Goal: Transaction & Acquisition: Download file/media

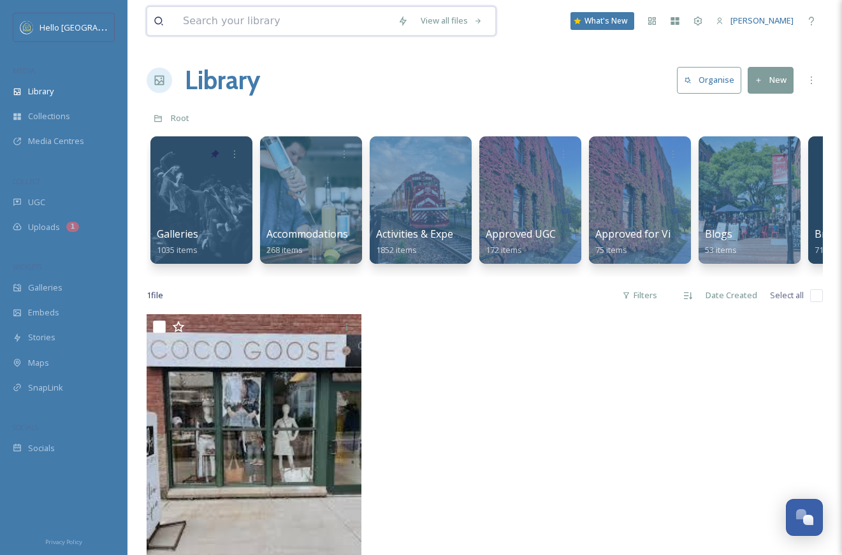
click at [346, 25] on input at bounding box center [284, 21] width 215 height 28
type input "cider"
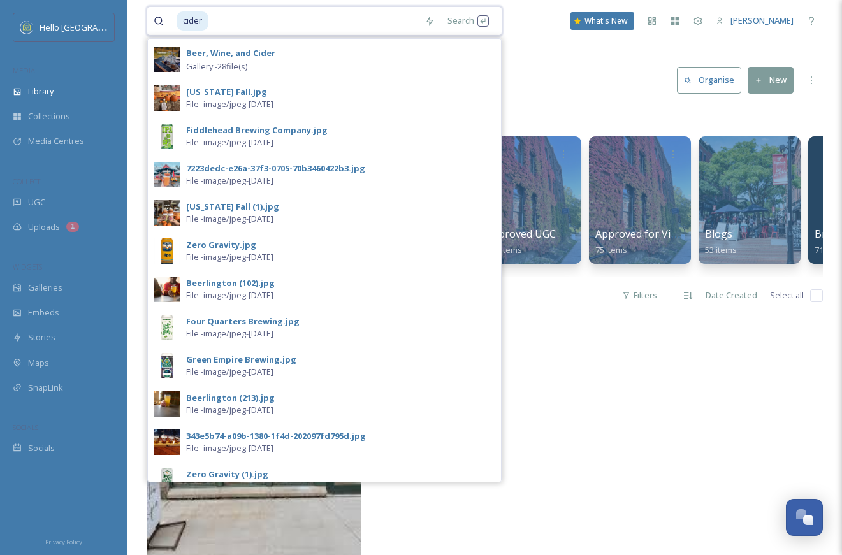
click at [364, 24] on input at bounding box center [314, 21] width 208 height 28
drag, startPoint x: 364, startPoint y: 24, endPoint x: 71, endPoint y: 20, distance: 292.5
click at [71, 20] on div "Hello Burlington MEDIA Library Collections Media Centres COLLECT UGC Uploads 1 …" at bounding box center [421, 434] width 842 height 869
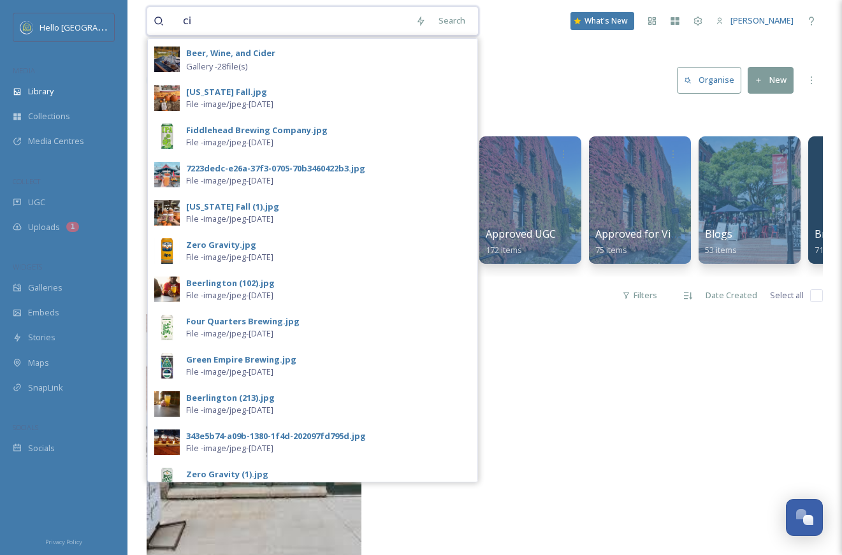
type input "c"
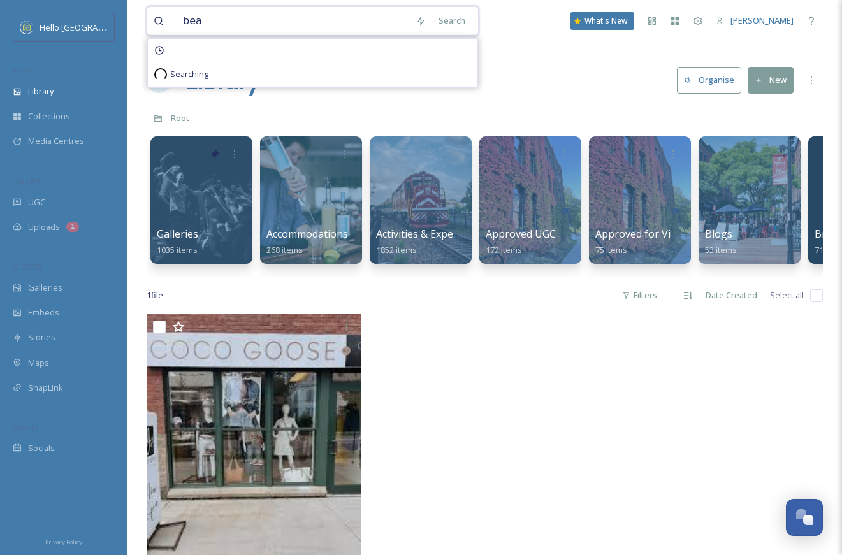
type input "bear"
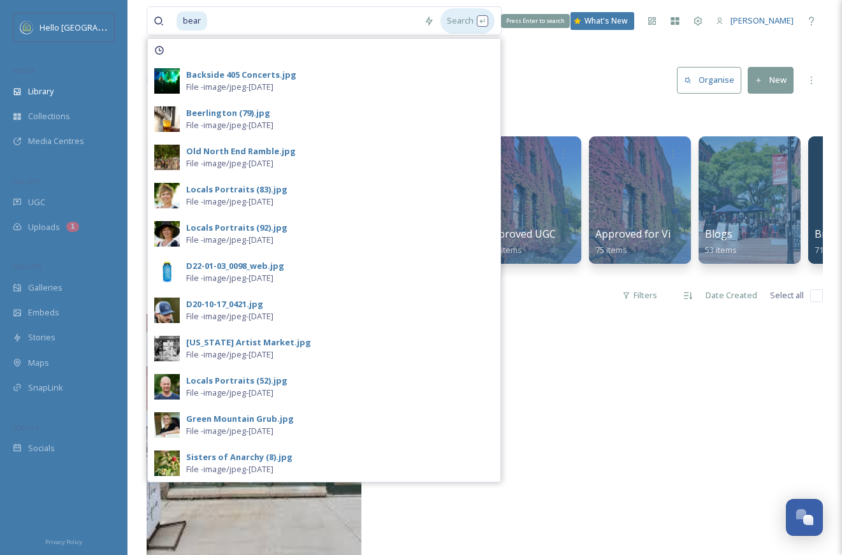
click at [465, 15] on div "Search Press Enter to search" at bounding box center [467, 20] width 54 height 25
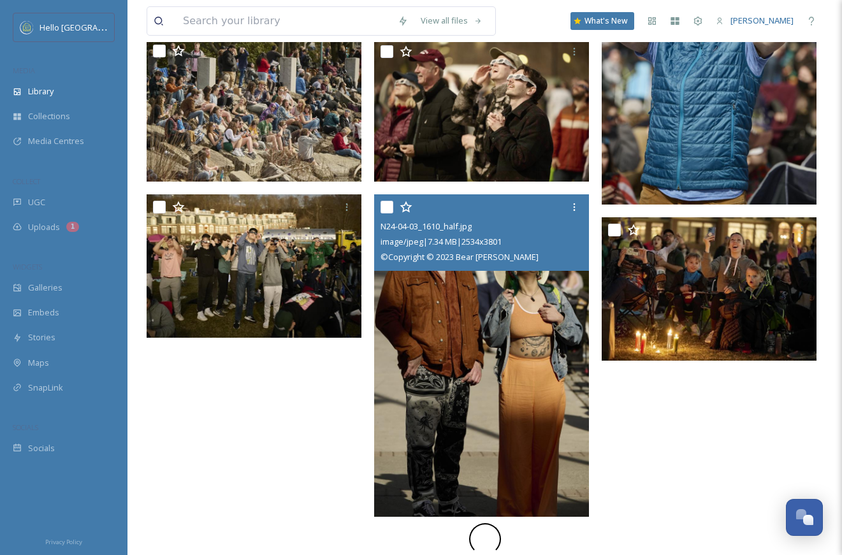
scroll to position [897, 0]
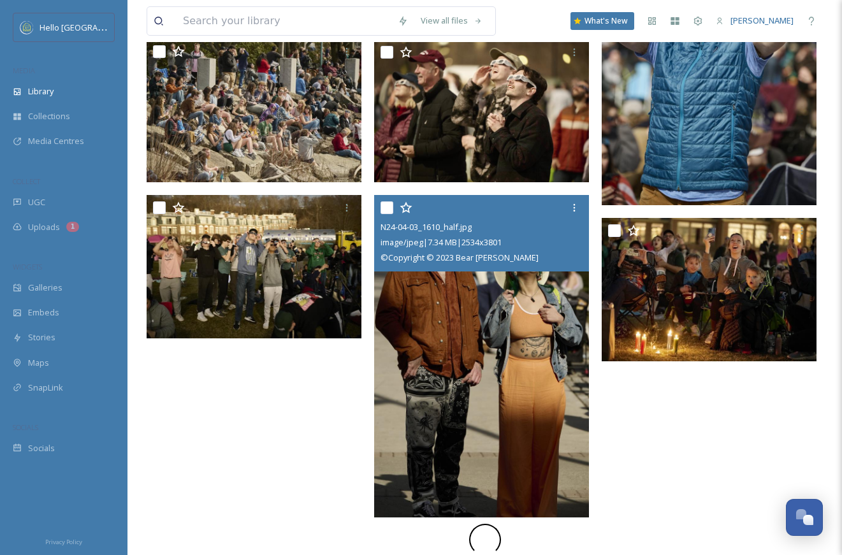
click at [563, 368] on img at bounding box center [481, 356] width 215 height 322
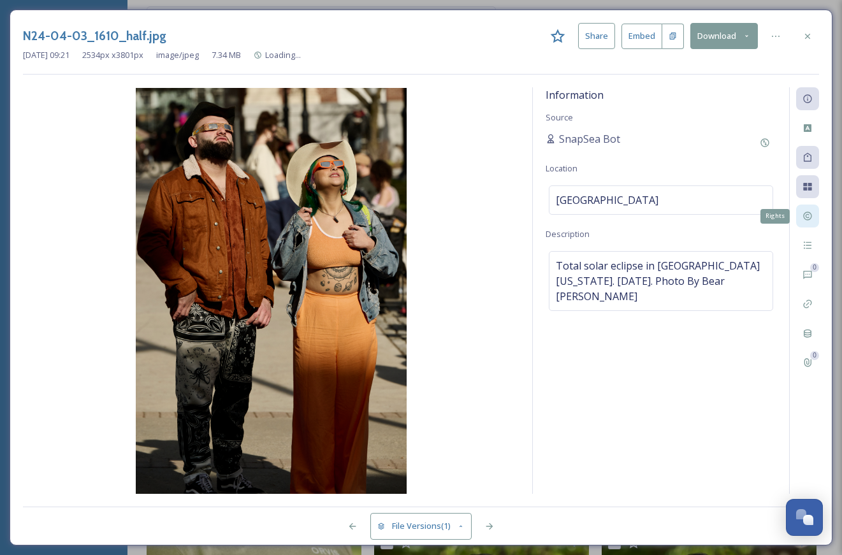
click at [812, 216] on icon at bounding box center [807, 216] width 10 height 10
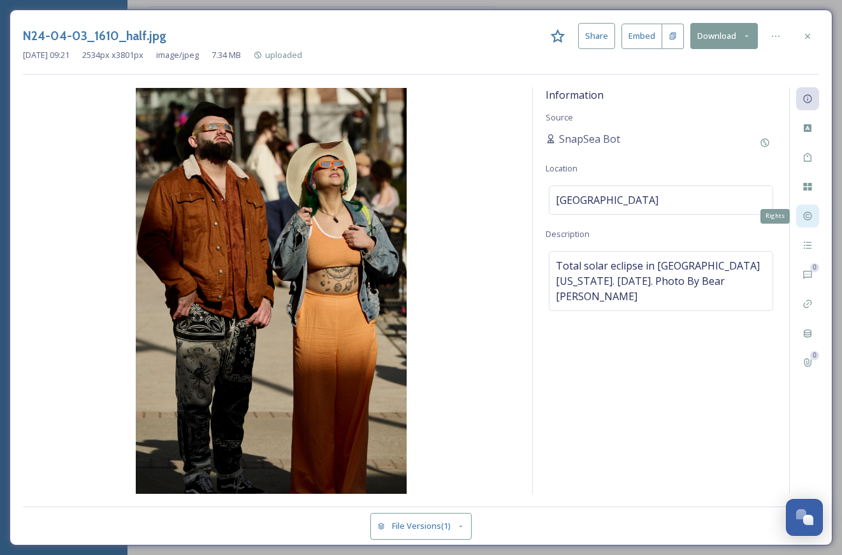
click at [809, 217] on icon at bounding box center [807, 216] width 10 height 10
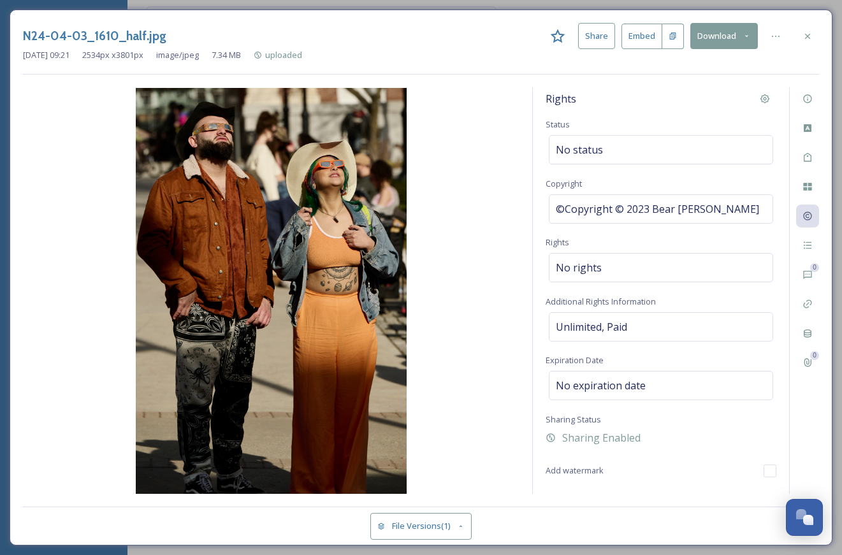
click at [811, 22] on div "N24-04-03_1610_half.jpg Share Embed Download Jun 24 2025 09:21 2534 px x 3801 p…" at bounding box center [421, 278] width 823 height 536
click at [806, 31] on icon at bounding box center [807, 36] width 10 height 10
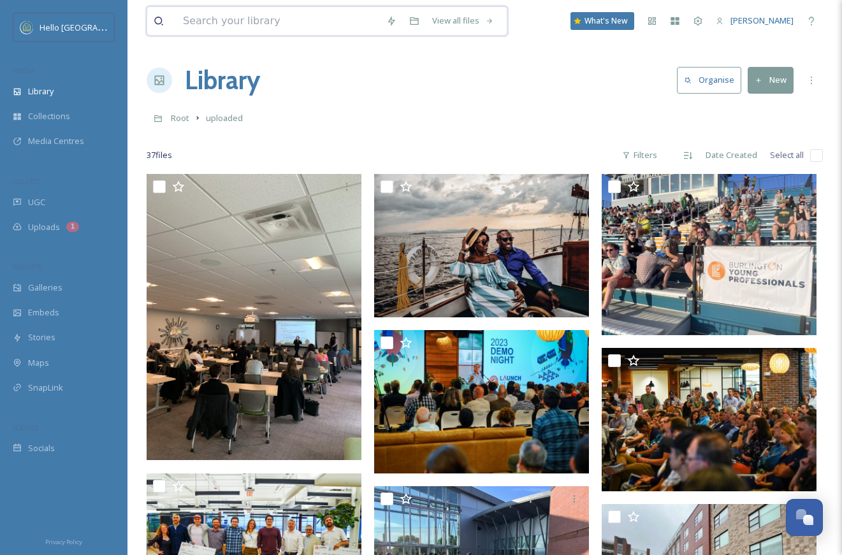
click at [215, 20] on input at bounding box center [278, 21] width 203 height 28
type input "[PERSON_NAME]"
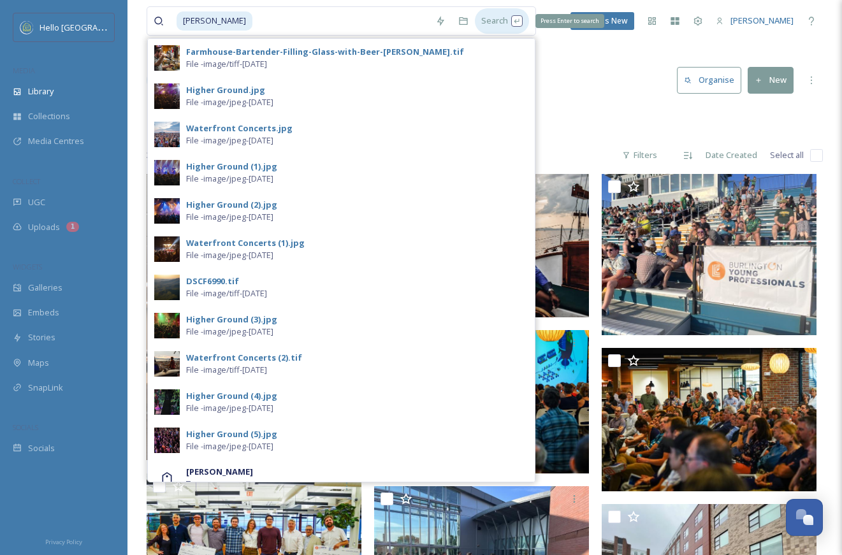
click at [488, 20] on div "Search Press Enter to search" at bounding box center [502, 20] width 54 height 25
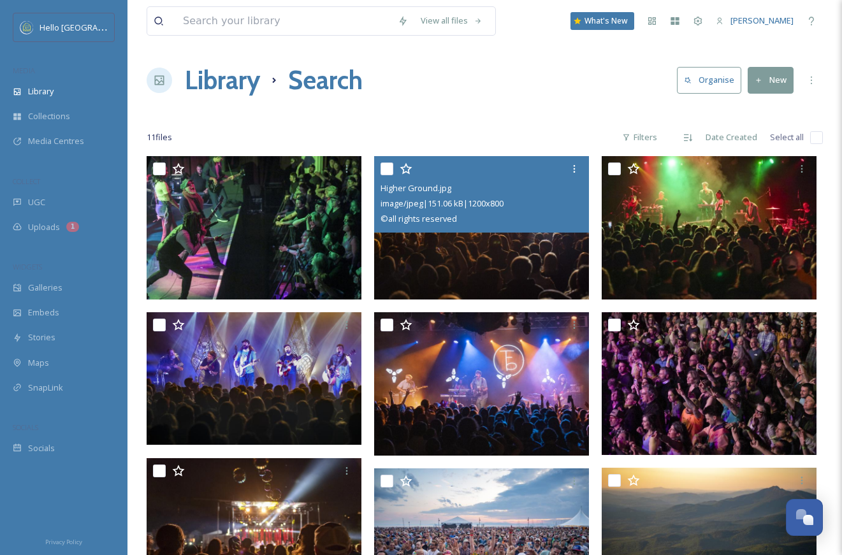
click at [444, 289] on img at bounding box center [481, 227] width 215 height 143
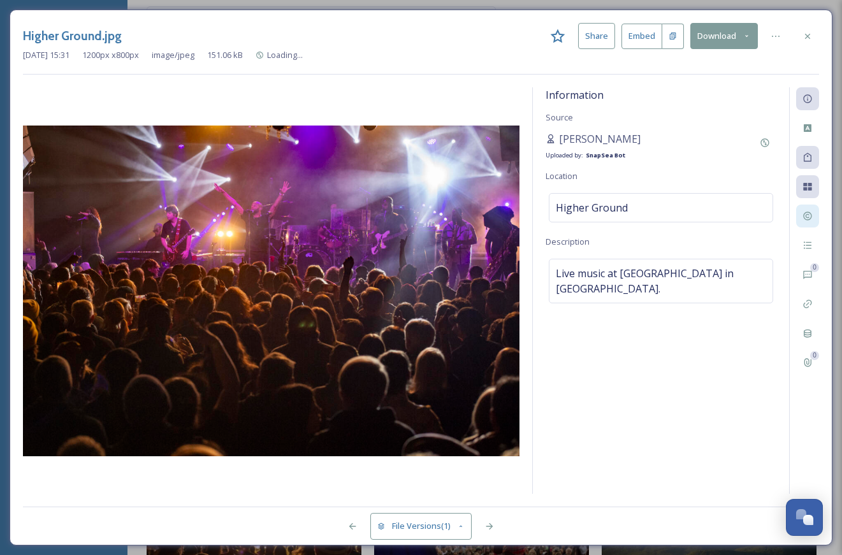
click at [801, 210] on div at bounding box center [807, 216] width 23 height 23
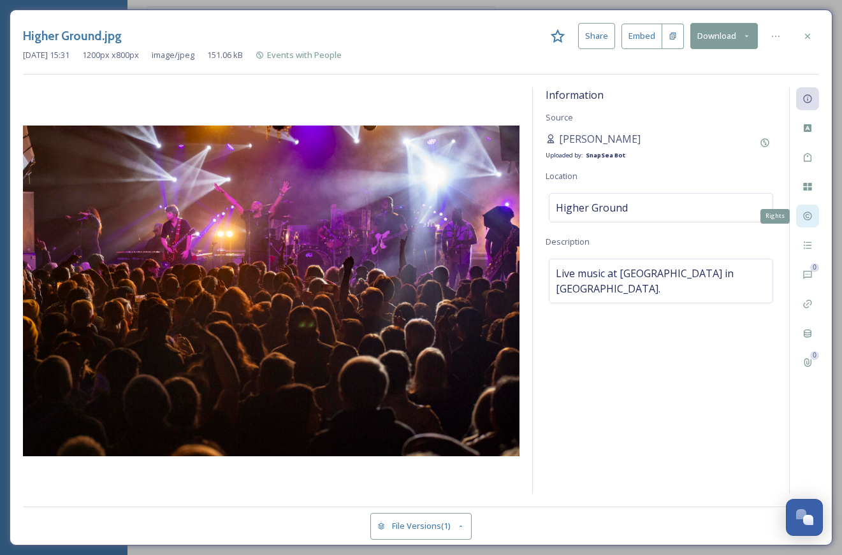
click at [801, 213] on div "Rights" at bounding box center [807, 216] width 23 height 23
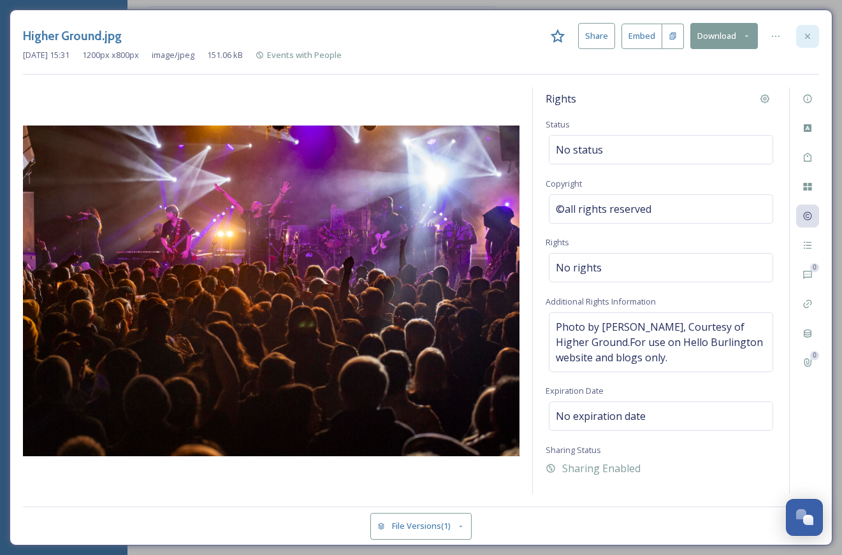
click at [806, 33] on icon at bounding box center [807, 36] width 10 height 10
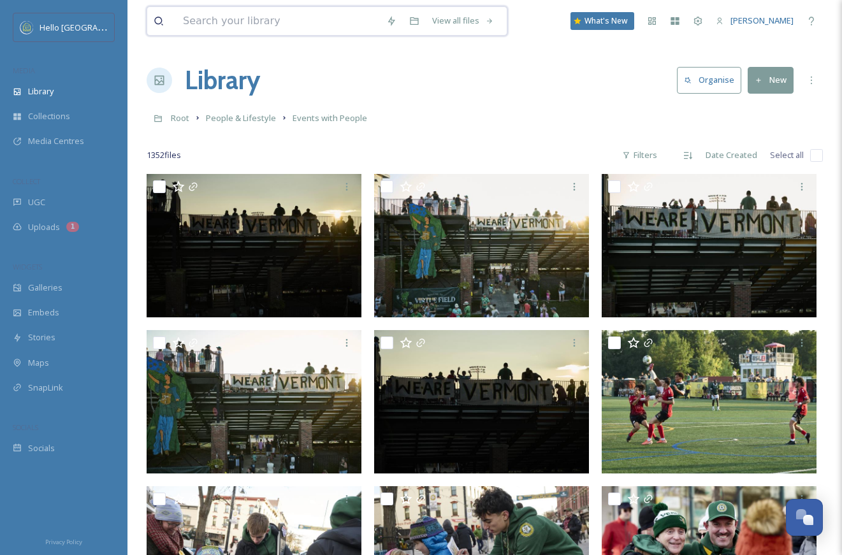
click at [322, 26] on input at bounding box center [278, 21] width 203 height 28
click at [310, 4] on div "View all files What's New Betsy Muller" at bounding box center [485, 21] width 676 height 42
click at [308, 18] on input at bounding box center [278, 21] width 203 height 28
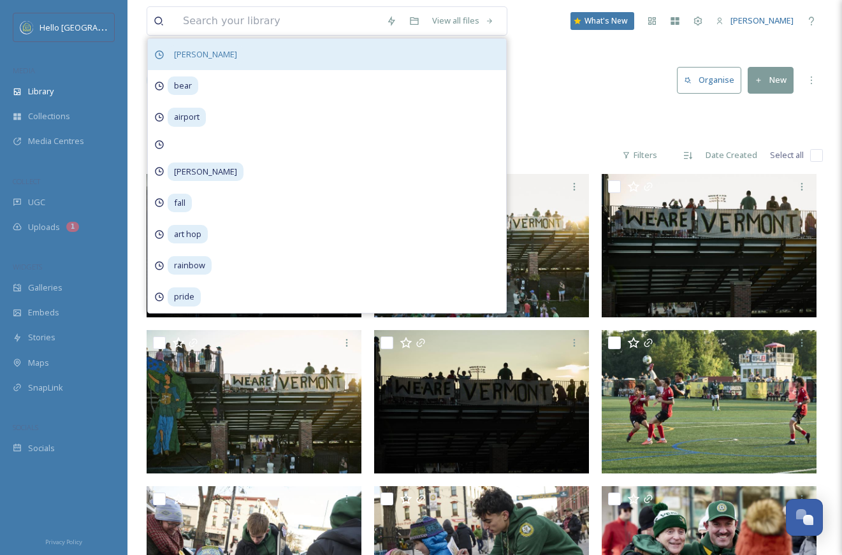
click at [212, 59] on span "rick levinson" at bounding box center [206, 54] width 76 height 18
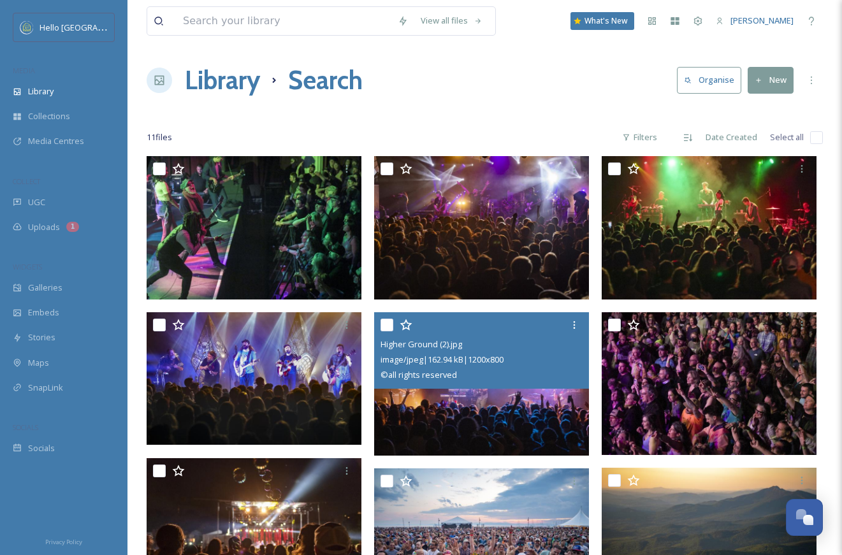
scroll to position [224, 0]
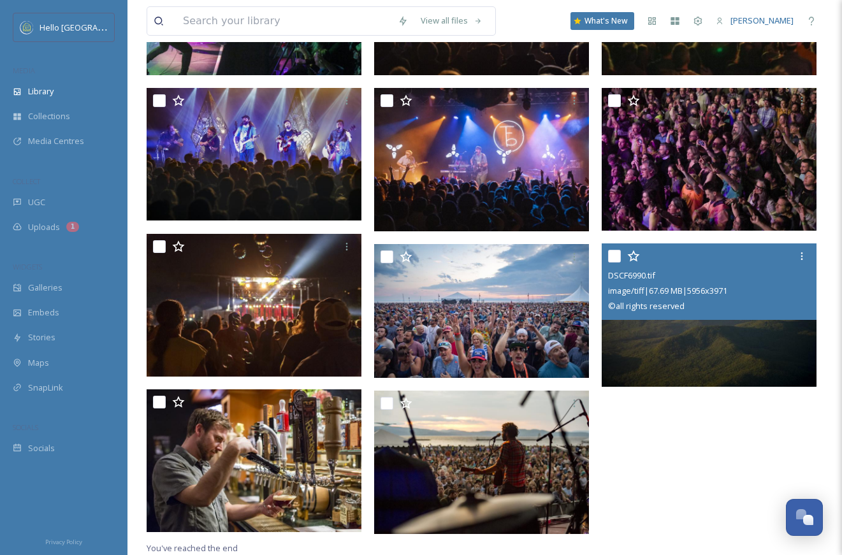
click at [731, 355] on img at bounding box center [709, 314] width 215 height 143
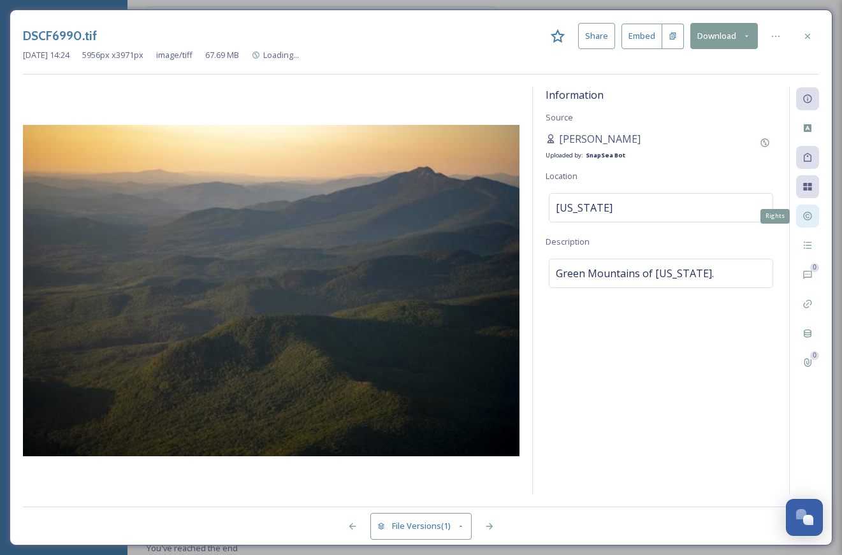
click at [809, 220] on icon at bounding box center [807, 216] width 10 height 10
click at [809, 219] on icon at bounding box center [807, 216] width 8 height 8
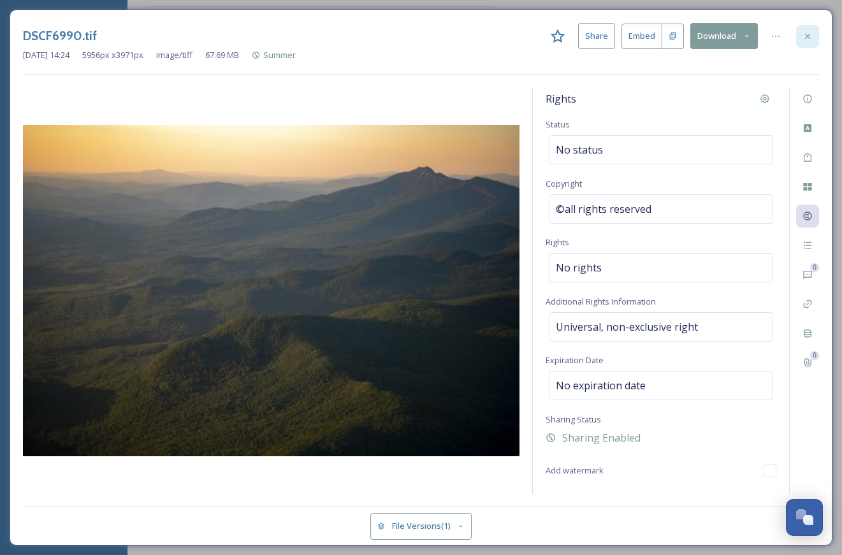
click at [811, 41] on div at bounding box center [807, 36] width 23 height 23
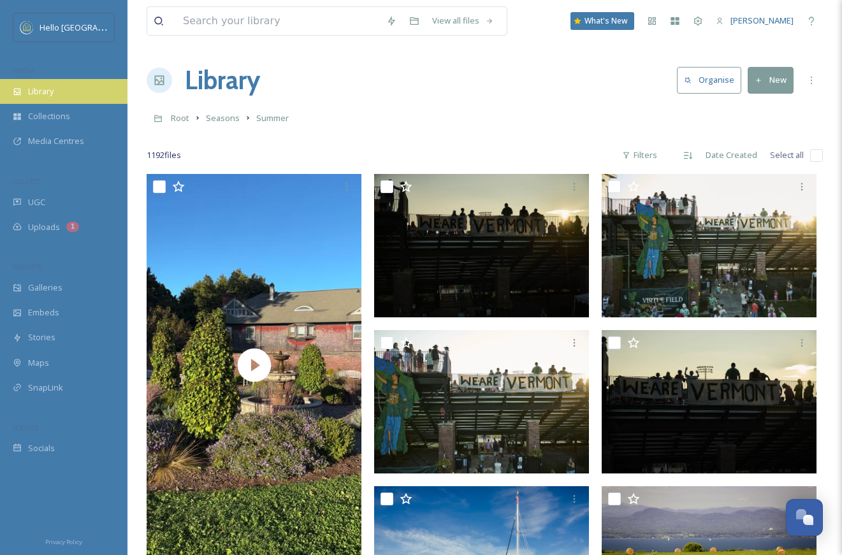
click at [33, 94] on span "Library" at bounding box center [40, 91] width 25 height 12
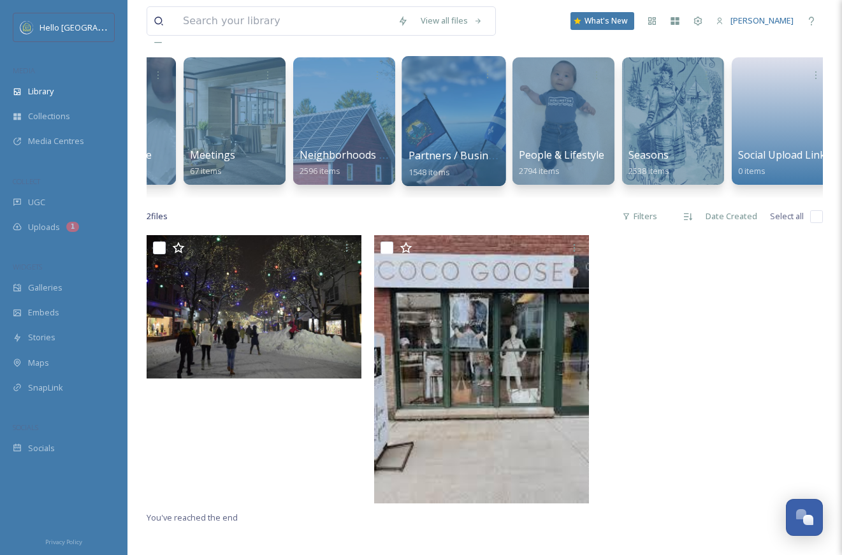
scroll to position [0, 1285]
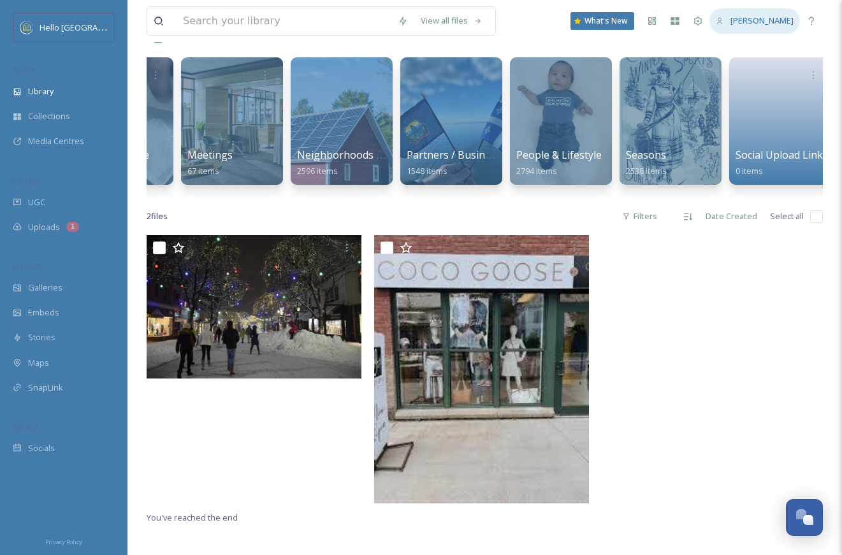
click at [764, 18] on span "[PERSON_NAME]" at bounding box center [761, 20] width 63 height 11
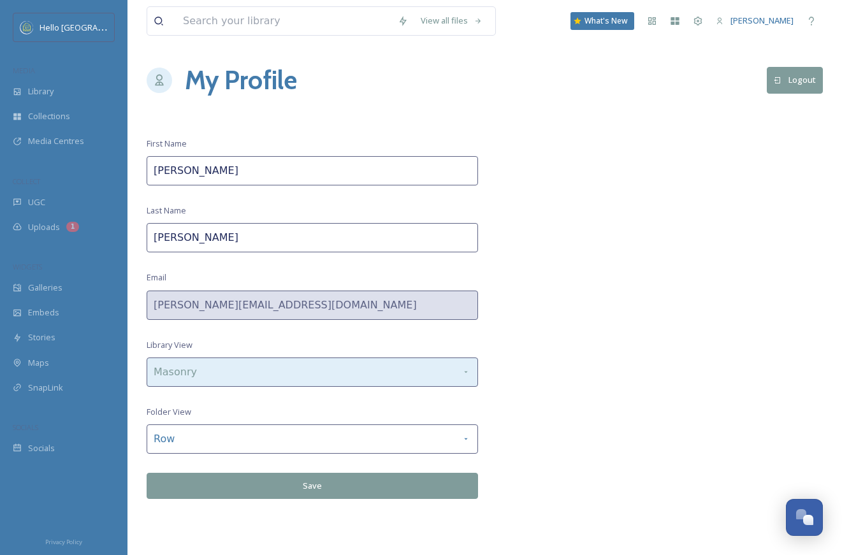
click at [403, 372] on div "Masonry" at bounding box center [312, 372] width 331 height 29
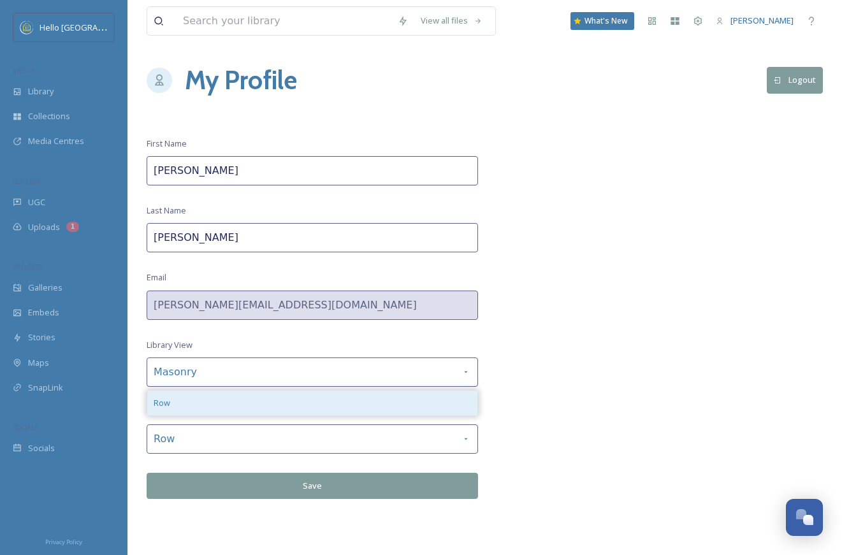
click at [365, 396] on div "Row" at bounding box center [312, 403] width 330 height 25
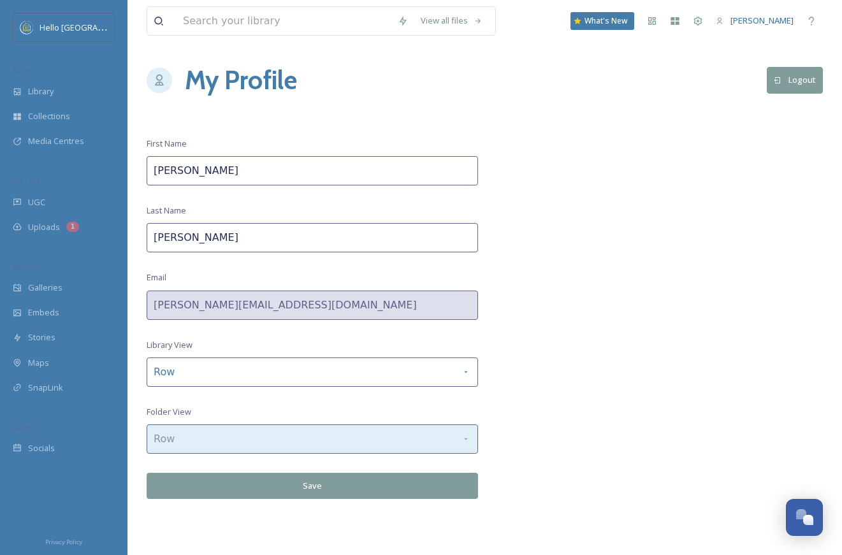
click at [370, 442] on div "Row" at bounding box center [312, 438] width 331 height 29
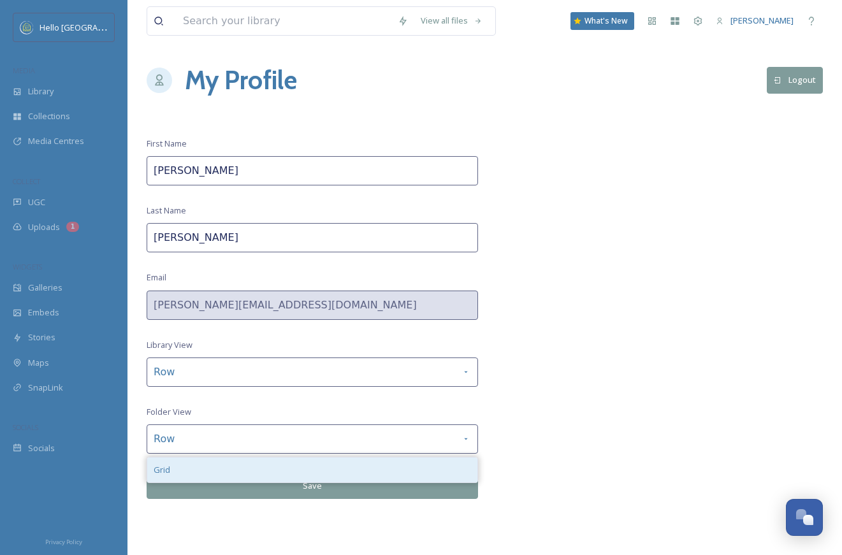
click at [367, 467] on div "Grid" at bounding box center [312, 470] width 330 height 25
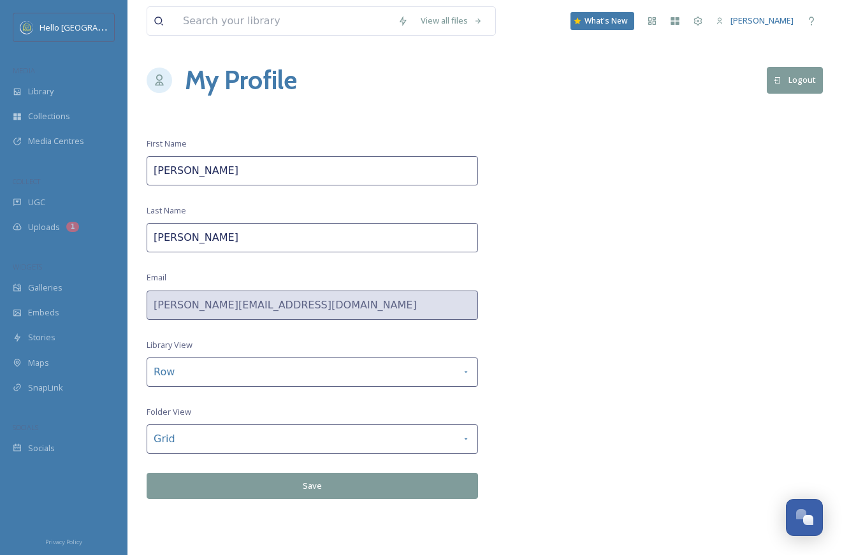
click at [365, 484] on button "Save" at bounding box center [312, 486] width 331 height 26
click at [373, 479] on button "Save" at bounding box center [312, 486] width 331 height 26
click at [36, 85] on span "Library" at bounding box center [40, 91] width 25 height 12
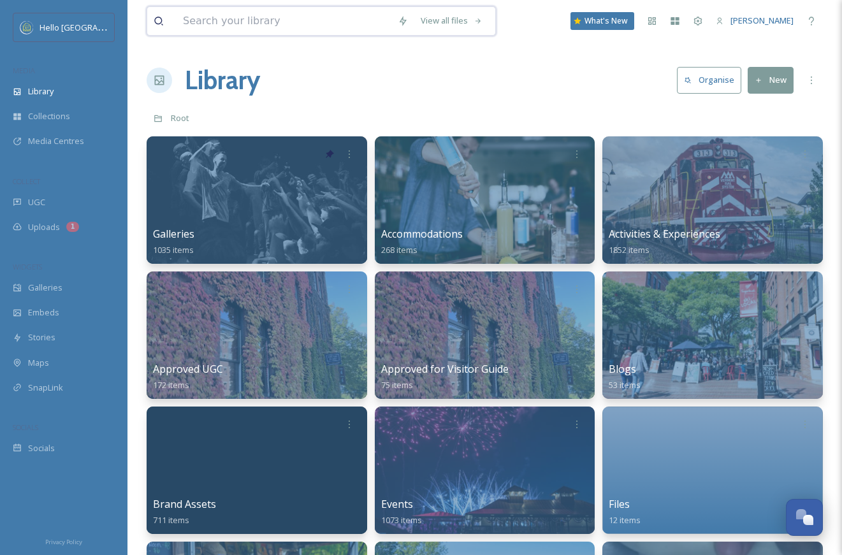
click at [250, 32] on input at bounding box center [284, 21] width 215 height 28
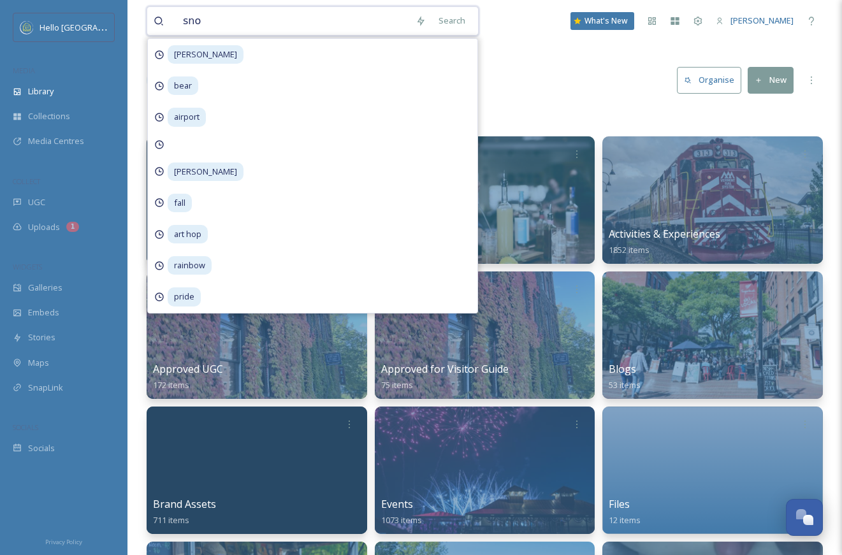
type input "snow"
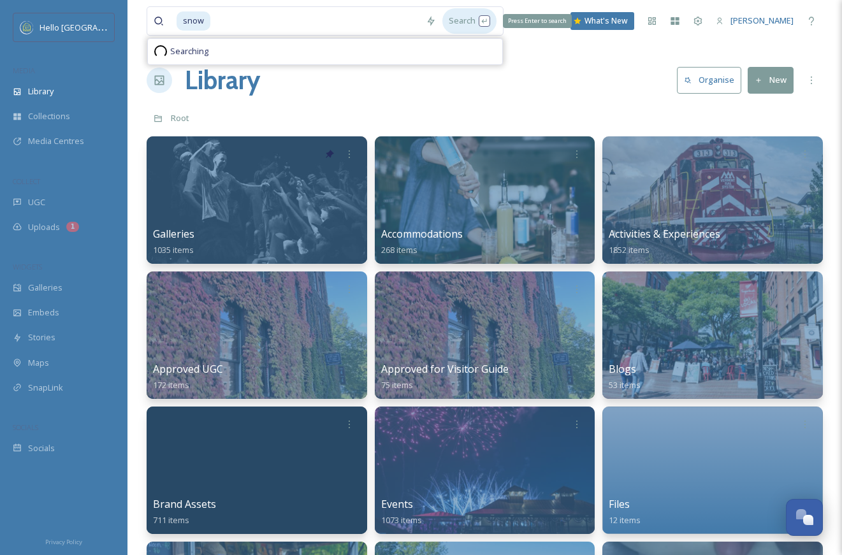
click at [457, 25] on div "Search Press Enter to search" at bounding box center [469, 20] width 54 height 25
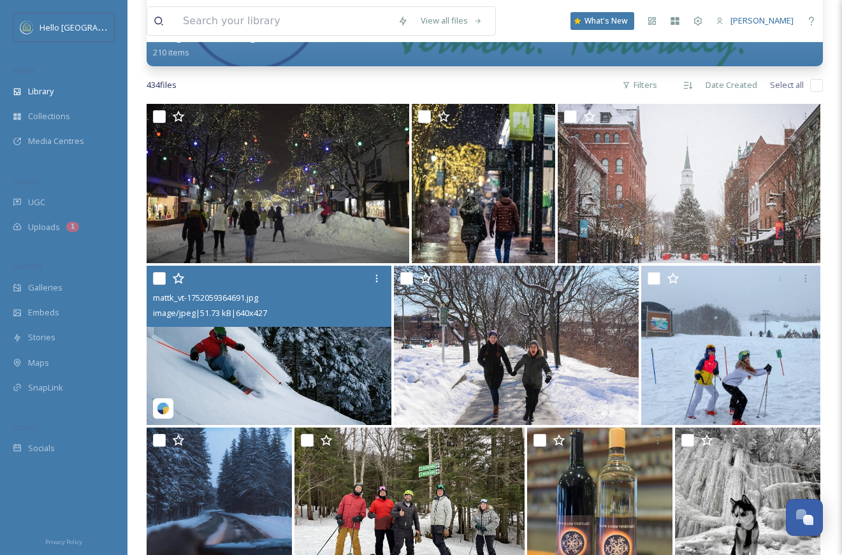
scroll to position [185, 0]
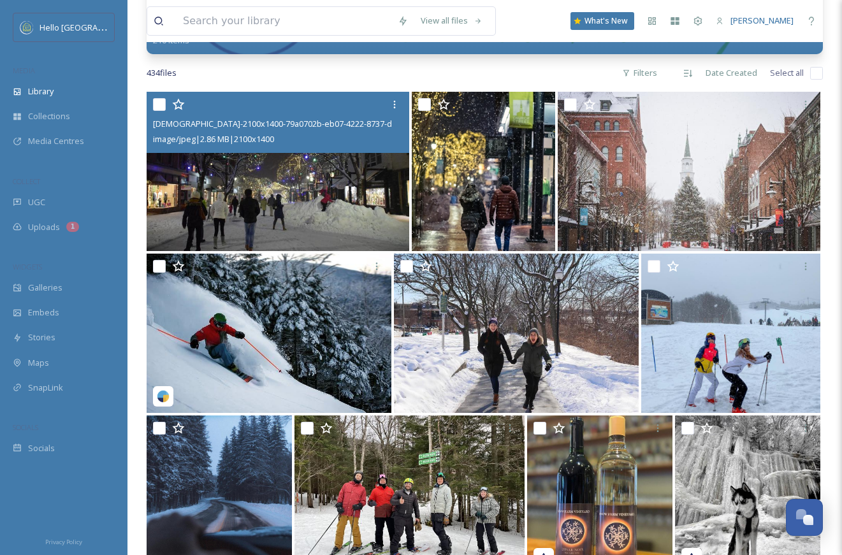
click at [287, 201] on img at bounding box center [278, 171] width 263 height 159
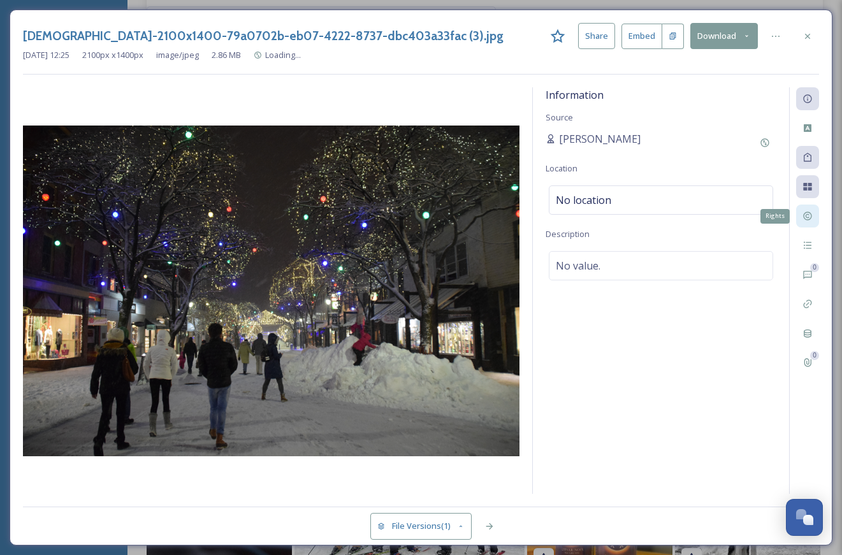
click at [805, 214] on icon at bounding box center [807, 216] width 10 height 10
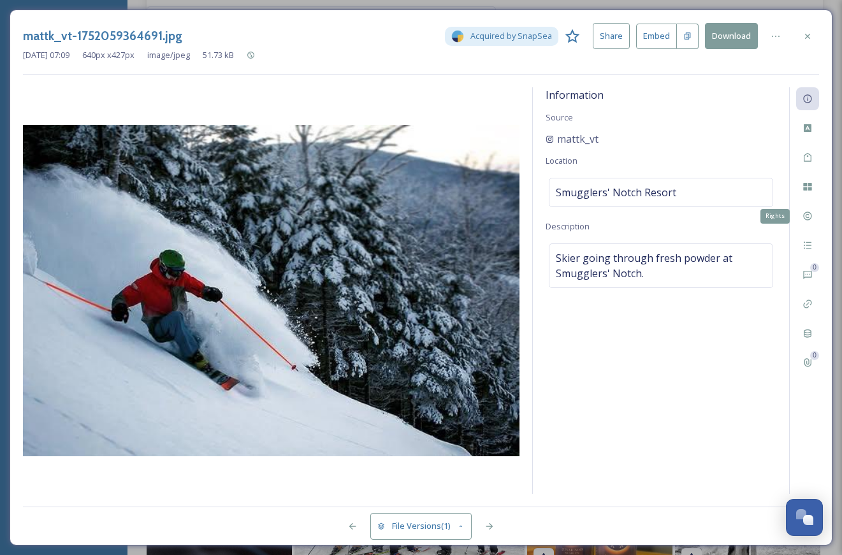
click at [819, 212] on div "mattk_vt-1752059364691.jpg Acquired by SnapSea Share Embed Download Jul 09 2025…" at bounding box center [421, 278] width 823 height 536
click at [809, 217] on icon at bounding box center [807, 216] width 10 height 10
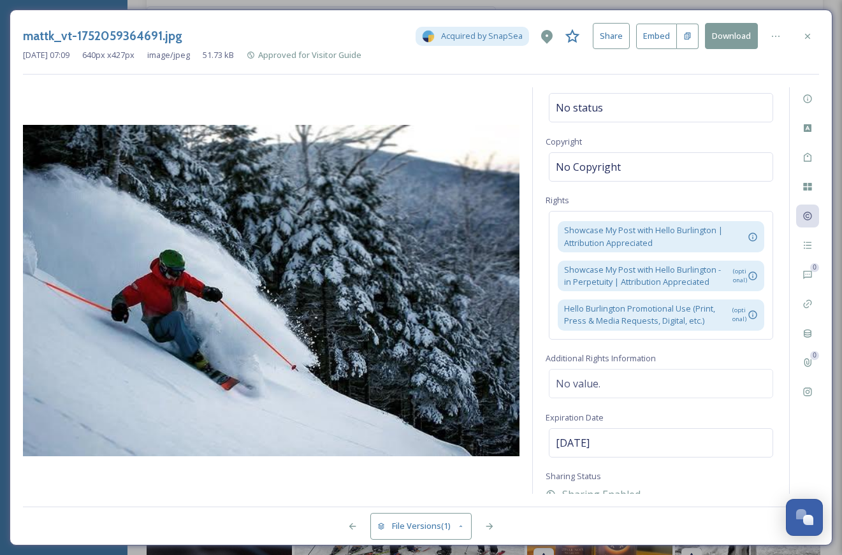
scroll to position [48, 0]
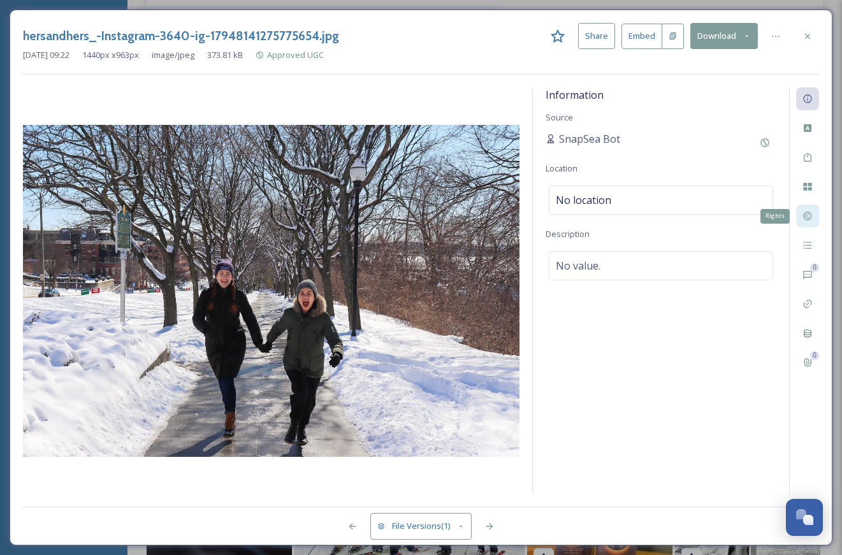
click at [805, 211] on icon at bounding box center [807, 216] width 10 height 10
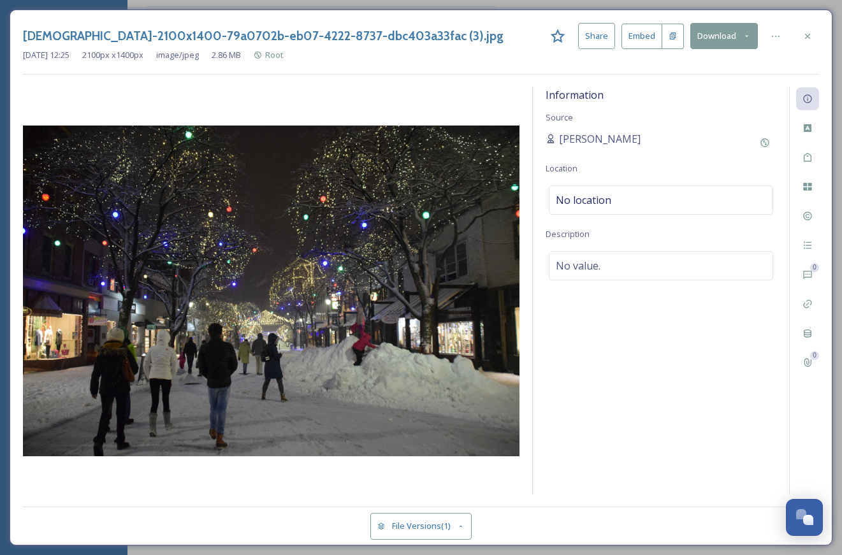
click at [819, 214] on div "ChurchStMarketplace_HolidayShopping_PhotoByCarolineQuick_CourtesyofHelloBurling…" at bounding box center [421, 278] width 823 height 536
click at [812, 24] on div "ChurchStMarketplace_HolidayShopping_PhotoByCarolineQuick_CourtesyofHelloBurling…" at bounding box center [421, 36] width 796 height 26
click at [804, 32] on icon at bounding box center [807, 36] width 10 height 10
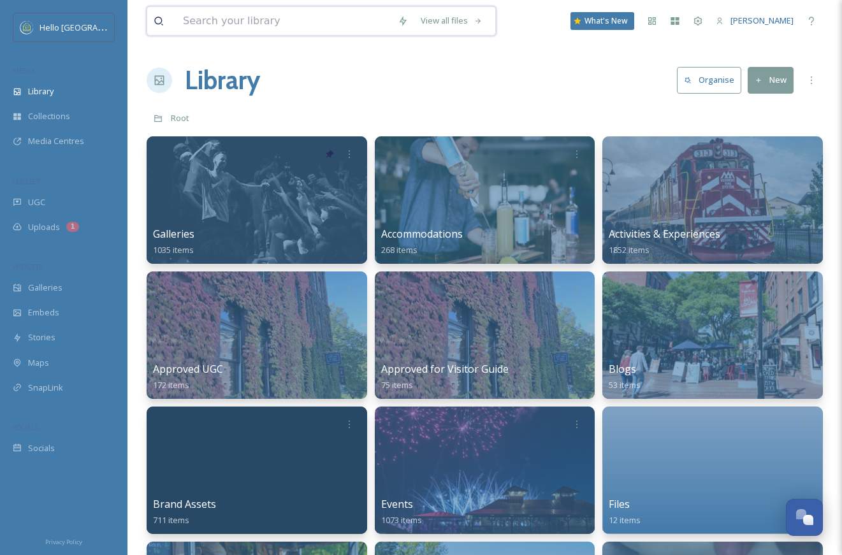
click at [277, 22] on input at bounding box center [284, 21] width 215 height 28
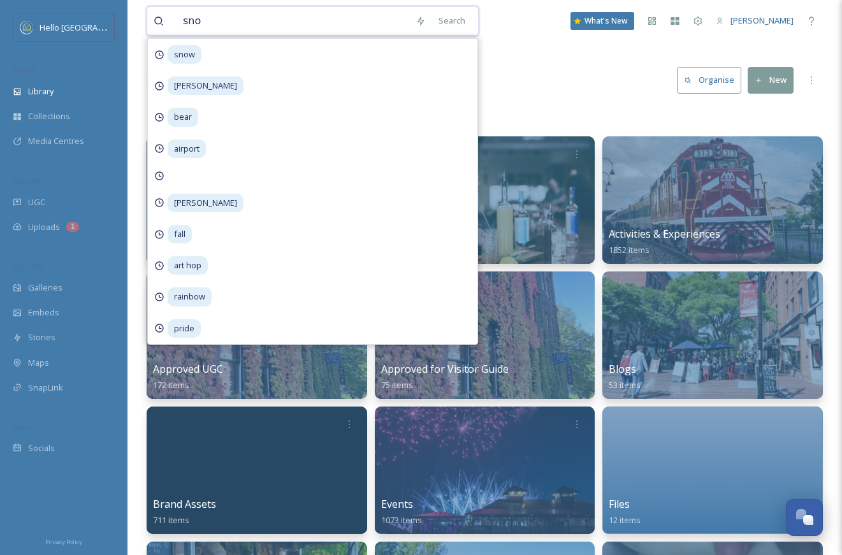
type input "snow"
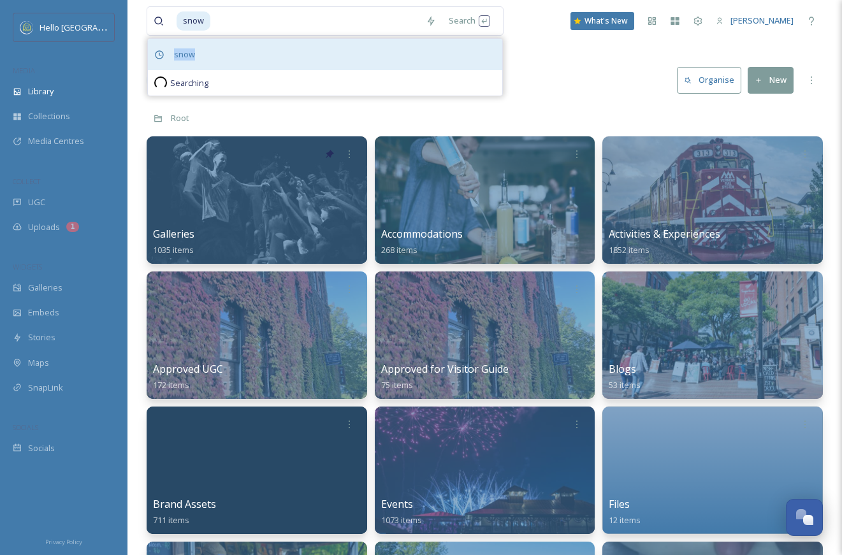
click at [339, 48] on div "snow" at bounding box center [325, 54] width 354 height 31
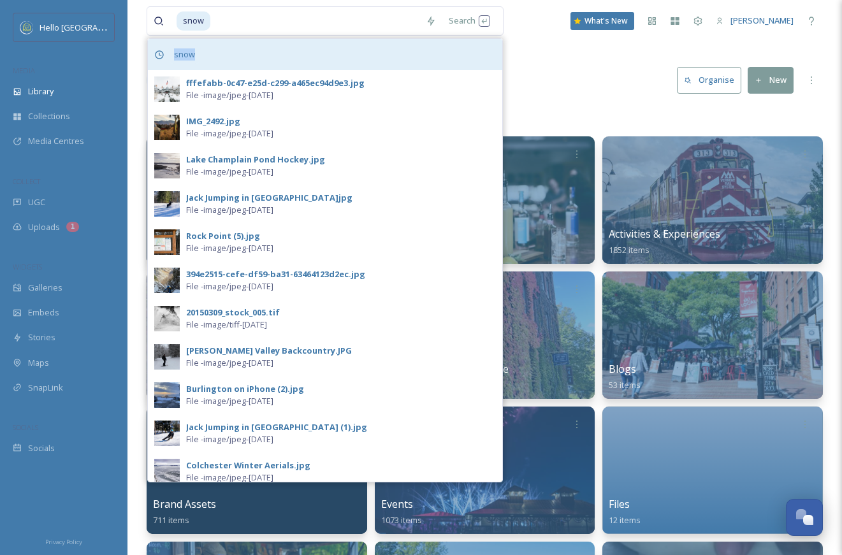
click at [366, 54] on div "snow" at bounding box center [325, 54] width 354 height 31
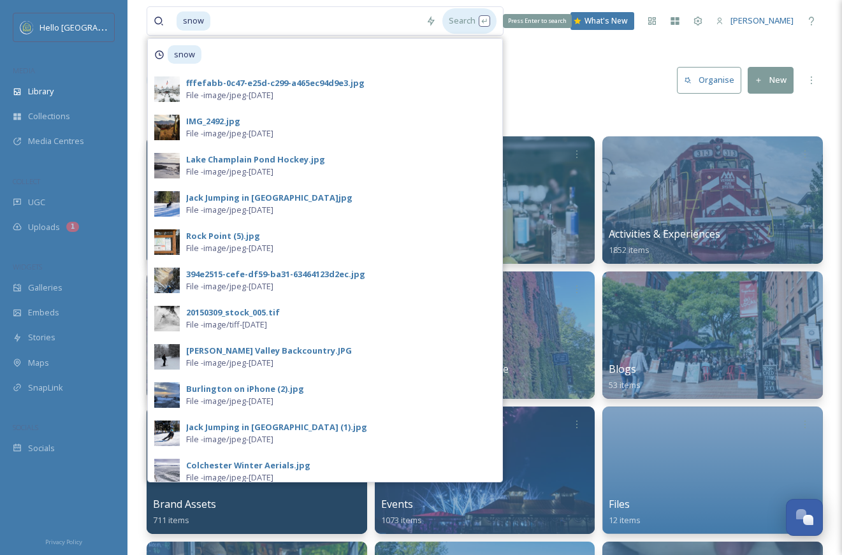
click at [462, 16] on div "Search Press Enter to search" at bounding box center [469, 20] width 54 height 25
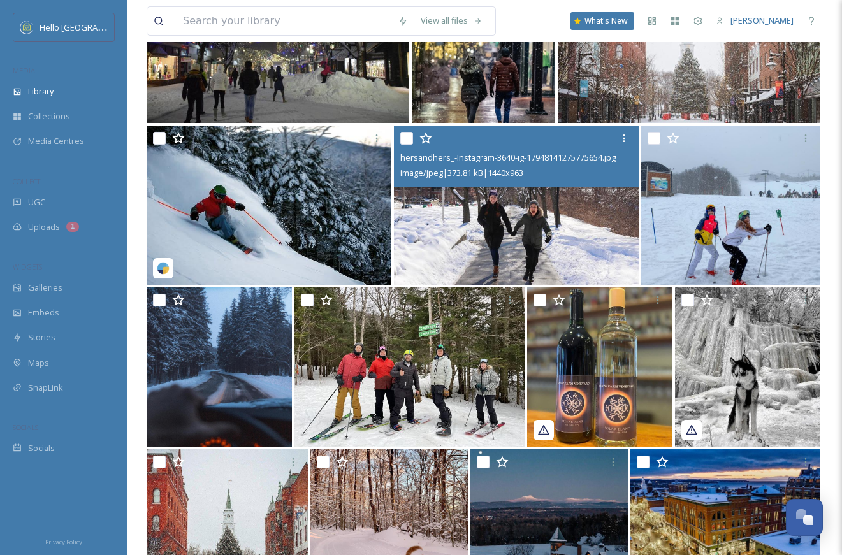
scroll to position [317, 0]
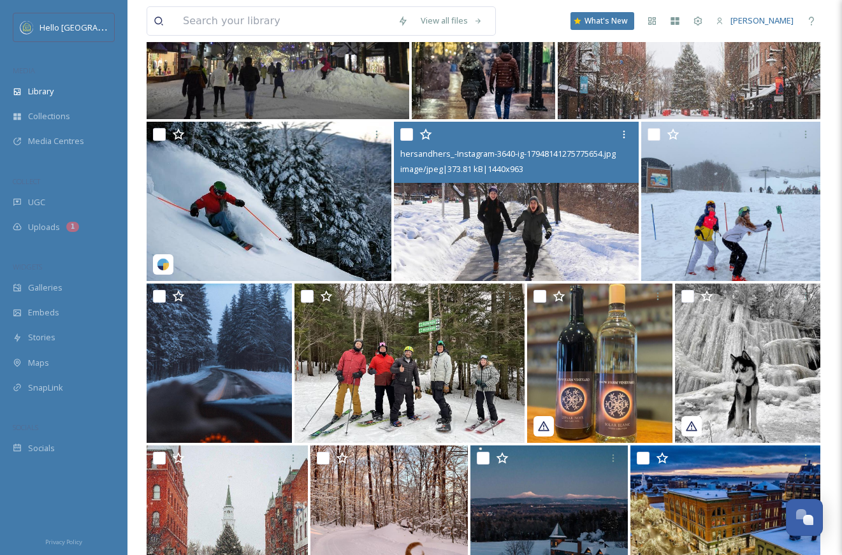
click at [497, 263] on img at bounding box center [516, 201] width 245 height 159
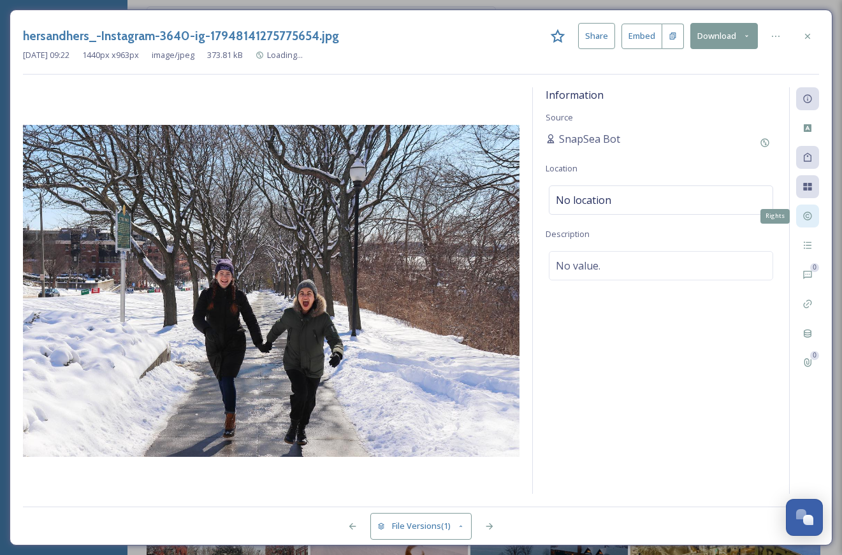
click at [808, 208] on div "Rights" at bounding box center [807, 216] width 23 height 23
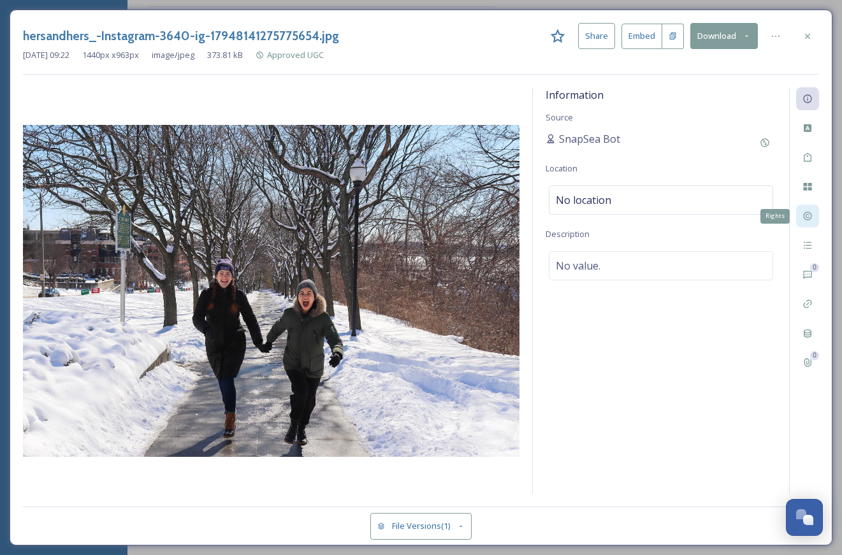
click at [811, 220] on icon at bounding box center [807, 216] width 10 height 10
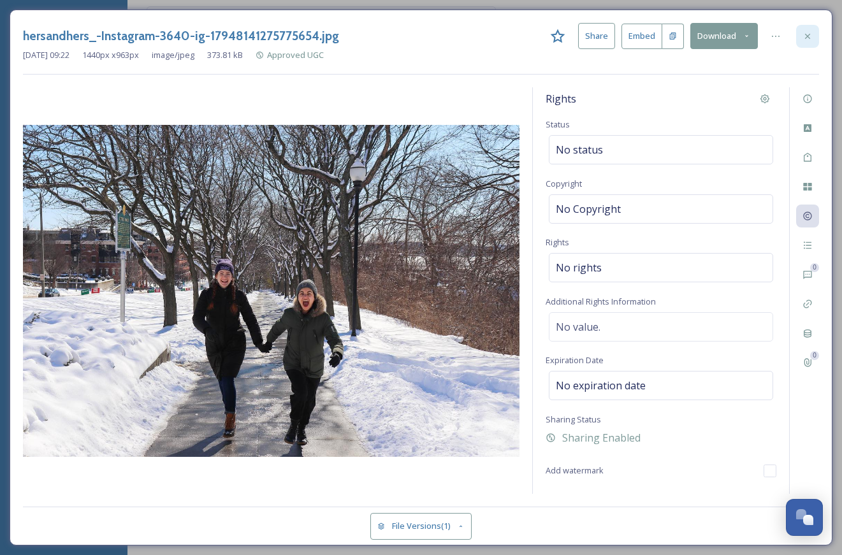
click at [805, 46] on div at bounding box center [807, 36] width 23 height 23
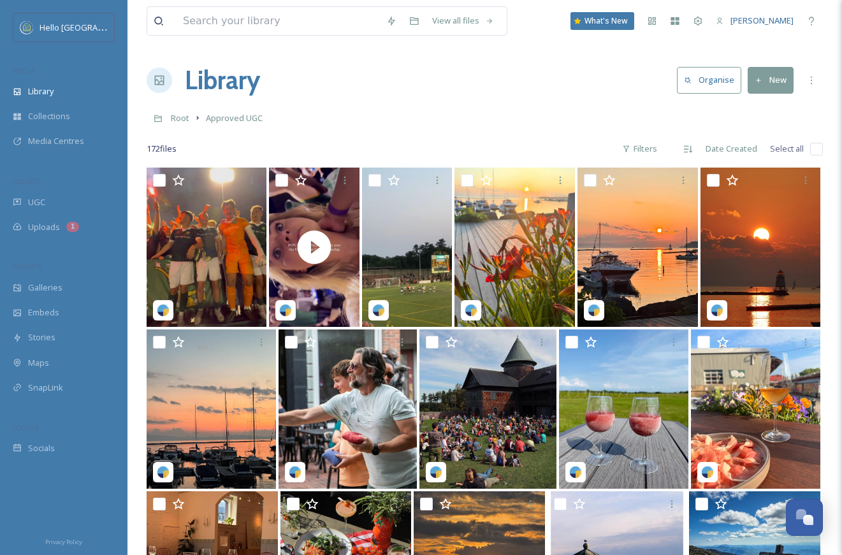
click at [266, 37] on div "View all files What's New [PERSON_NAME]" at bounding box center [485, 21] width 676 height 42
click at [263, 21] on input at bounding box center [278, 21] width 203 height 28
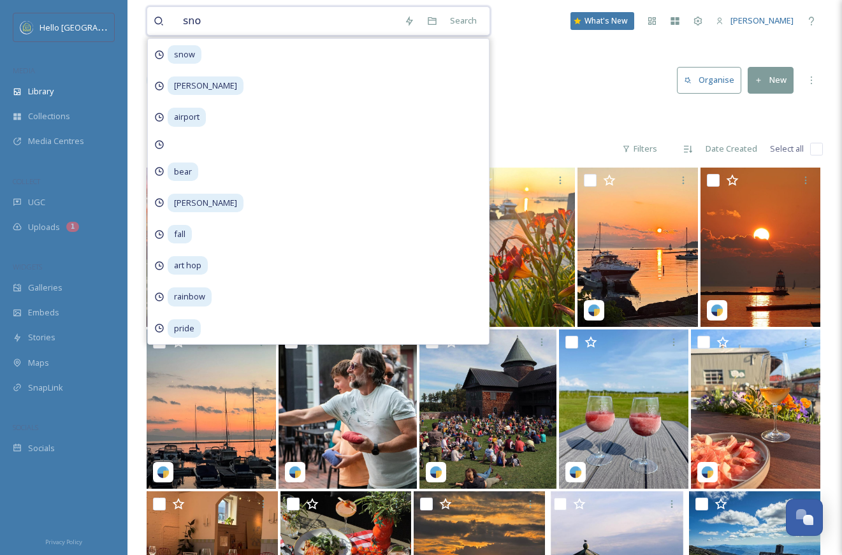
type input "snow"
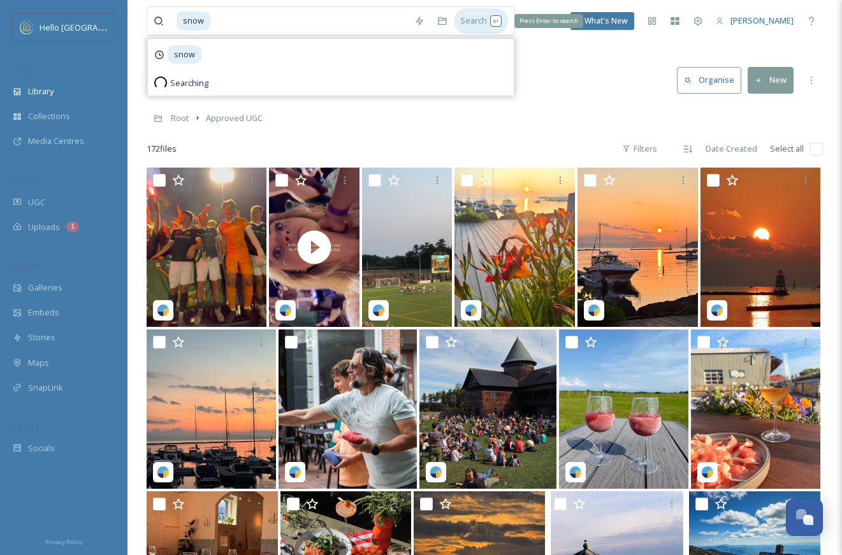
click at [470, 14] on div "Search Press Enter to search" at bounding box center [481, 20] width 54 height 25
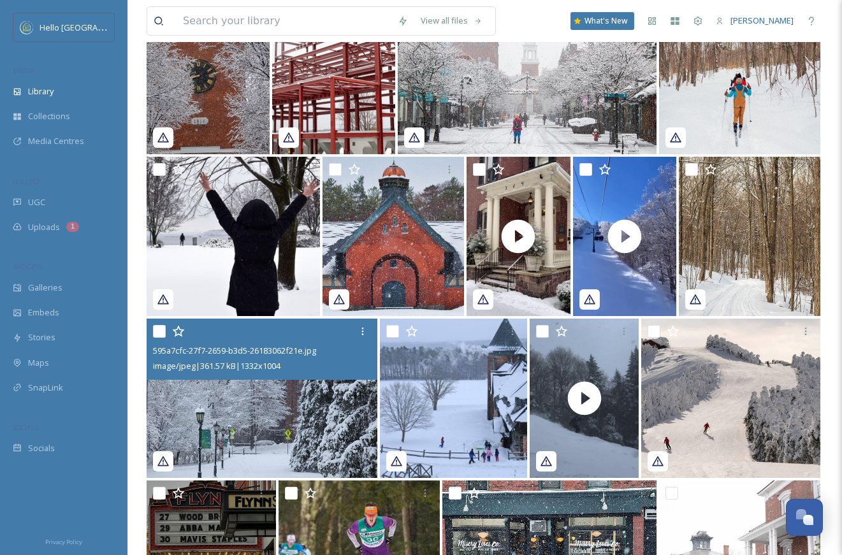
scroll to position [1256, 0]
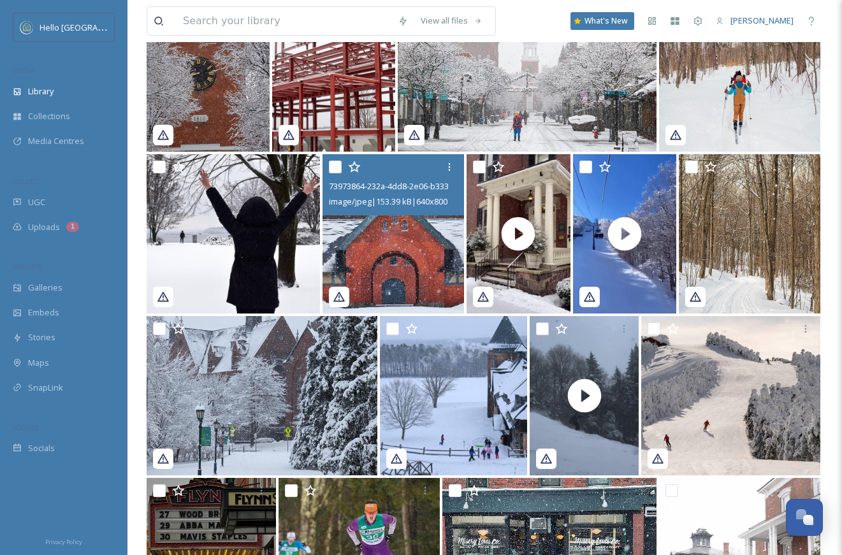
click at [390, 255] on img at bounding box center [392, 233] width 141 height 159
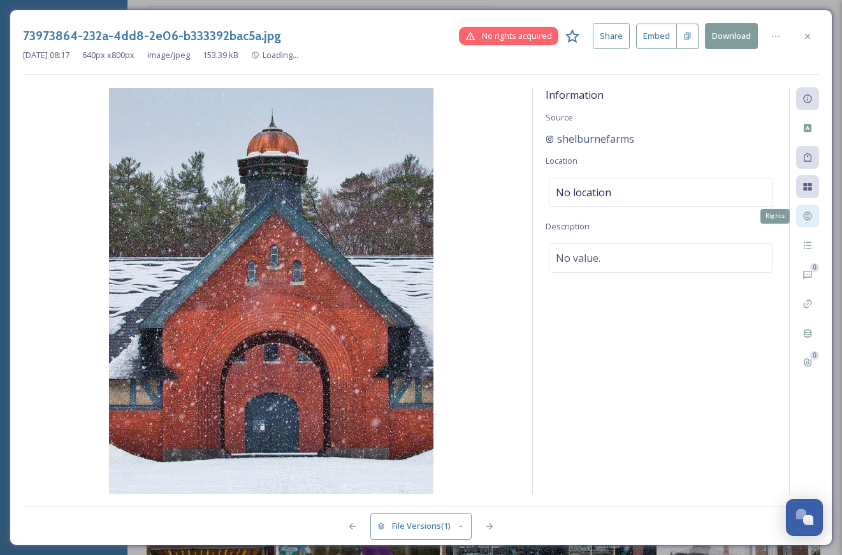
click at [799, 215] on div "Rights" at bounding box center [807, 216] width 23 height 23
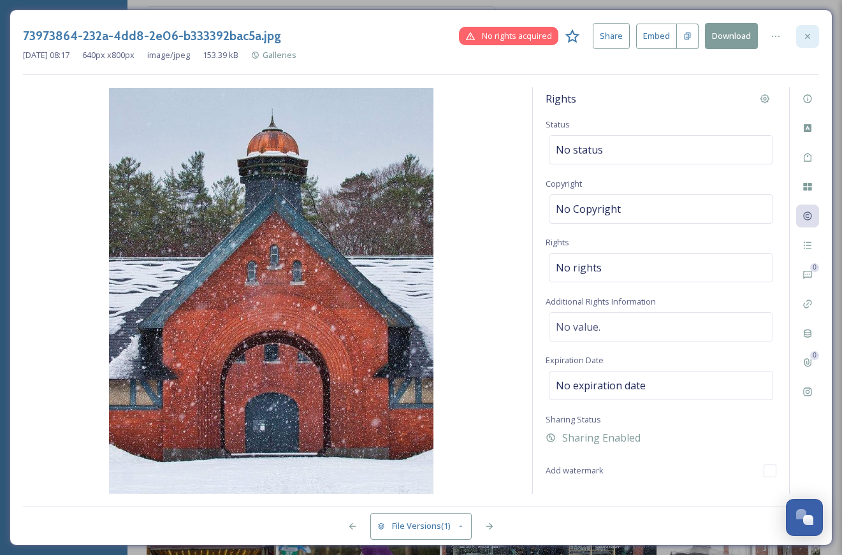
click at [811, 39] on icon at bounding box center [807, 36] width 10 height 10
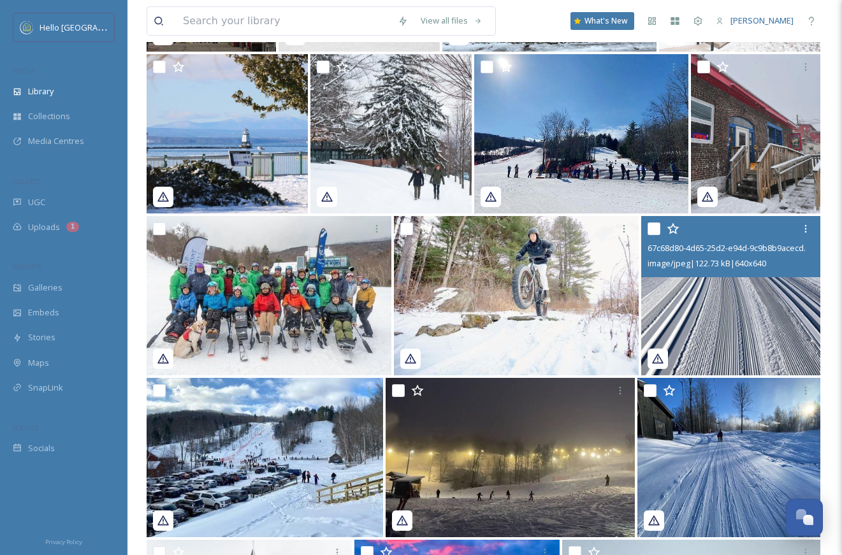
scroll to position [1842, 0]
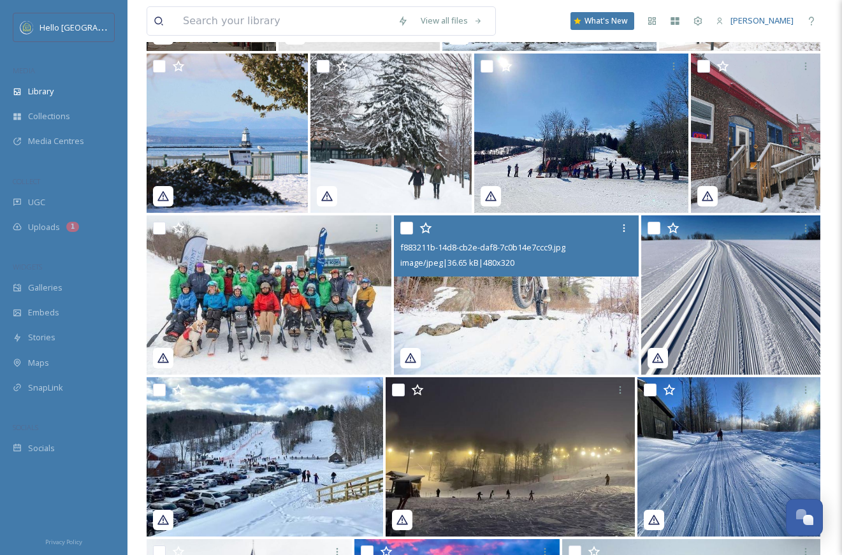
click at [596, 299] on img at bounding box center [516, 294] width 245 height 159
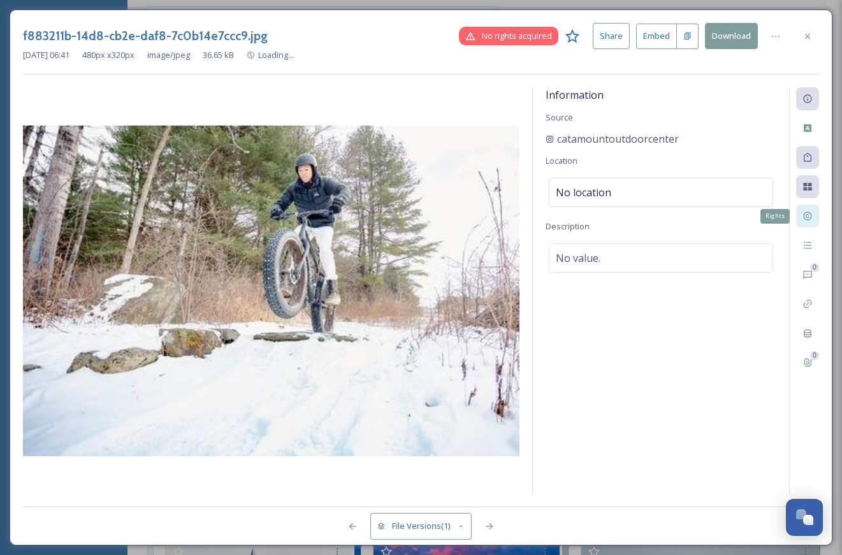
click at [814, 215] on div "Rights" at bounding box center [807, 216] width 23 height 23
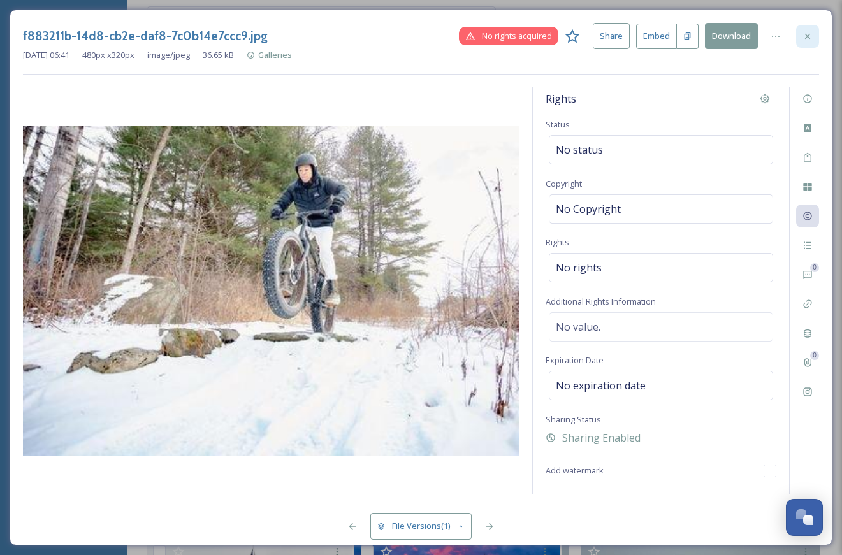
click at [807, 36] on icon at bounding box center [807, 35] width 5 height 5
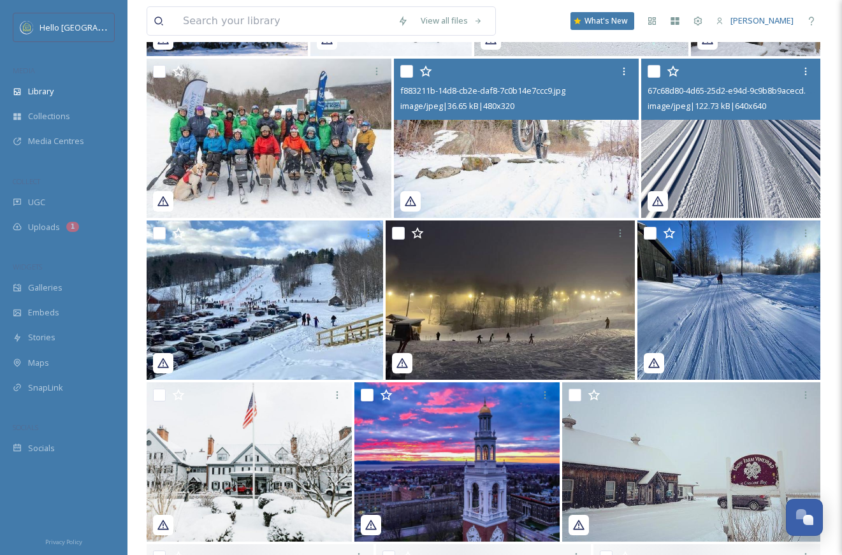
scroll to position [2091, 0]
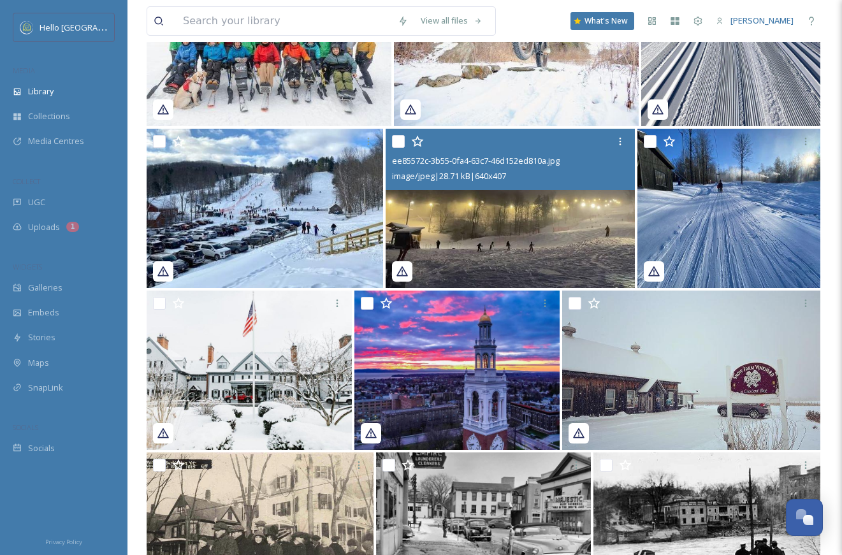
click at [531, 219] on img at bounding box center [510, 208] width 249 height 159
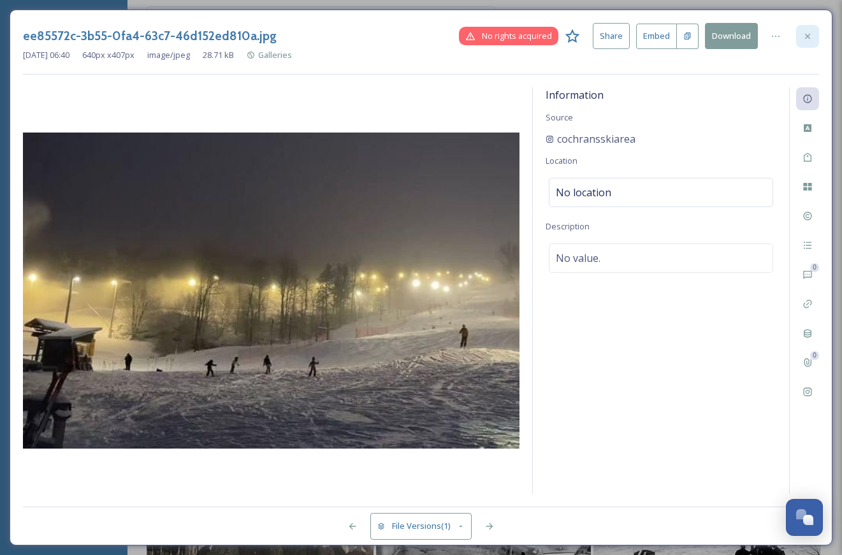
click at [816, 41] on div at bounding box center [807, 36] width 23 height 23
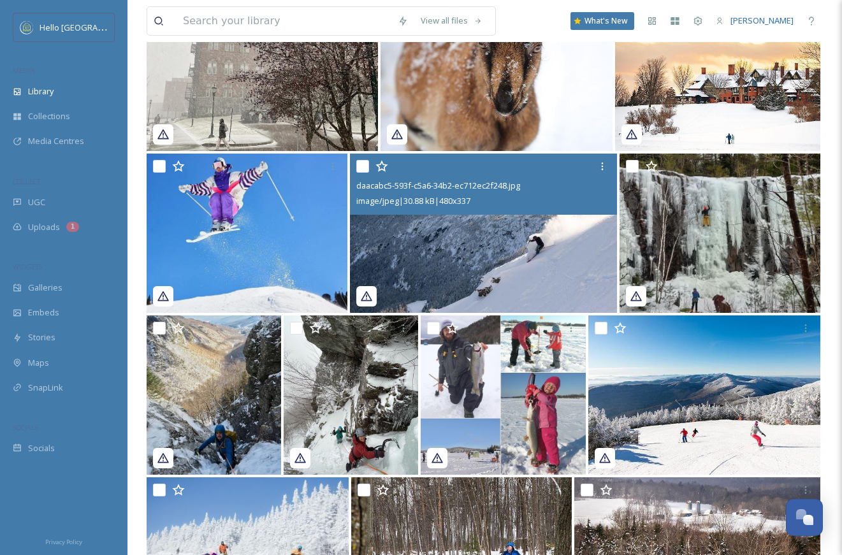
scroll to position [2879, 0]
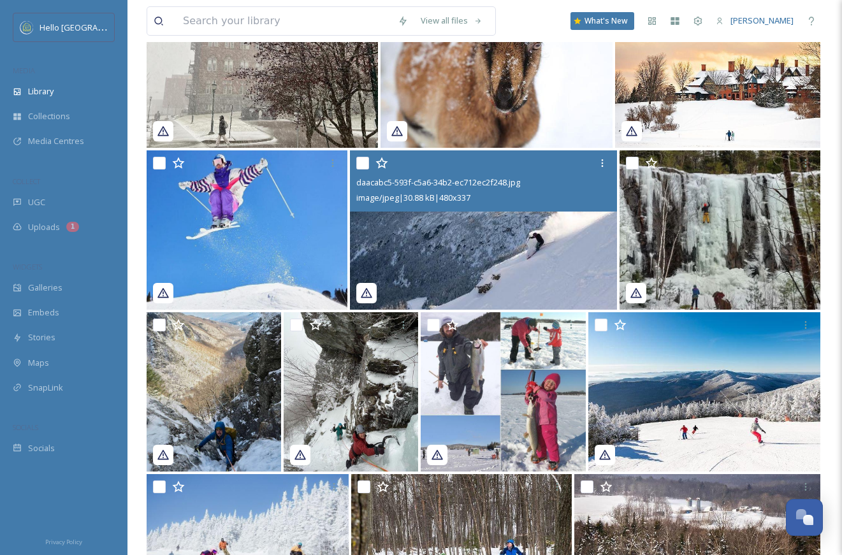
click at [495, 267] on img at bounding box center [483, 229] width 267 height 159
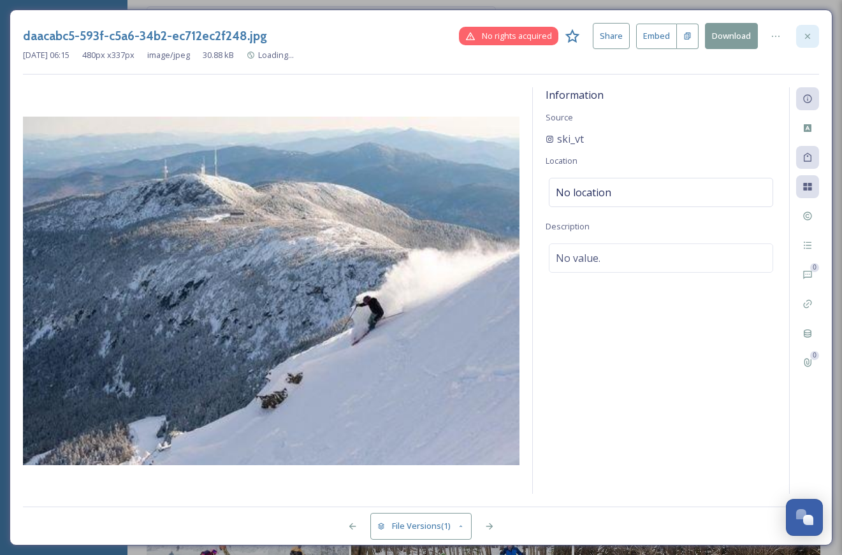
click at [811, 30] on div at bounding box center [807, 36] width 23 height 23
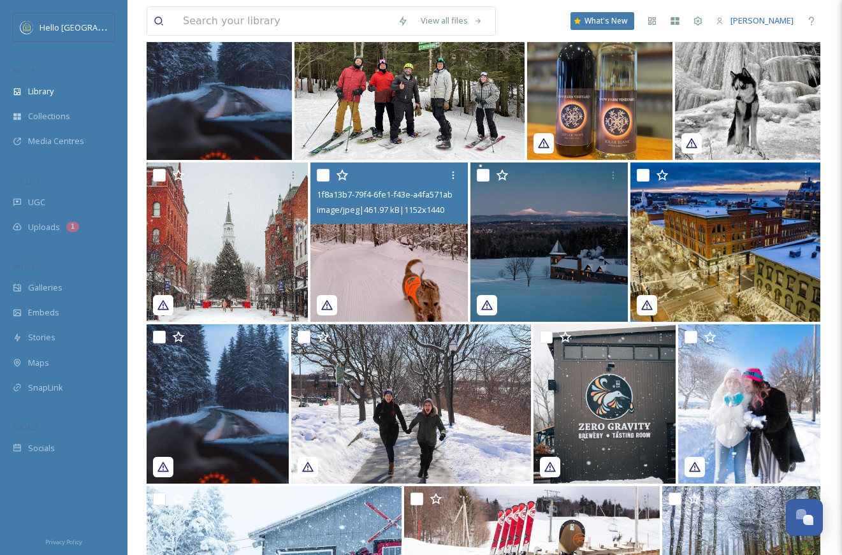
scroll to position [605, 0]
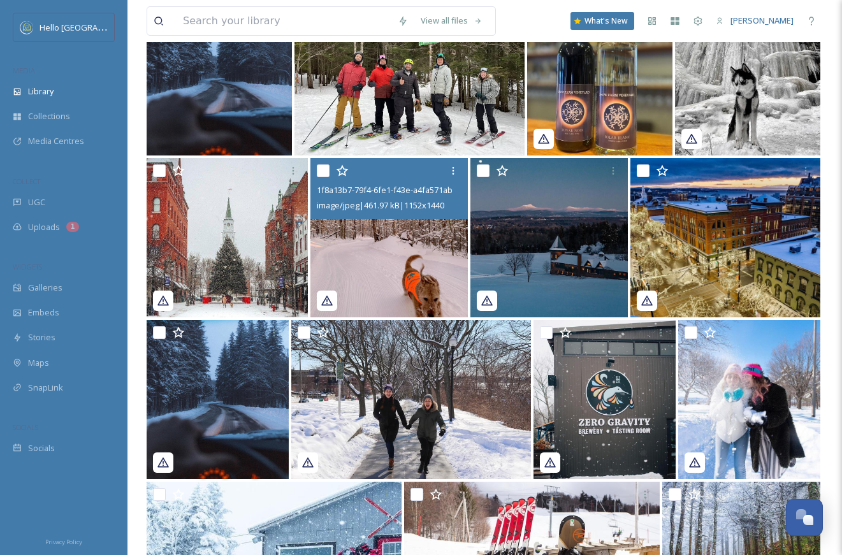
click at [423, 244] on img at bounding box center [389, 237] width 158 height 159
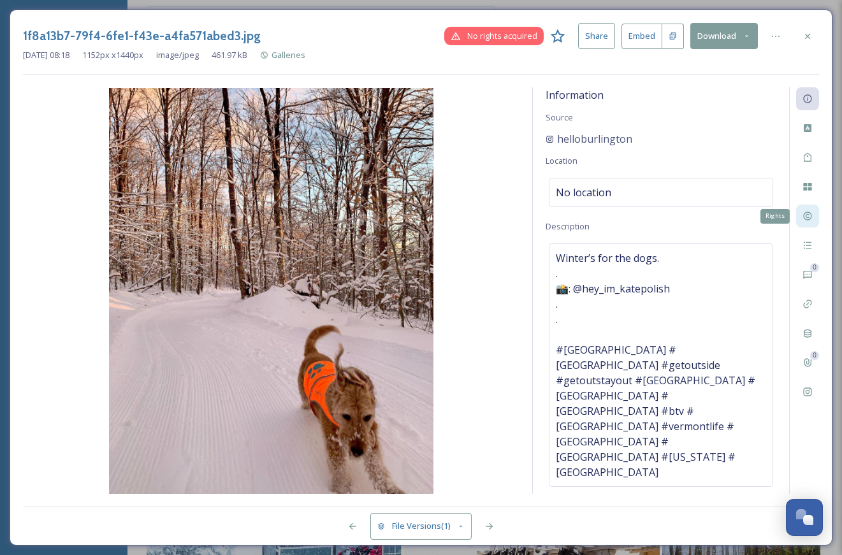
click at [802, 218] on icon at bounding box center [807, 216] width 10 height 10
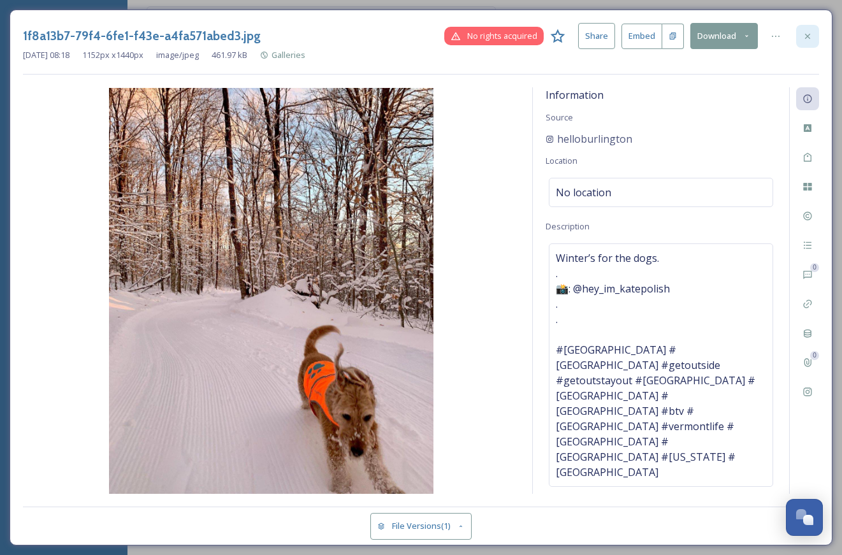
click at [817, 29] on div at bounding box center [807, 36] width 23 height 23
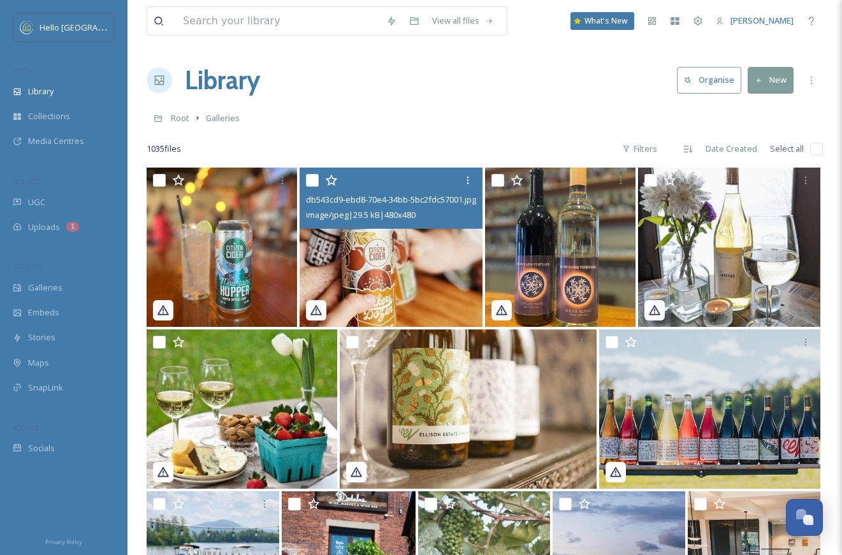
click at [429, 251] on img at bounding box center [391, 247] width 182 height 159
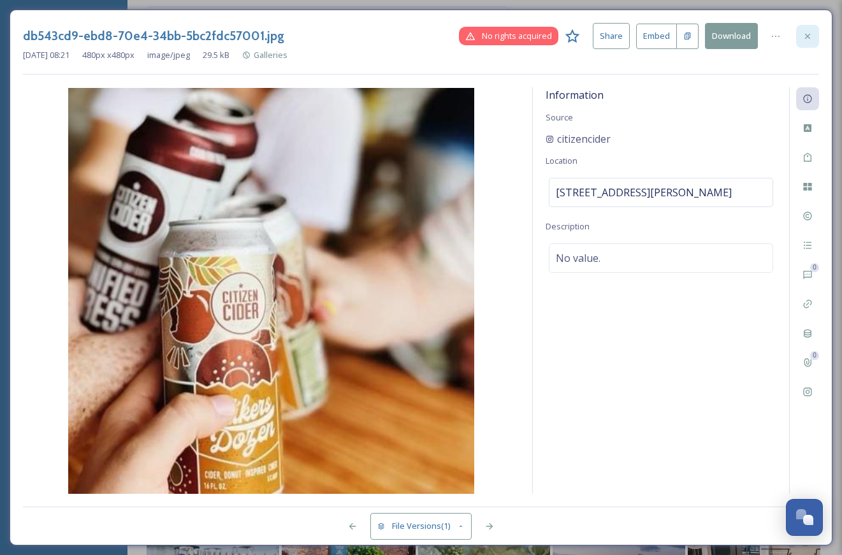
click at [810, 37] on icon at bounding box center [807, 36] width 10 height 10
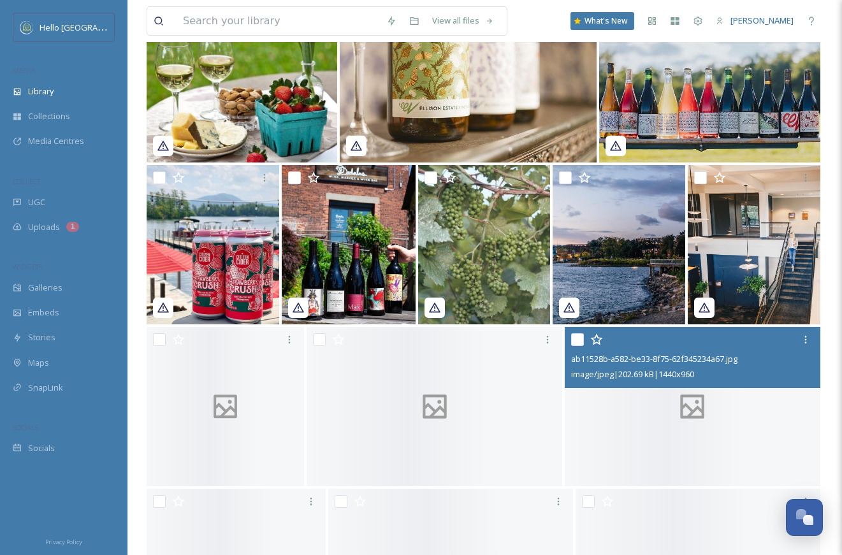
scroll to position [604, 0]
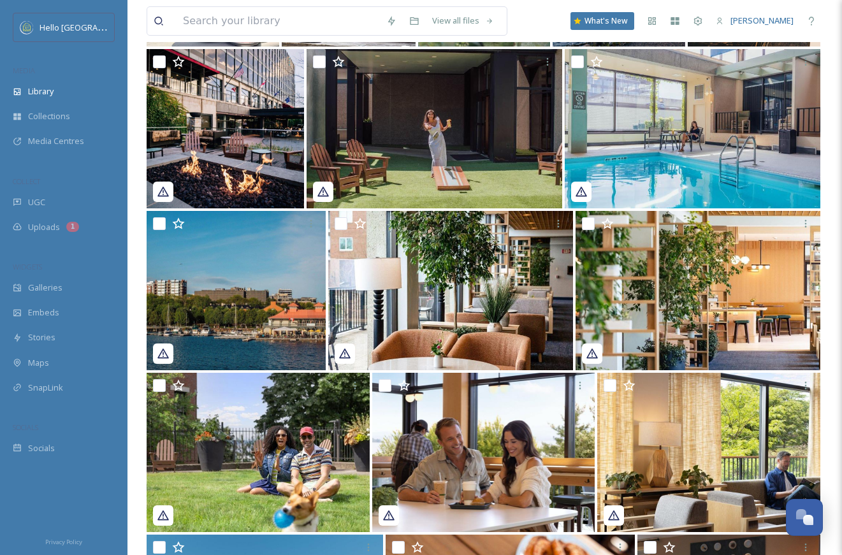
click at [296, 37] on div "View all files What's New Betsy Muller" at bounding box center [485, 21] width 676 height 42
click at [296, 28] on input at bounding box center [278, 21] width 203 height 28
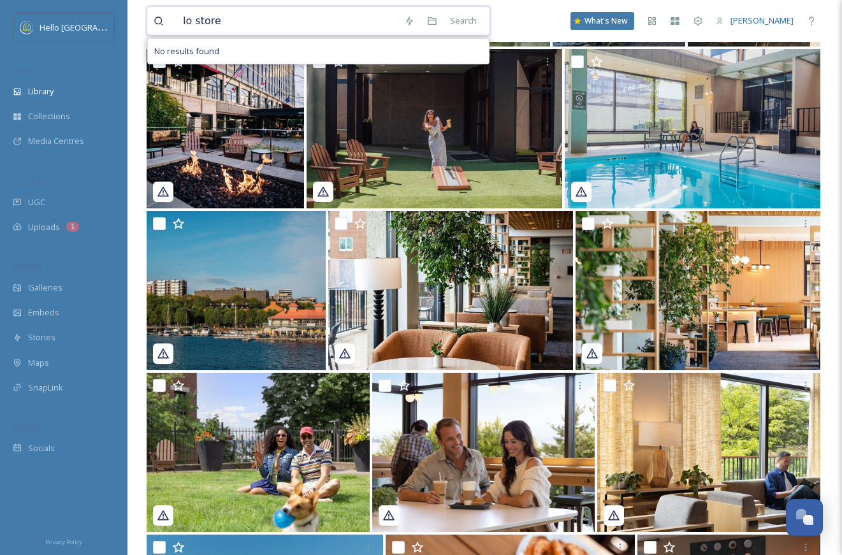
type input "lo [PERSON_NAME]"
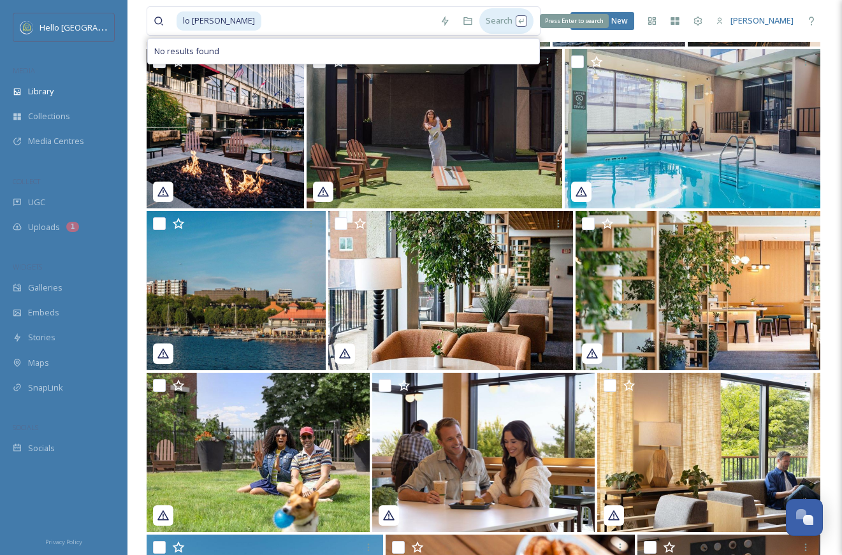
click at [493, 20] on div "Search Press Enter to search" at bounding box center [506, 20] width 54 height 25
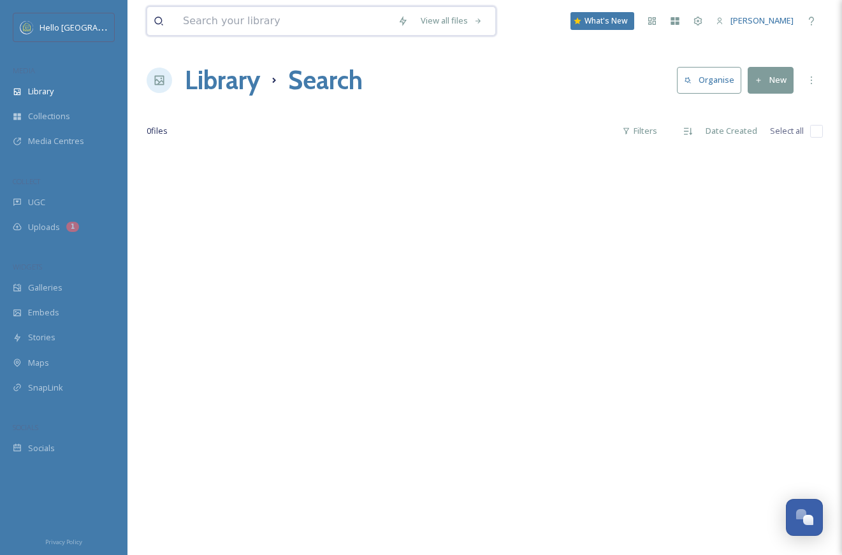
click at [315, 29] on input at bounding box center [284, 21] width 215 height 28
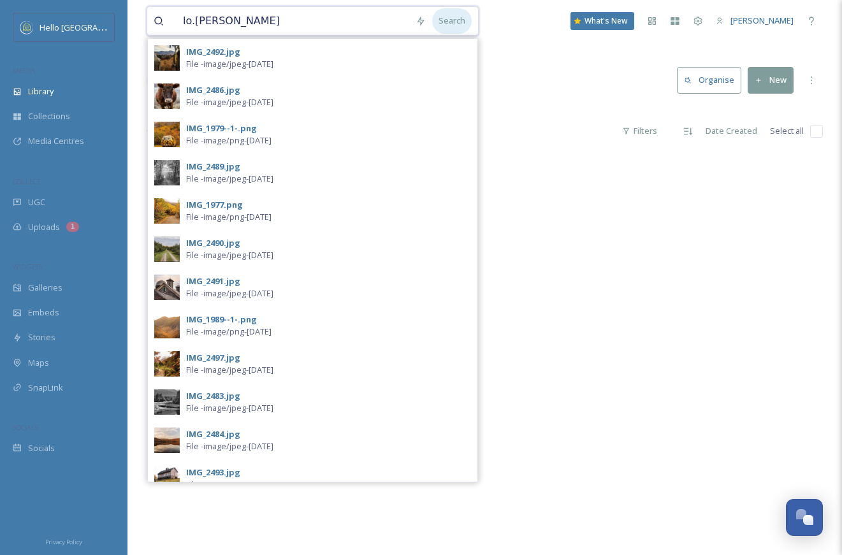
type input "lo.storer"
click at [446, 19] on div "Search" at bounding box center [452, 20] width 40 height 25
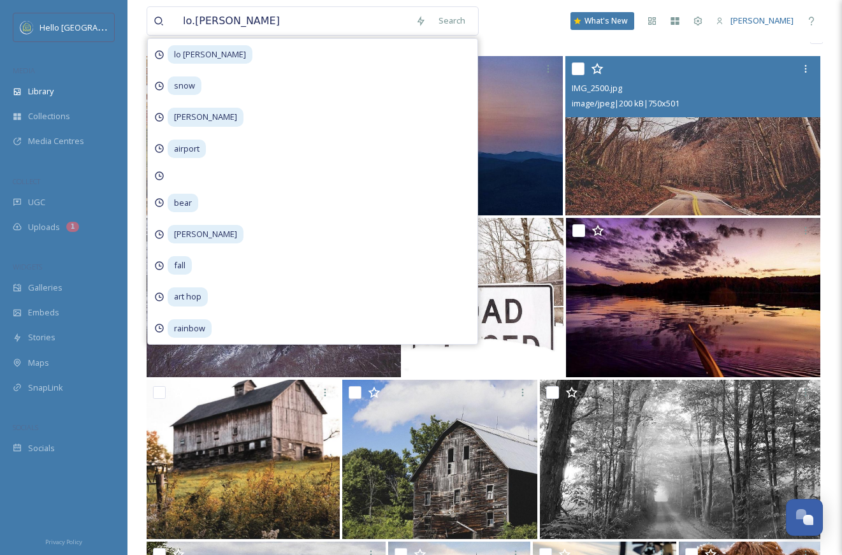
scroll to position [95, 0]
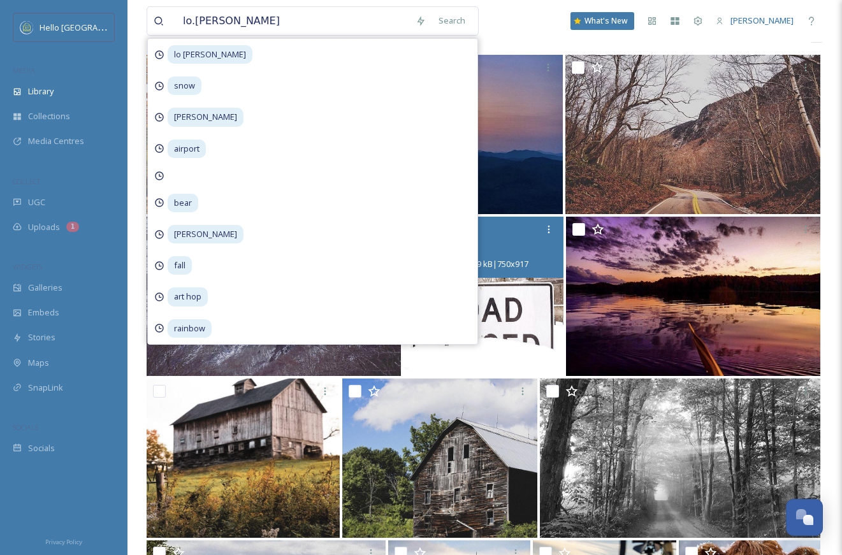
click at [522, 337] on img at bounding box center [482, 296] width 159 height 159
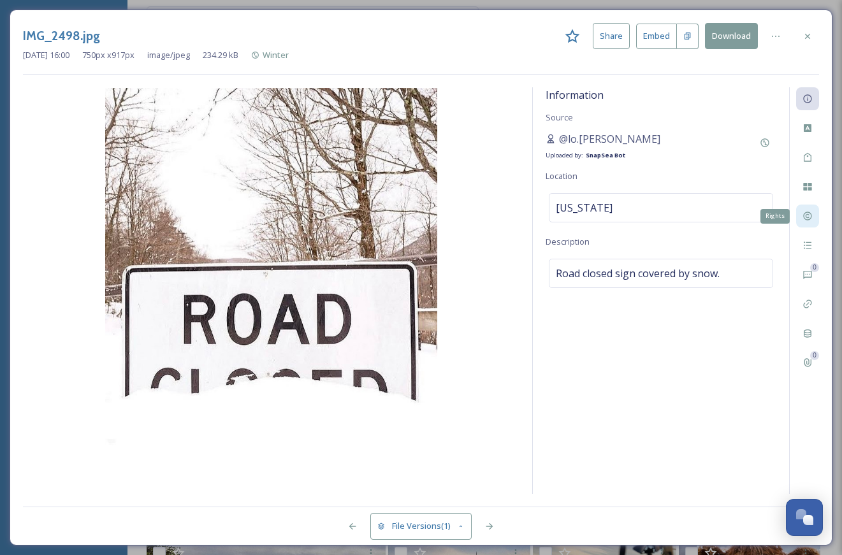
click at [806, 215] on icon at bounding box center [807, 216] width 10 height 10
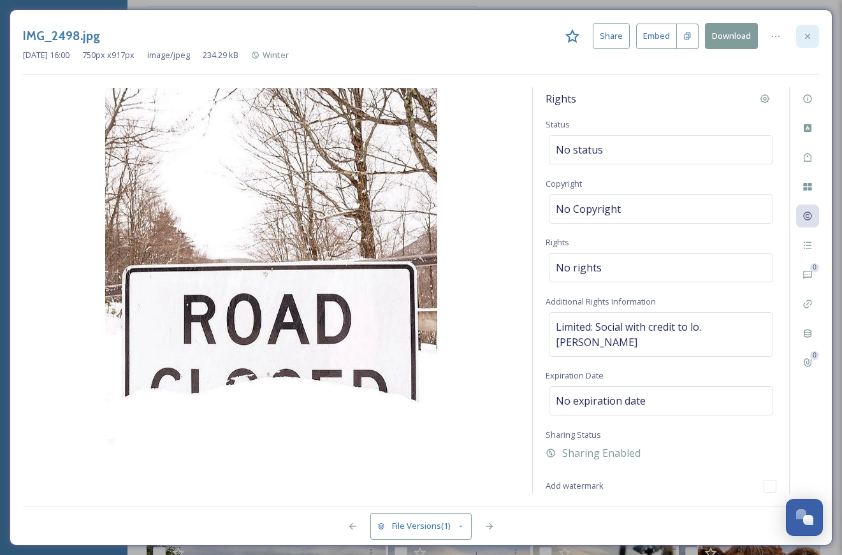
click at [809, 33] on icon at bounding box center [807, 36] width 10 height 10
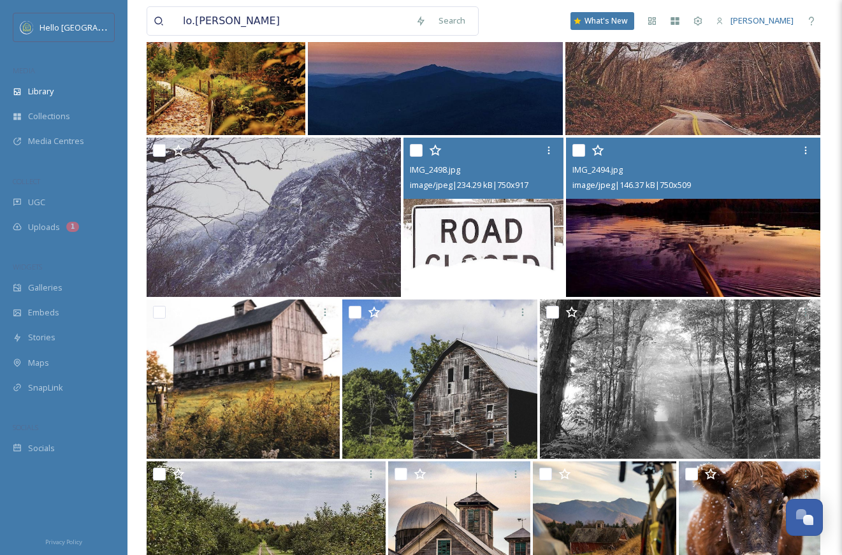
scroll to position [178, 0]
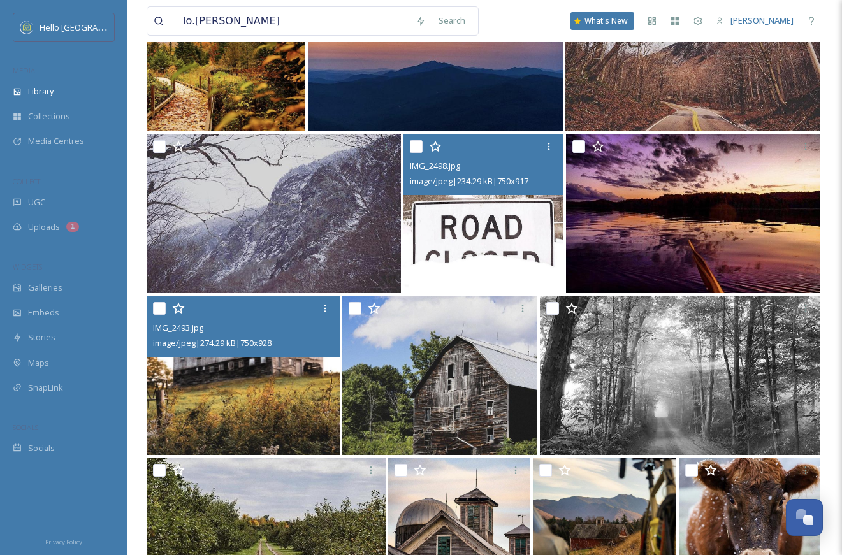
click at [282, 381] on img at bounding box center [243, 375] width 193 height 159
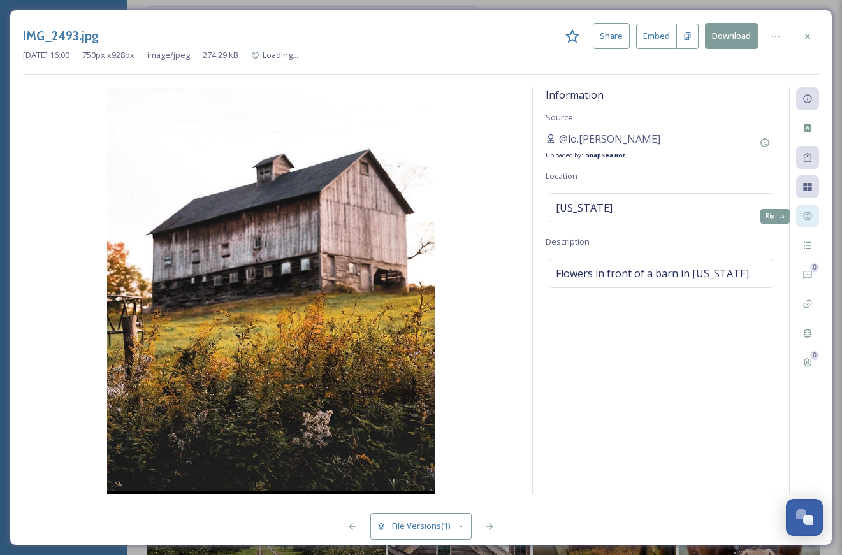
click at [813, 219] on div "Rights" at bounding box center [807, 216] width 23 height 23
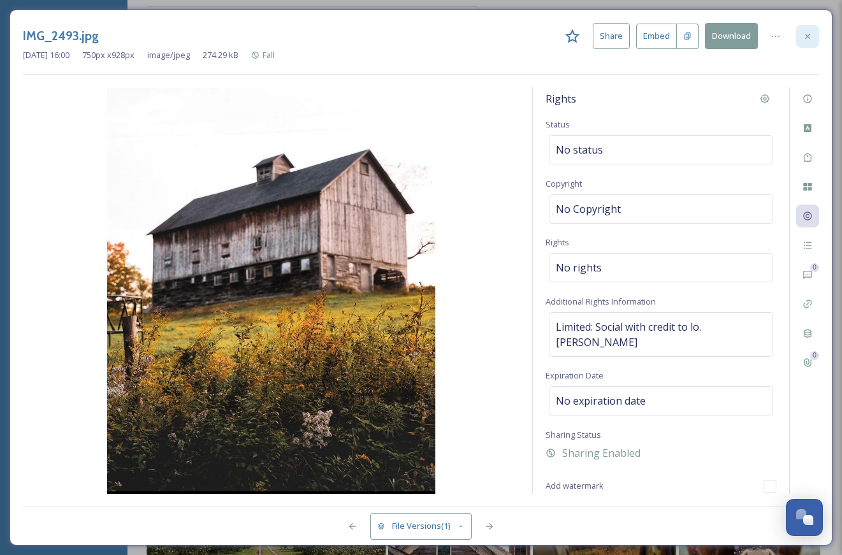
click at [807, 32] on icon at bounding box center [807, 36] width 10 height 10
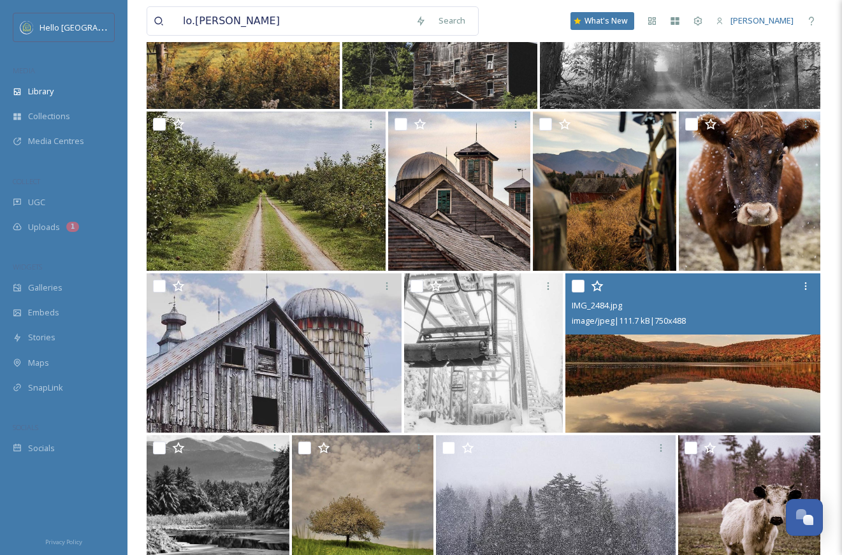
scroll to position [538, 0]
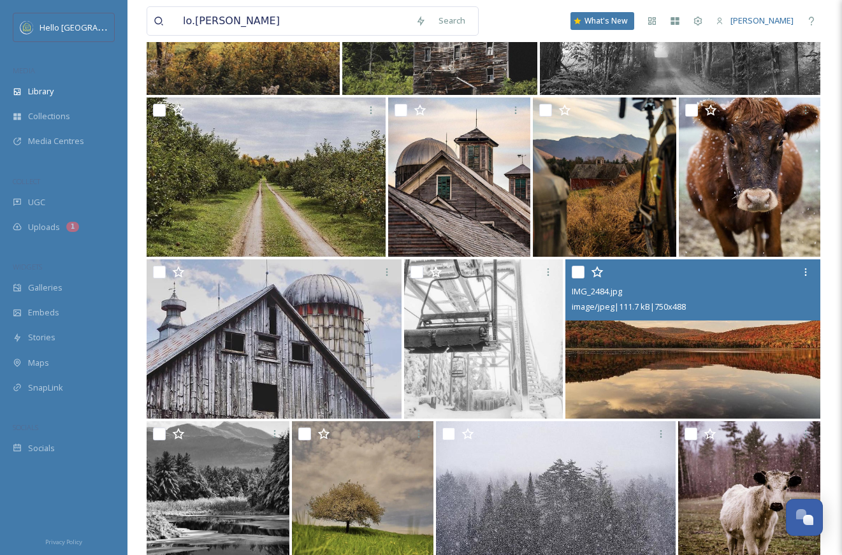
click at [670, 343] on img at bounding box center [692, 338] width 255 height 159
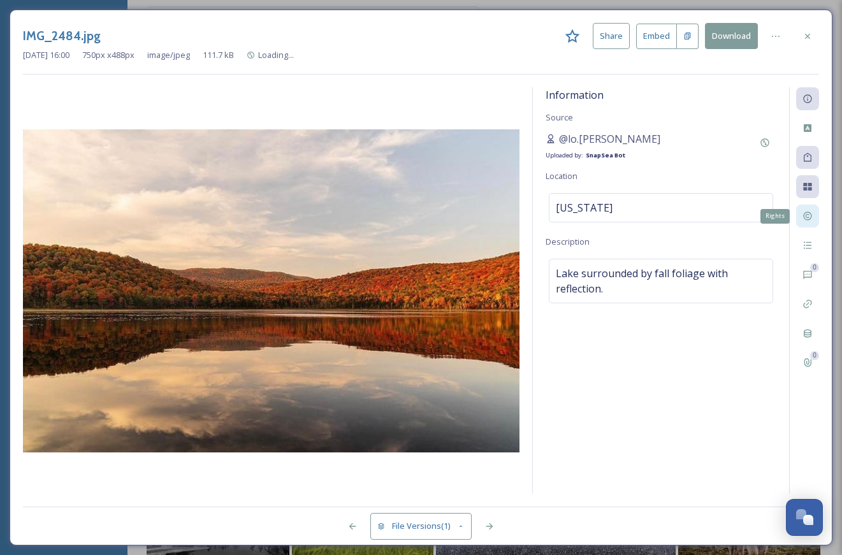
click at [804, 213] on icon at bounding box center [807, 216] width 8 height 8
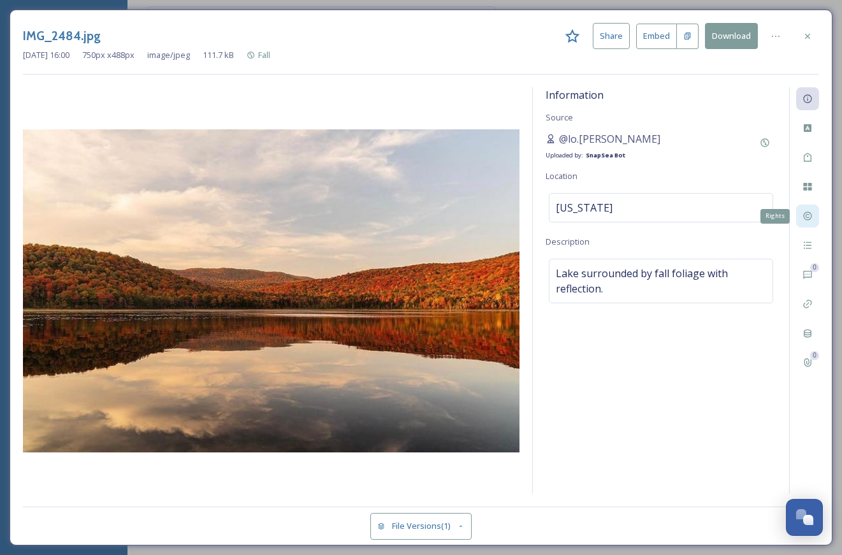
click at [811, 217] on icon at bounding box center [807, 216] width 8 height 8
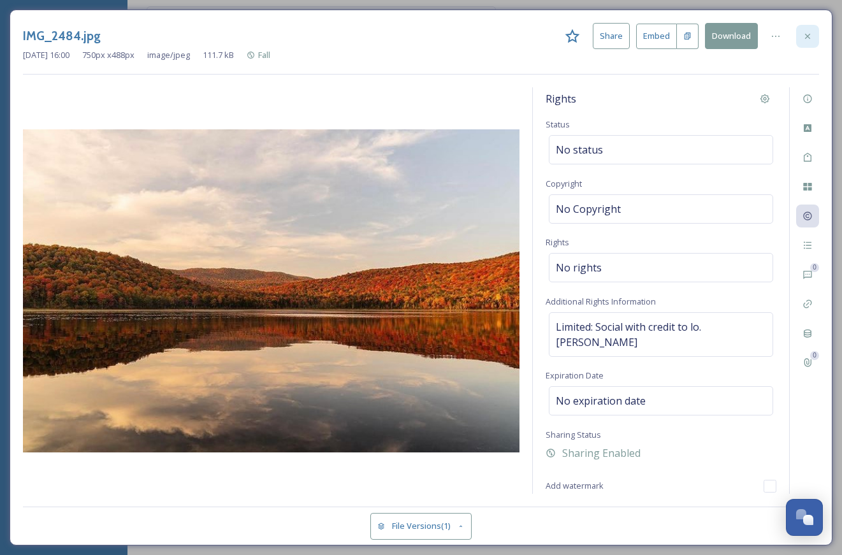
click at [811, 36] on icon at bounding box center [807, 36] width 10 height 10
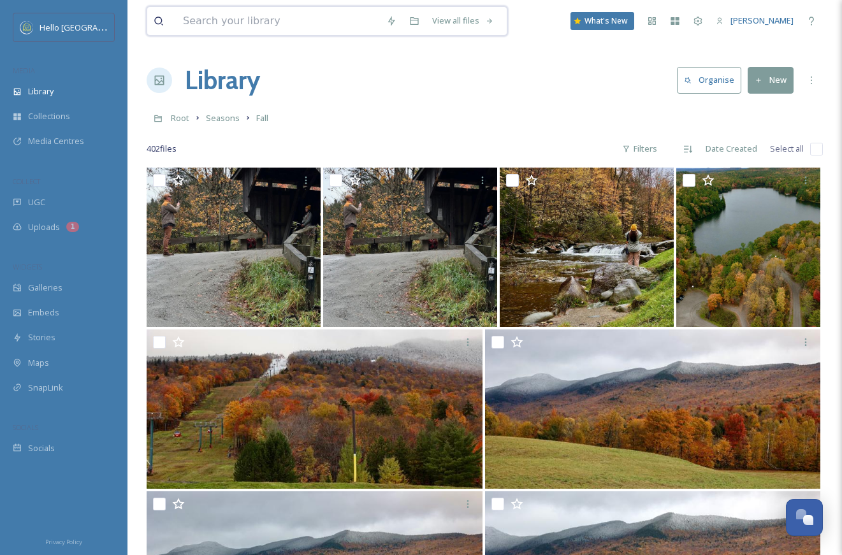
click at [314, 20] on input at bounding box center [278, 21] width 203 height 28
type input "[PERSON_NAME]"
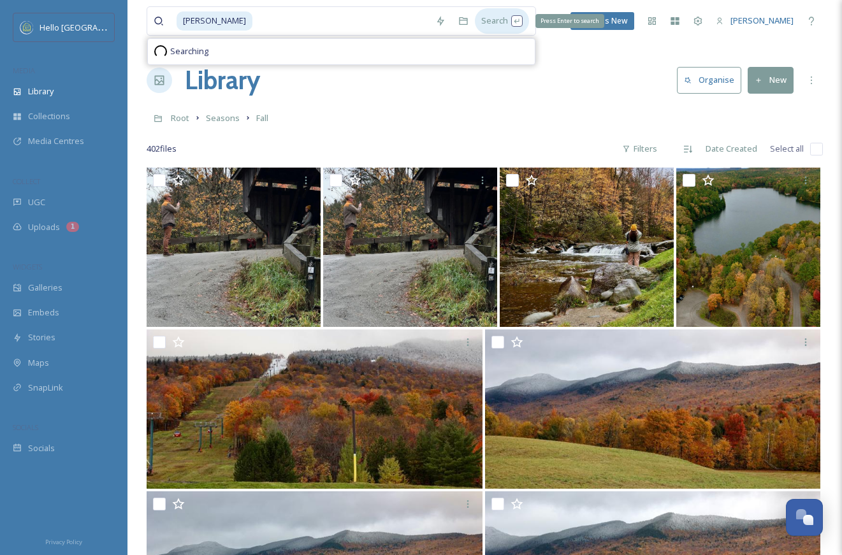
click at [484, 14] on div "Search Press Enter to search" at bounding box center [502, 20] width 54 height 25
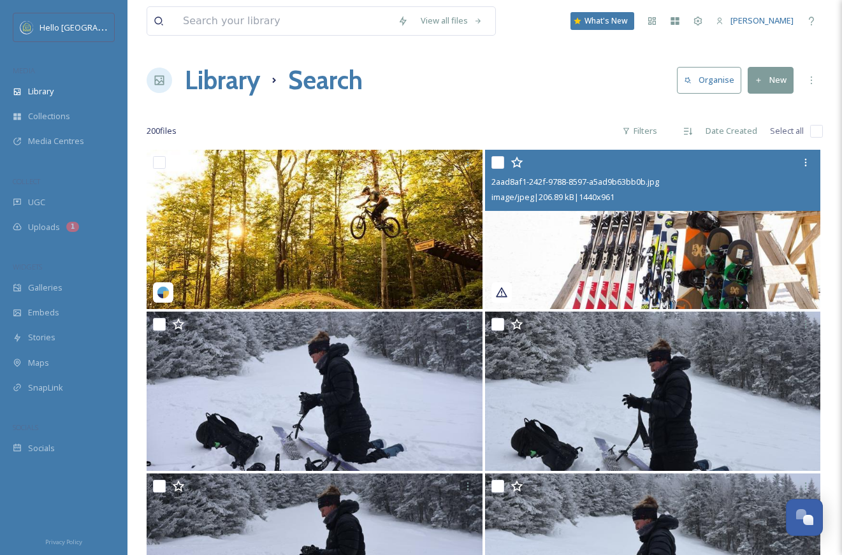
click at [558, 239] on img at bounding box center [653, 229] width 336 height 159
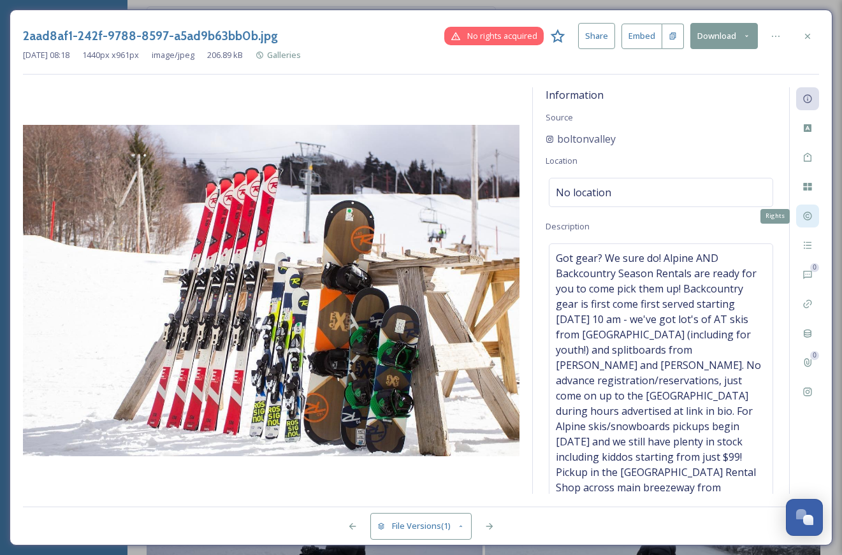
click at [803, 219] on icon at bounding box center [807, 216] width 10 height 10
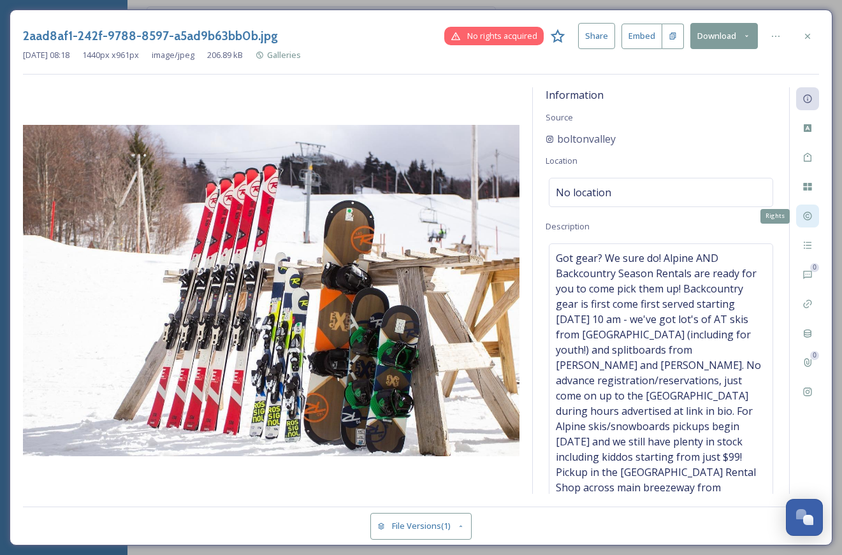
click at [814, 212] on div "Rights" at bounding box center [807, 216] width 23 height 23
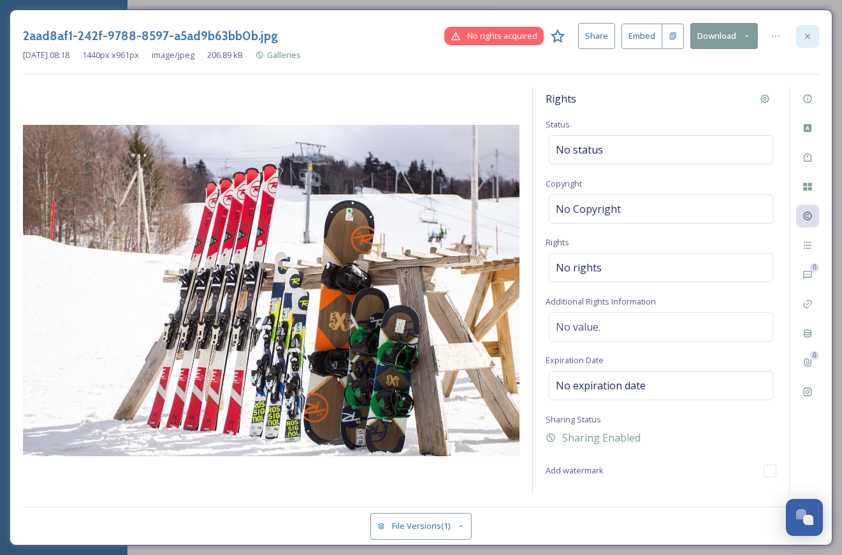
click at [804, 41] on div at bounding box center [807, 36] width 23 height 23
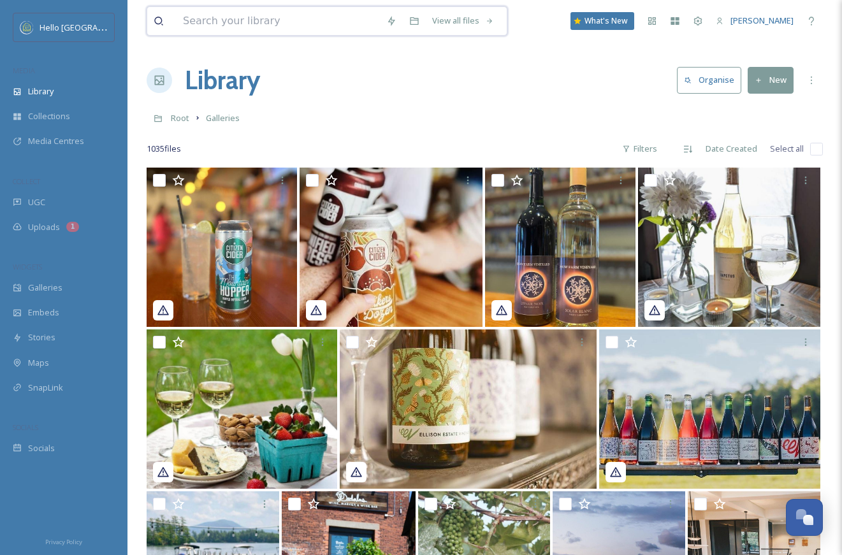
click at [257, 11] on input at bounding box center [278, 21] width 203 height 28
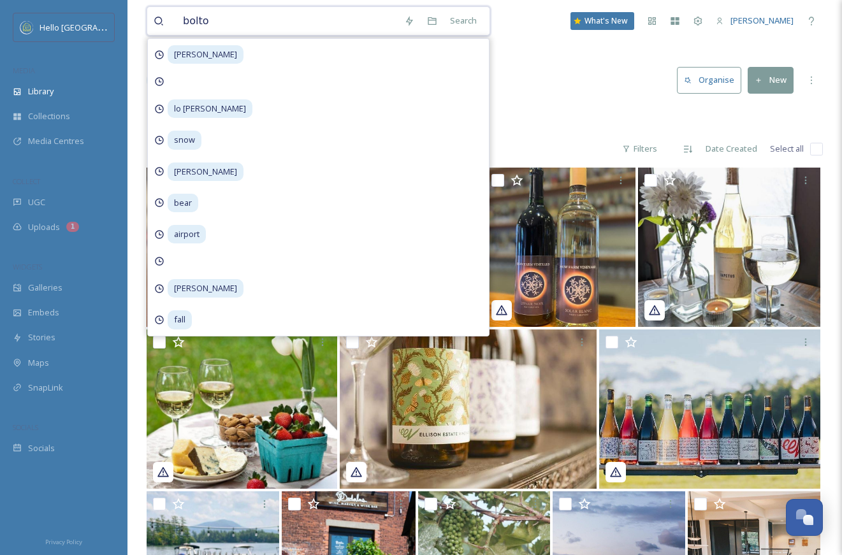
type input "[PERSON_NAME]"
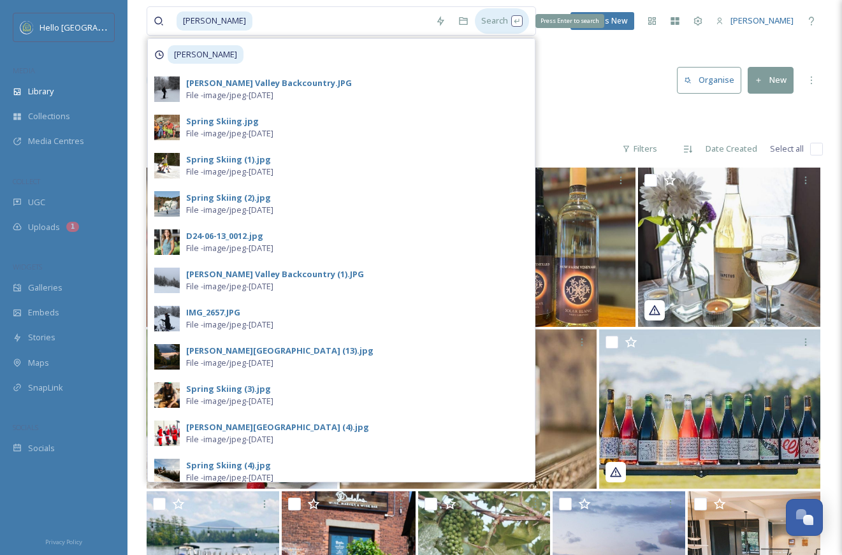
click at [489, 22] on div "Search Press Enter to search" at bounding box center [502, 20] width 54 height 25
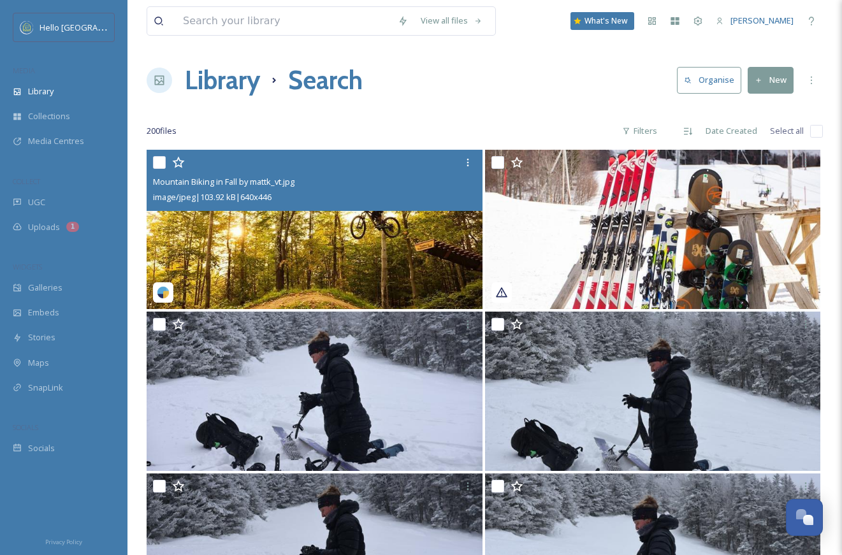
click at [348, 257] on img at bounding box center [315, 229] width 336 height 159
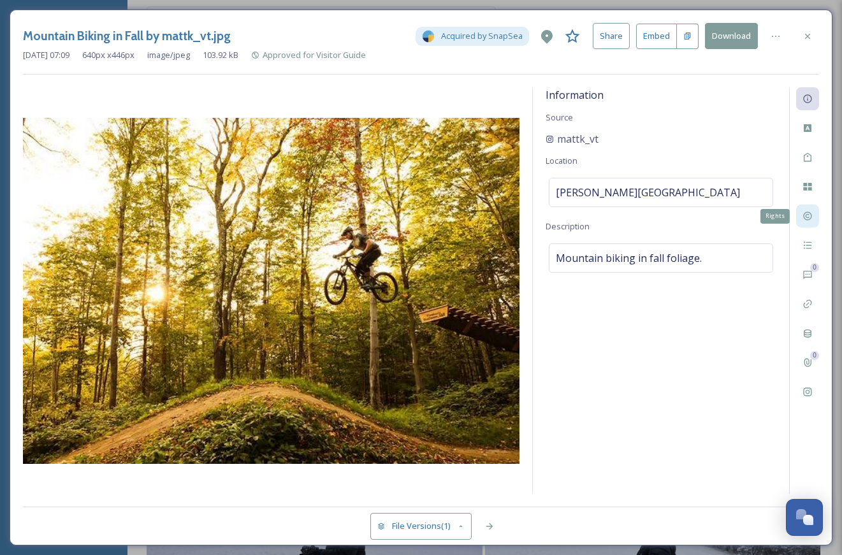
click at [802, 219] on div "Rights" at bounding box center [807, 216] width 23 height 23
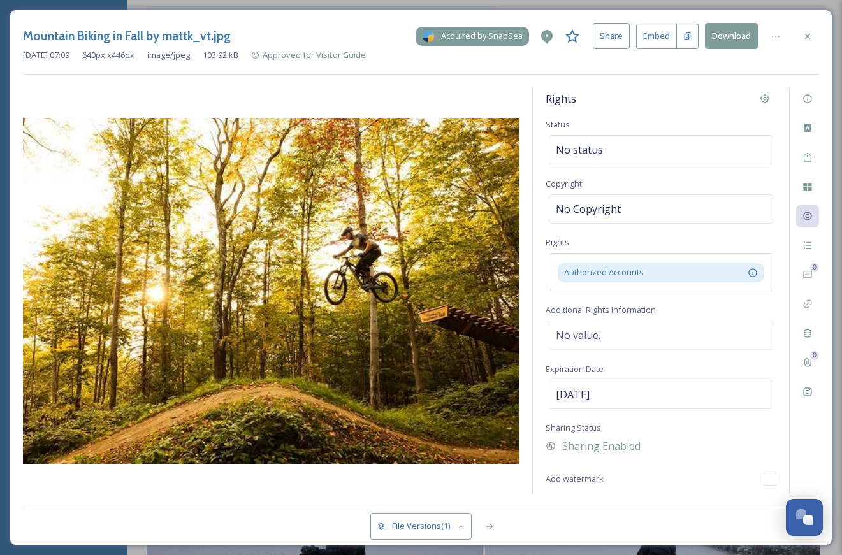
click at [462, 34] on span "Acquired by SnapSea" at bounding box center [482, 36] width 82 height 12
click at [456, 39] on span "Acquired by SnapSea" at bounding box center [482, 36] width 82 height 12
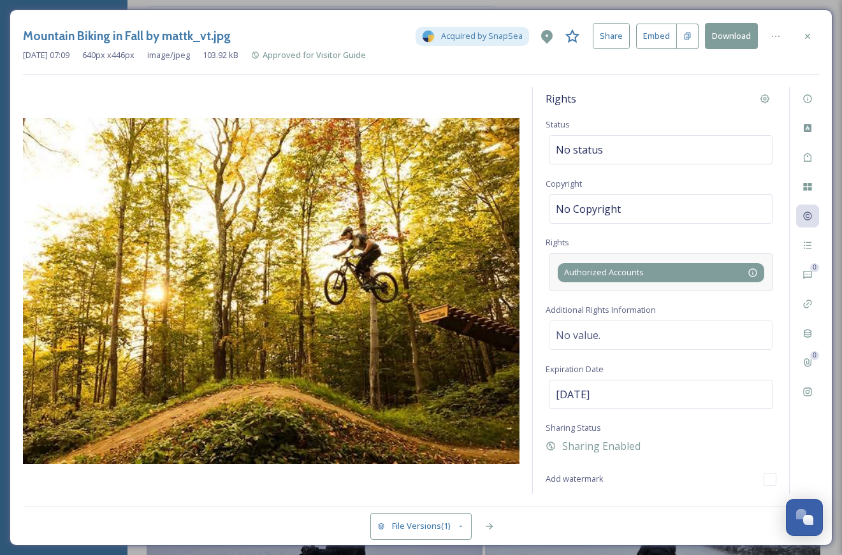
click at [729, 271] on div "Authorized Accounts This allows Hello Burlington to use your post in digital ca…" at bounding box center [661, 272] width 194 height 12
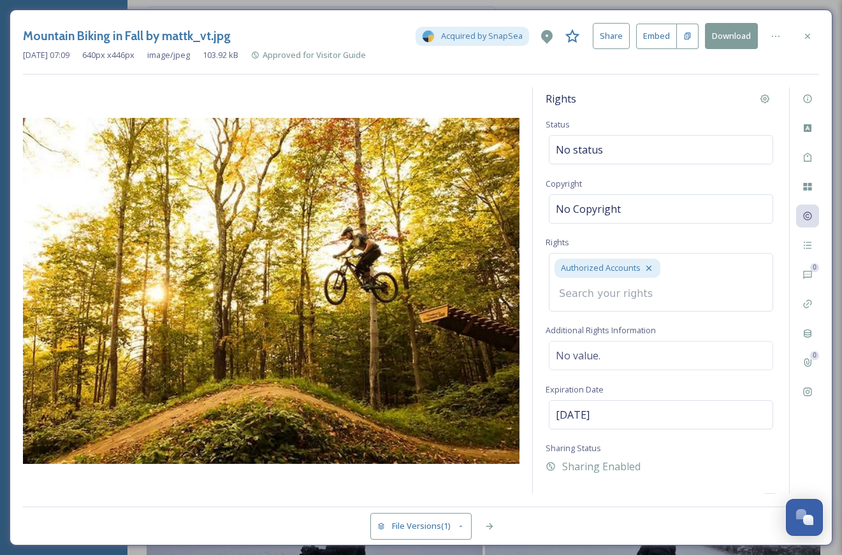
click at [669, 293] on input at bounding box center [623, 294] width 140 height 28
click at [709, 235] on div "Rights Status No status Copyright No Copyright Rights Authorized Accounts Addit…" at bounding box center [661, 290] width 256 height 407
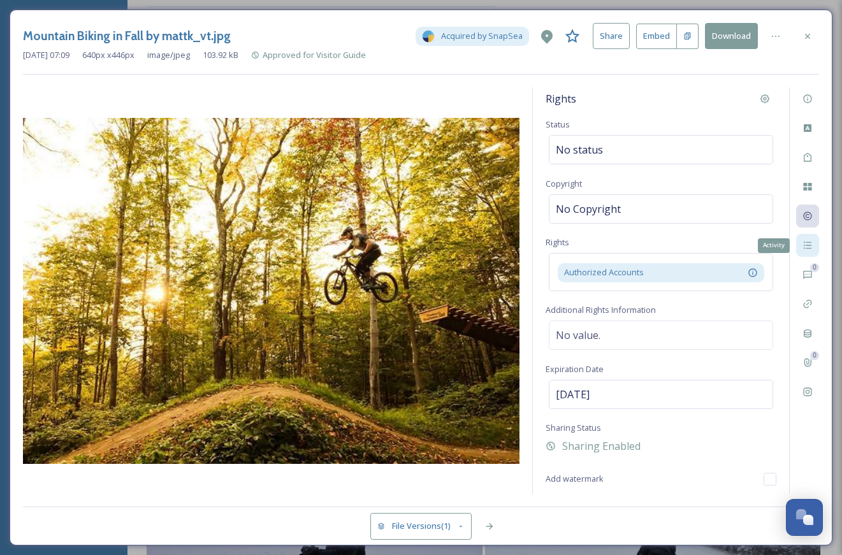
click at [801, 242] on div "Activity" at bounding box center [807, 245] width 23 height 23
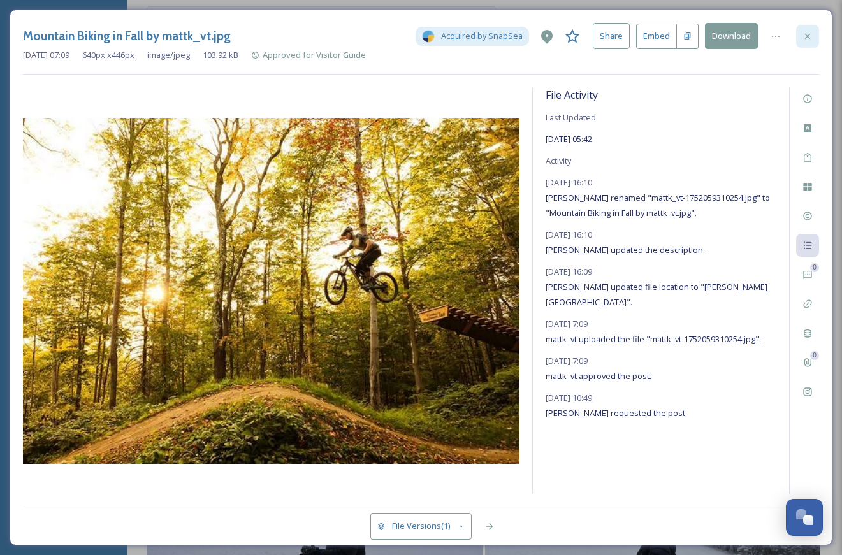
click at [807, 40] on icon at bounding box center [807, 36] width 10 height 10
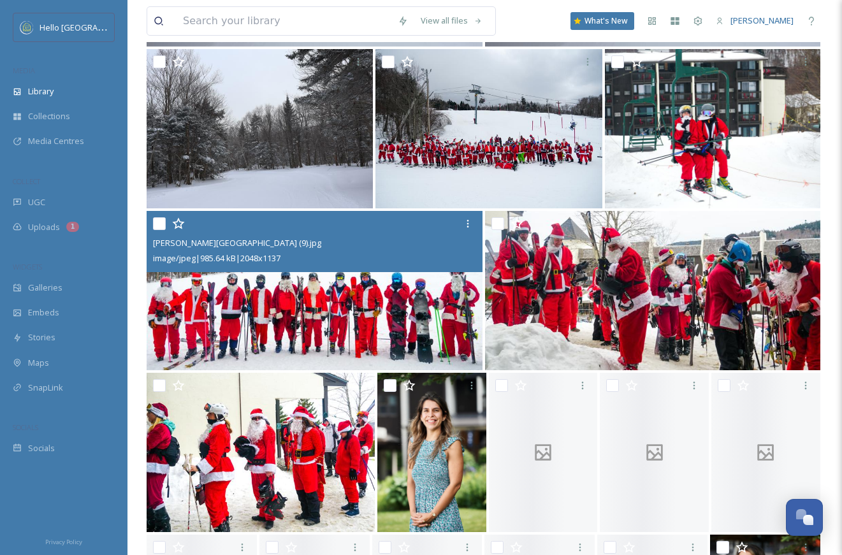
scroll to position [2703, 0]
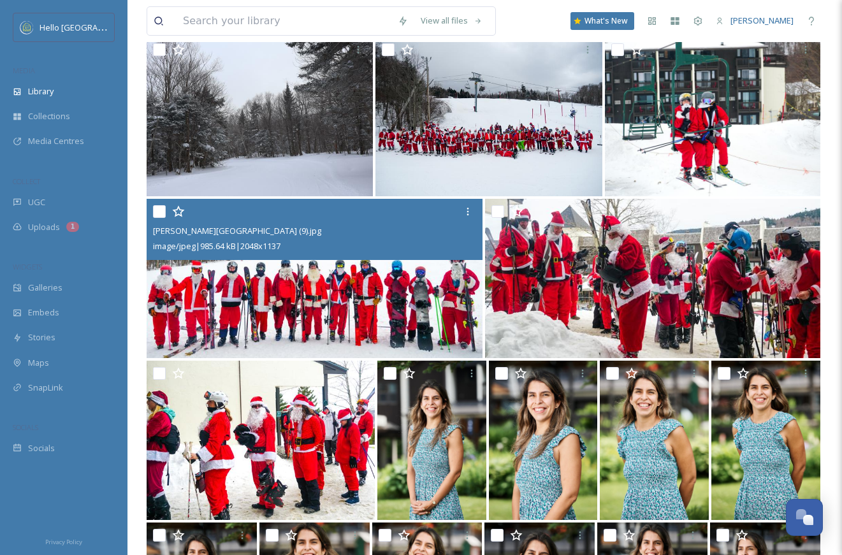
click at [386, 305] on img at bounding box center [315, 278] width 336 height 159
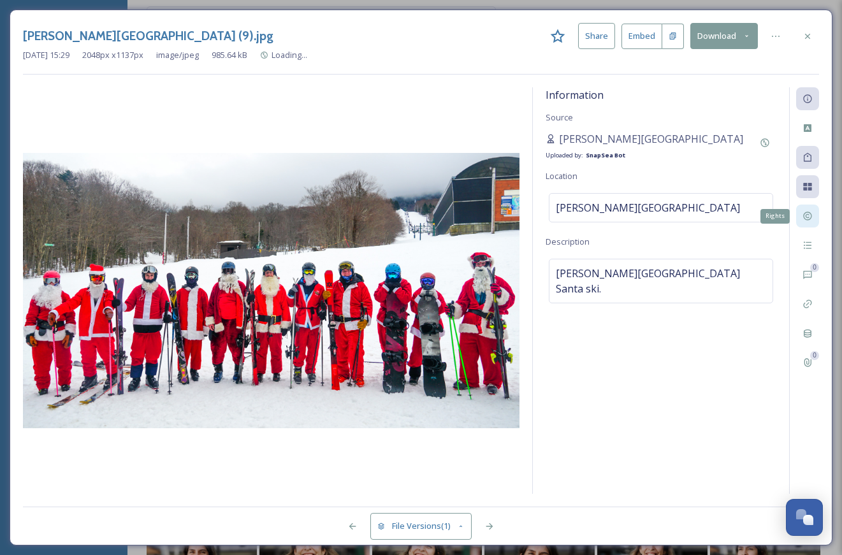
click at [807, 220] on icon at bounding box center [807, 216] width 10 height 10
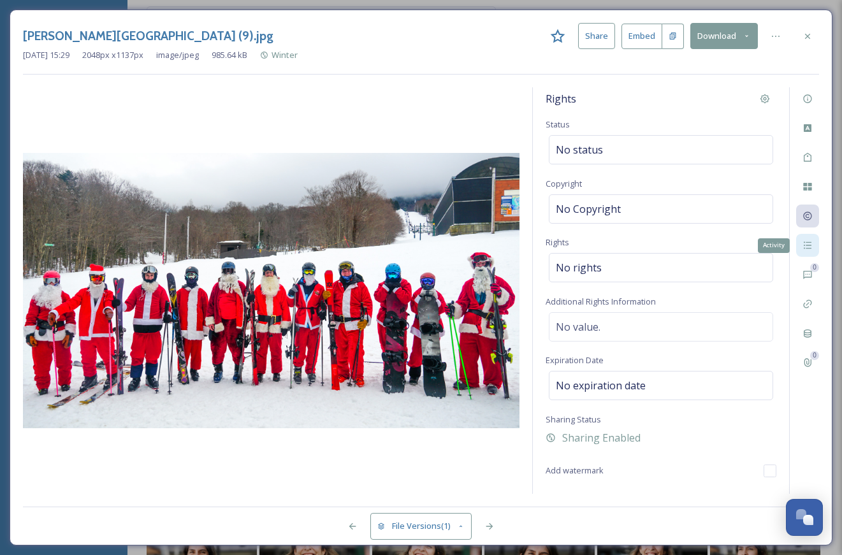
click at [809, 246] on icon at bounding box center [807, 245] width 10 height 10
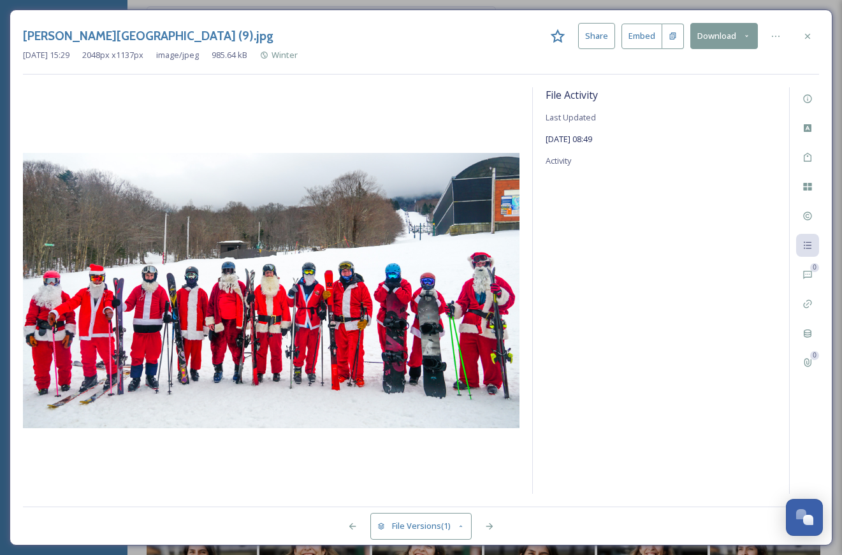
click at [612, 163] on div "File Activity Last Updated Aug 25 2025 08:49 Activity" at bounding box center [661, 290] width 256 height 407
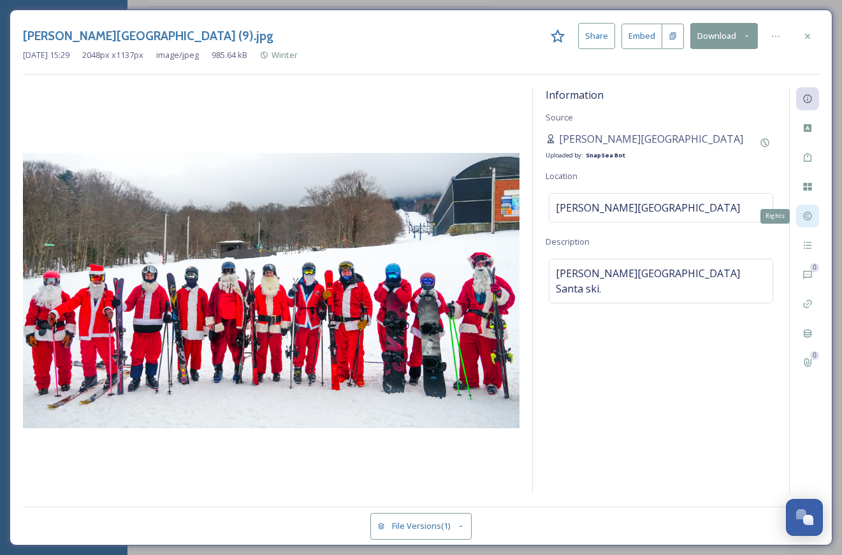
click at [803, 219] on icon at bounding box center [807, 216] width 10 height 10
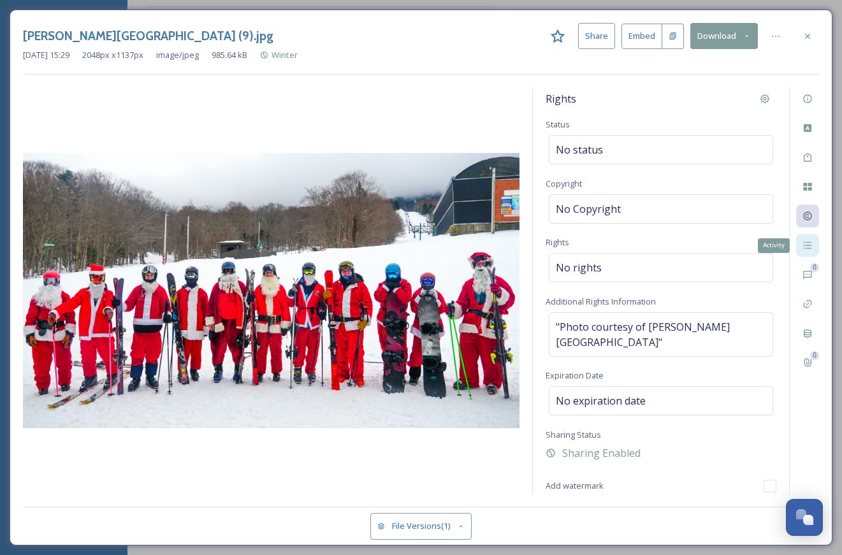
click at [809, 247] on icon at bounding box center [807, 245] width 10 height 10
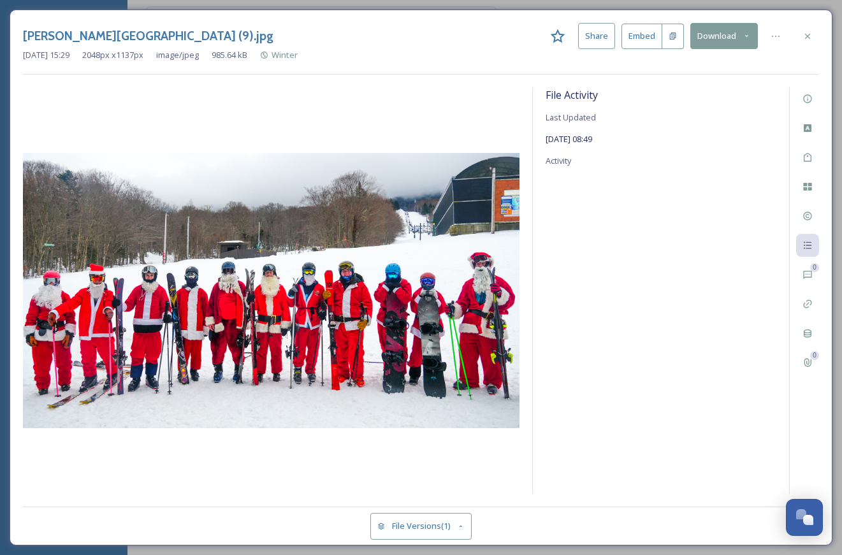
click at [593, 154] on div "File Activity Last Updated [DATE] 08:49 Activity" at bounding box center [661, 290] width 256 height 407
click at [592, 144] on span "[DATE] 08:49" at bounding box center [569, 138] width 47 height 11
click at [811, 33] on icon at bounding box center [807, 36] width 10 height 10
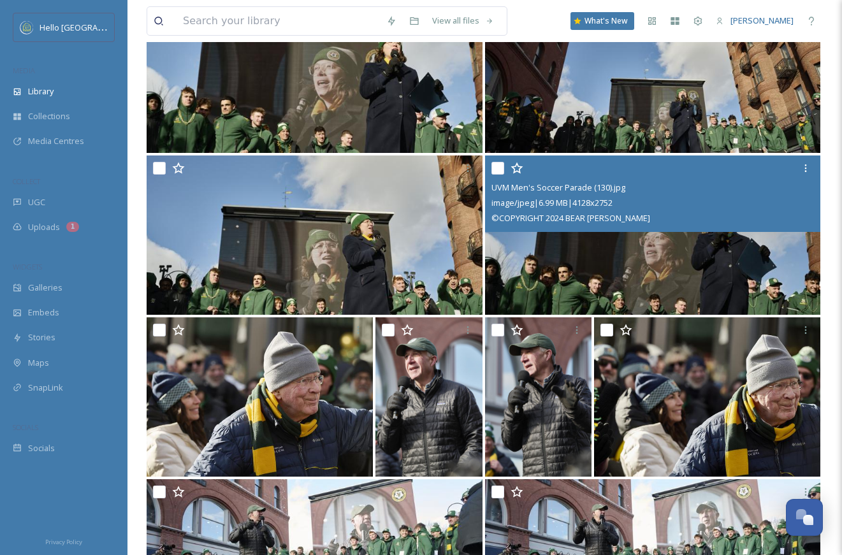
scroll to position [4542, 0]
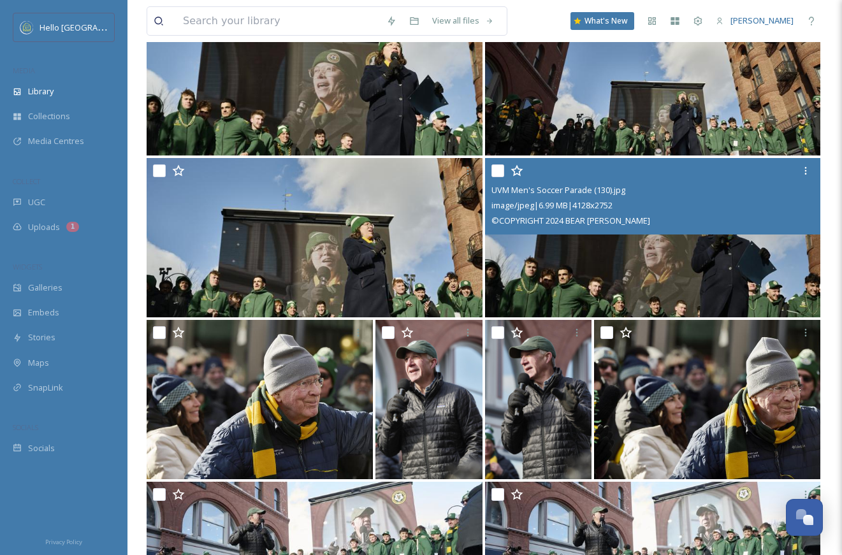
click at [615, 269] on img at bounding box center [653, 237] width 336 height 159
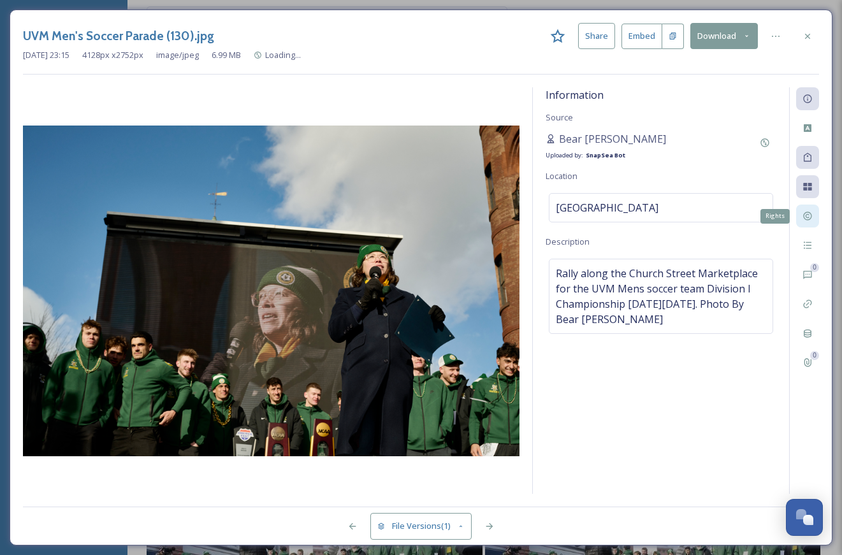
click at [804, 219] on icon at bounding box center [807, 216] width 10 height 10
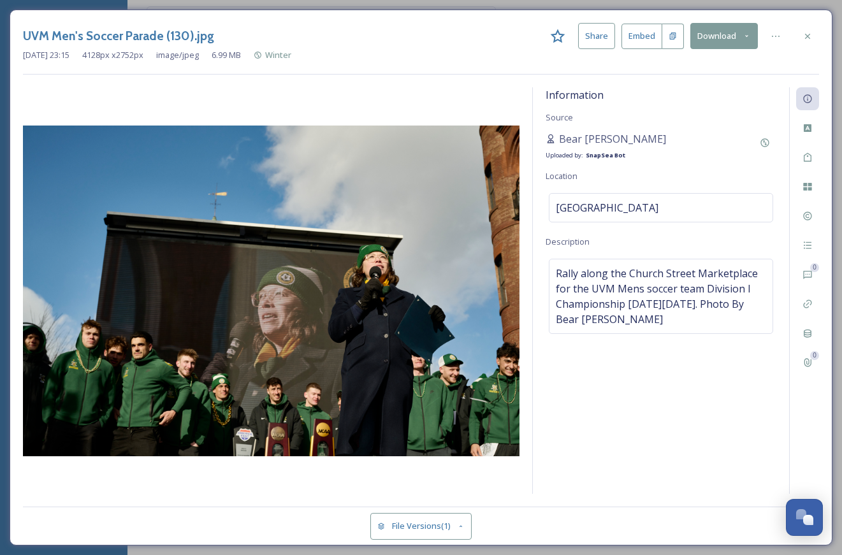
click at [786, 206] on div "Information Source Bear [PERSON_NAME] Uploaded by: SnapSea Bot Location [GEOGRA…" at bounding box center [661, 290] width 256 height 407
click at [793, 208] on div "0 0" at bounding box center [804, 290] width 30 height 407
click at [800, 212] on div "Rights" at bounding box center [807, 216] width 23 height 23
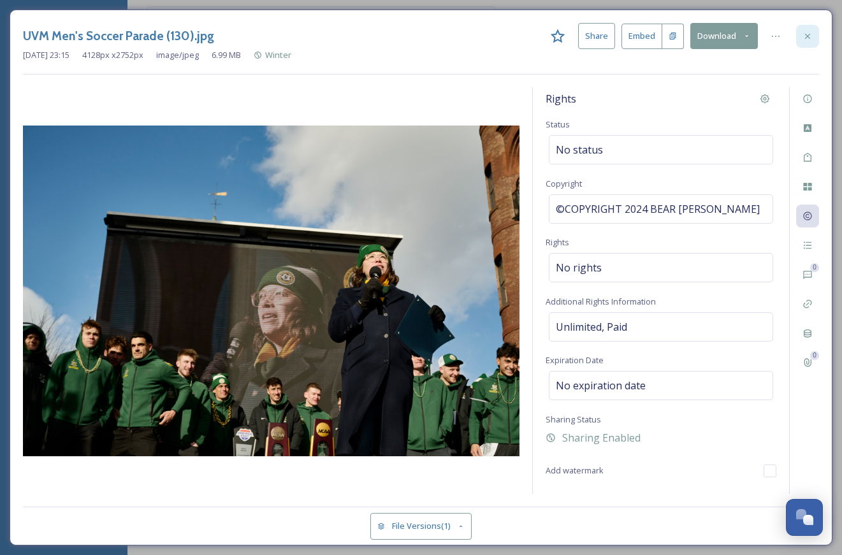
click at [799, 38] on div at bounding box center [807, 36] width 23 height 23
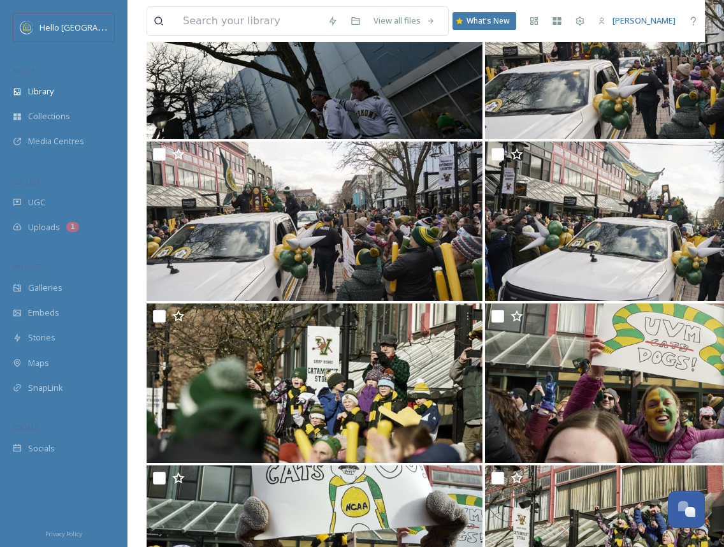
scroll to position [6463, 0]
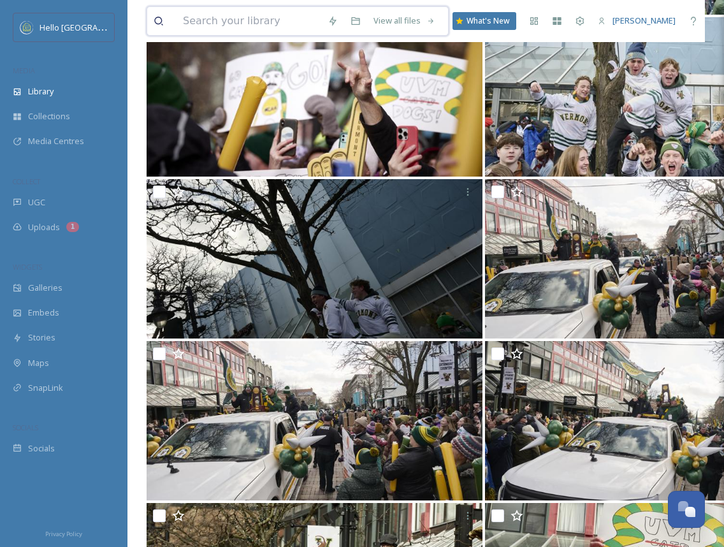
click at [287, 19] on input at bounding box center [249, 21] width 145 height 28
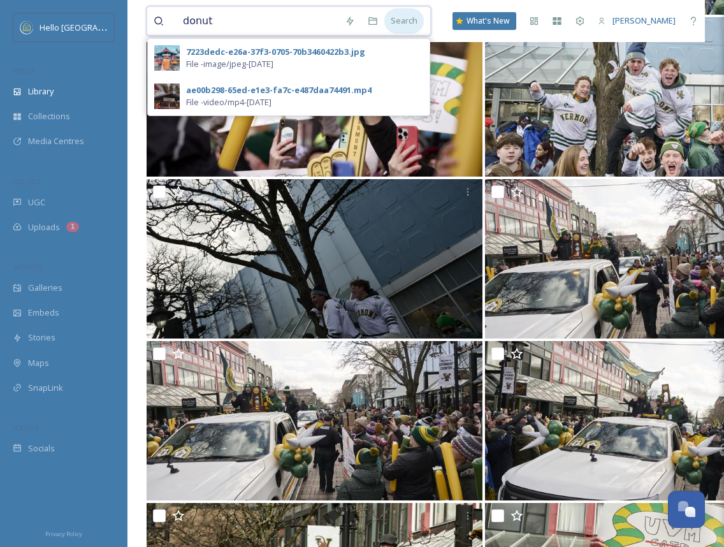
type input "donut"
click at [396, 21] on div "Search" at bounding box center [404, 20] width 40 height 25
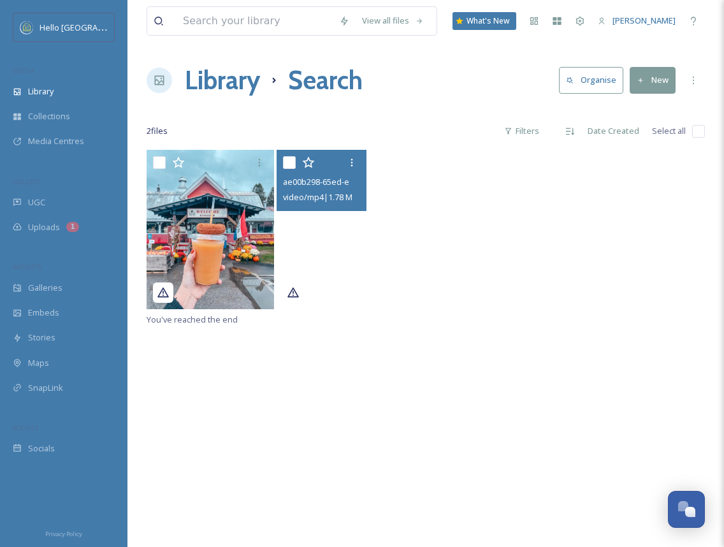
click at [346, 234] on video "ae00b298-65ed-e1e3-fa7c-e487daa74491.mp4" at bounding box center [322, 229] width 90 height 159
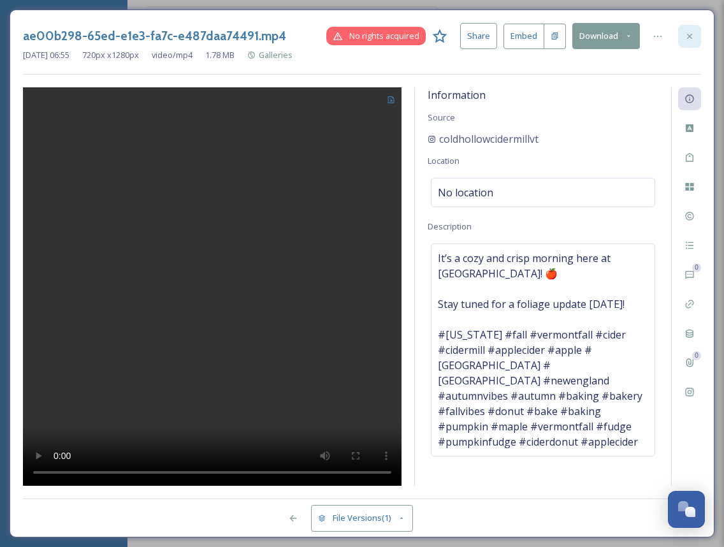
click at [690, 37] on icon at bounding box center [689, 36] width 10 height 10
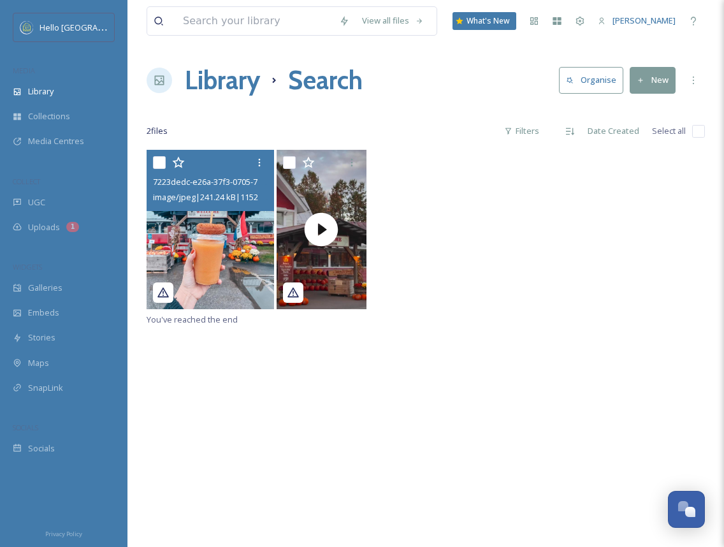
click at [257, 251] on img at bounding box center [210, 229] width 127 height 159
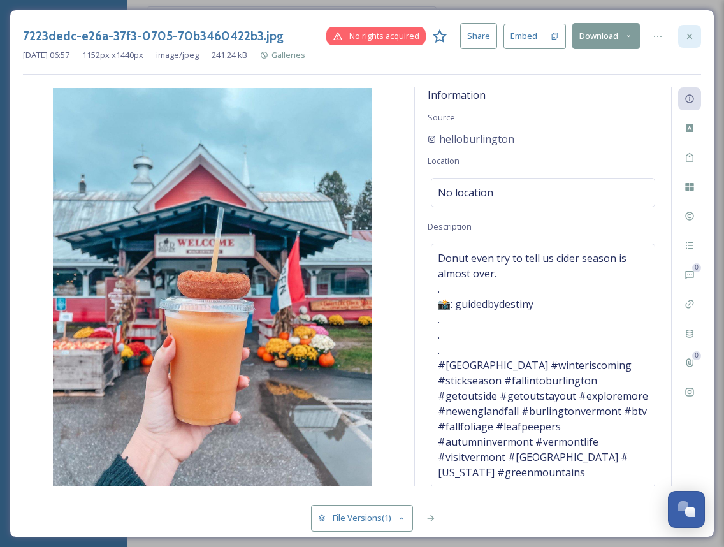
click at [697, 35] on div at bounding box center [689, 36] width 23 height 23
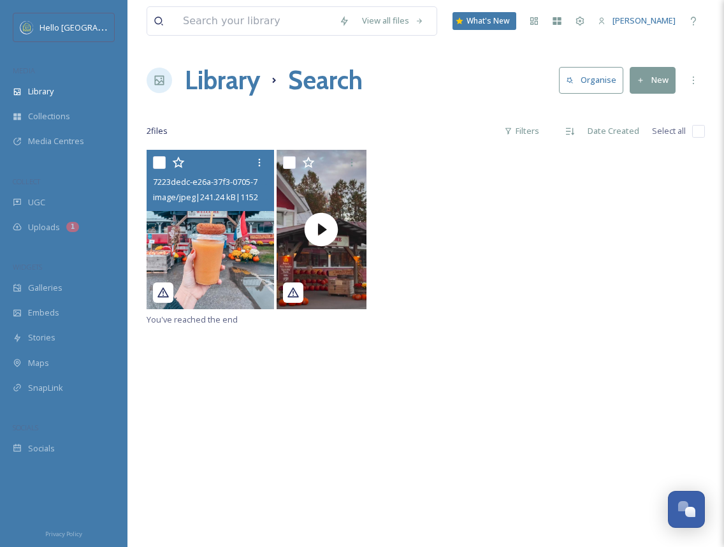
click at [521, 289] on div "7223dedc-e26a-37f3-0705-70b3460422b3.jpg image/jpeg | 241.24 kB | 1152 x 1440" at bounding box center [426, 231] width 558 height 162
click at [315, 27] on input at bounding box center [255, 21] width 156 height 28
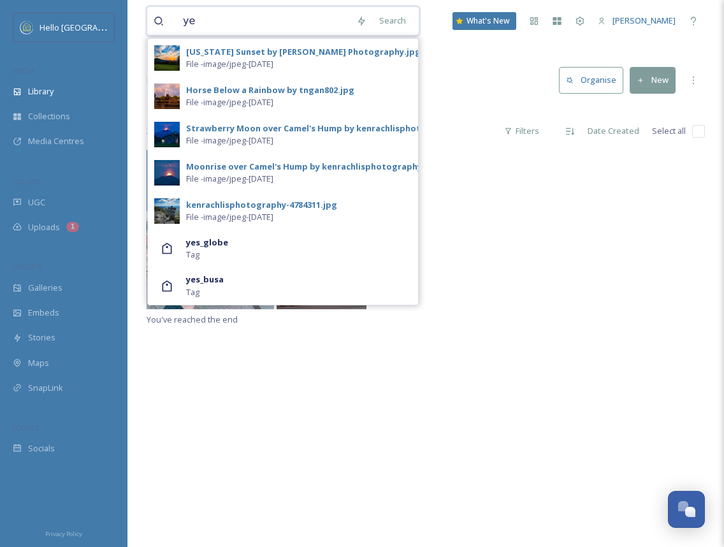
type input "y"
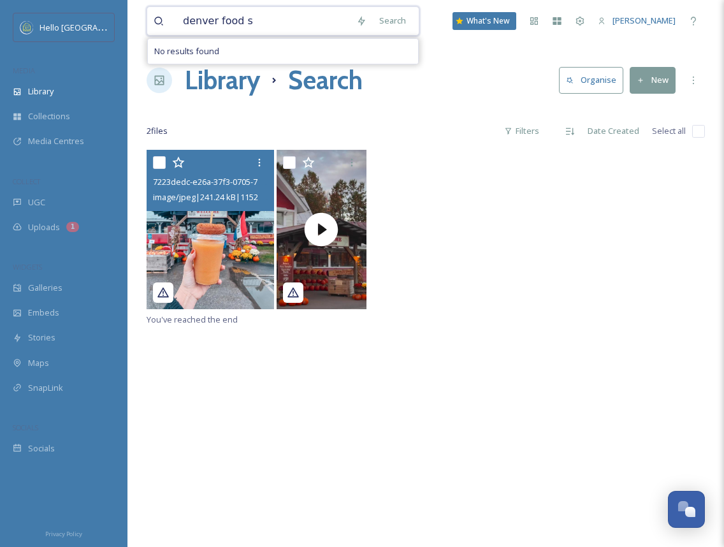
type input "denver food"
click at [426, 15] on div "Search Press Enter to search" at bounding box center [418, 20] width 54 height 25
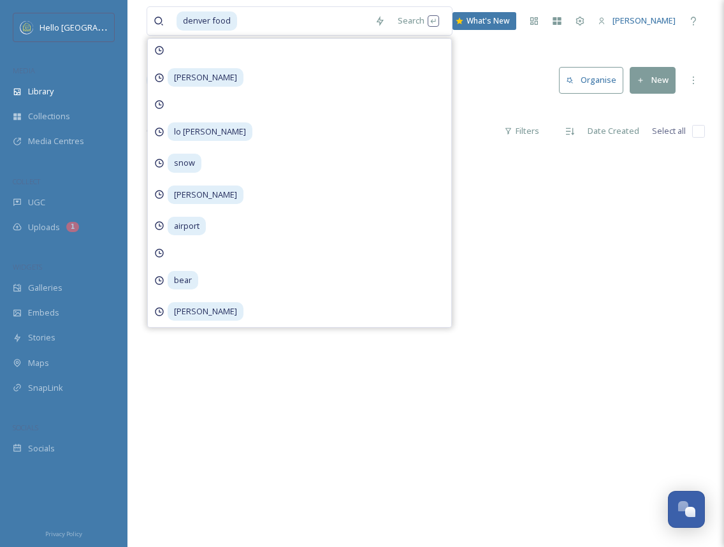
click at [473, 92] on div "Library Search Organise New" at bounding box center [426, 80] width 558 height 38
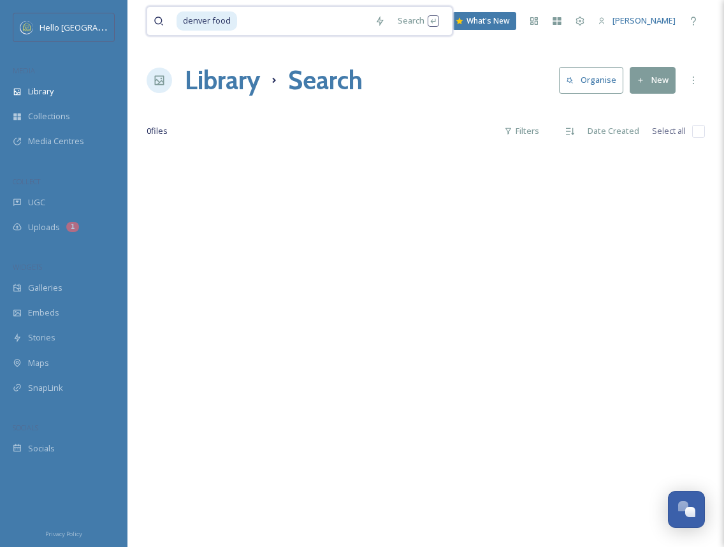
drag, startPoint x: 315, startPoint y: 20, endPoint x: -36, endPoint y: 15, distance: 351.8
click at [0, 15] on html "Hello Burlington MEDIA Library Collections Media Centres COLLECT UGC Uploads 1 …" at bounding box center [362, 348] width 724 height 697
type input "d"
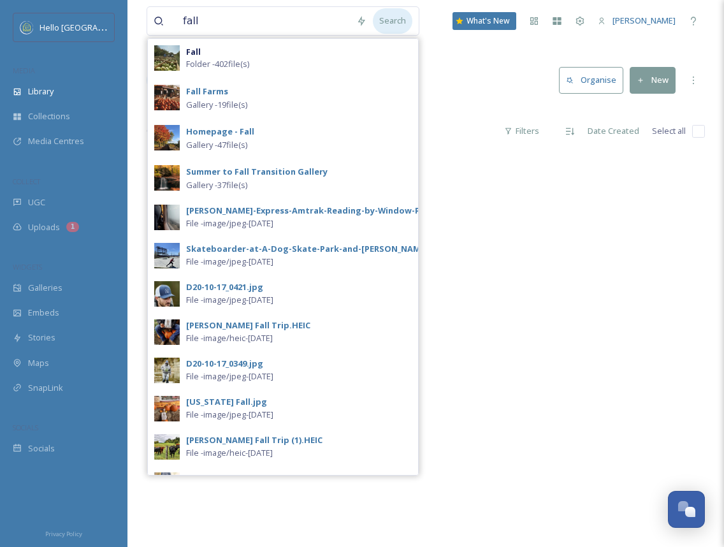
click at [384, 24] on div "Search" at bounding box center [393, 20] width 40 height 25
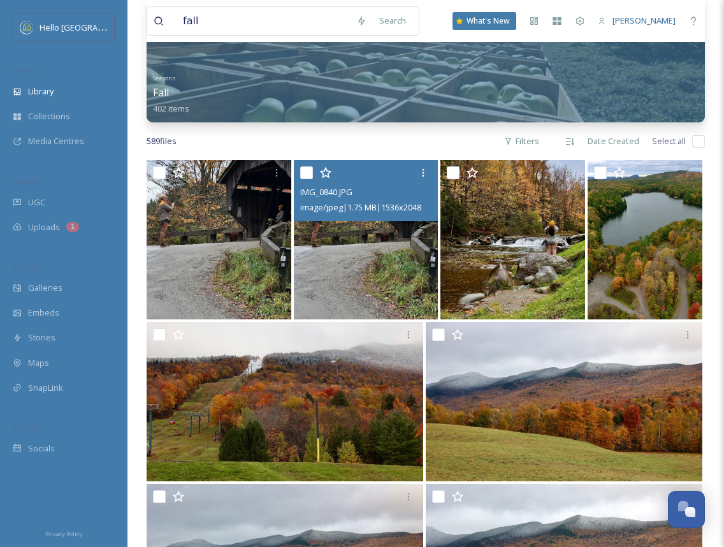
scroll to position [119, 0]
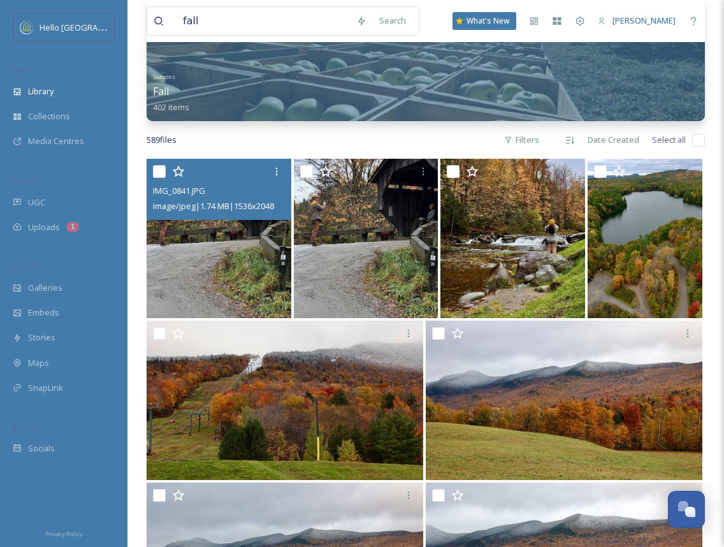
click at [251, 260] on img at bounding box center [219, 238] width 145 height 159
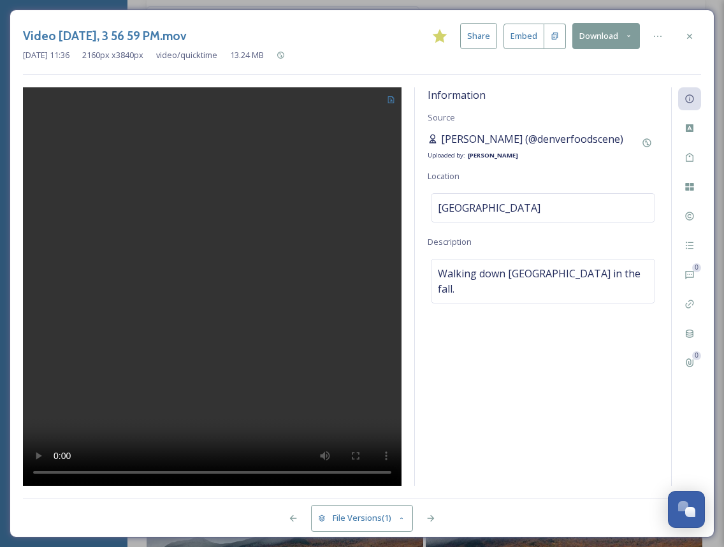
drag, startPoint x: 626, startPoint y: 139, endPoint x: 440, endPoint y: 138, distance: 186.1
click at [440, 138] on div "[PERSON_NAME] (@denverfoodscene)" at bounding box center [526, 138] width 196 height 15
copy span "[PERSON_NAME] (@denverfoodscene)"
click at [691, 38] on icon at bounding box center [689, 36] width 10 height 10
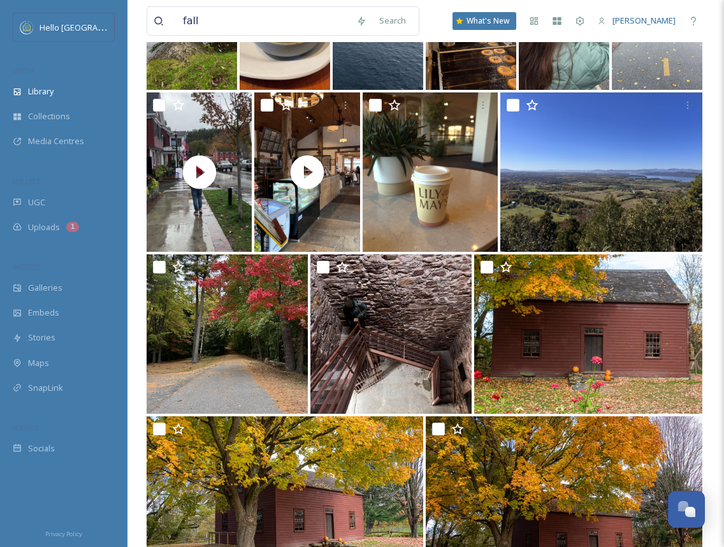
scroll to position [1974, 0]
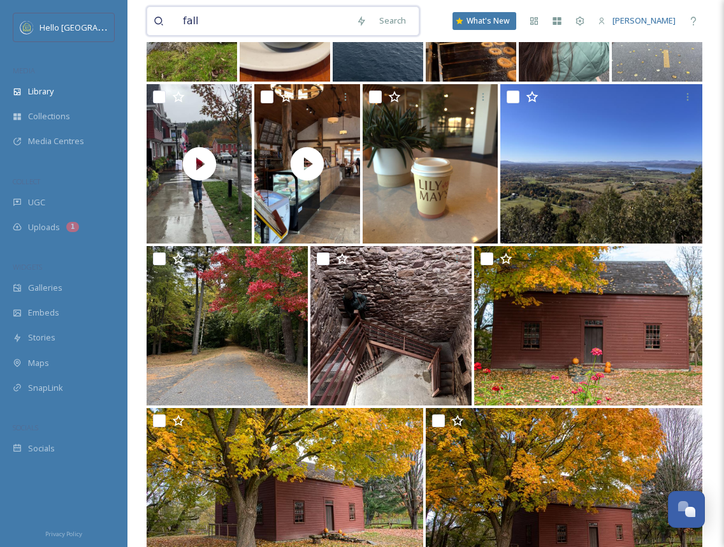
drag, startPoint x: 257, startPoint y: 20, endPoint x: 163, endPoint y: 18, distance: 95.0
click at [163, 18] on div "fall" at bounding box center [252, 21] width 196 height 28
paste input "[PERSON_NAME] (@denverfoodscene)"
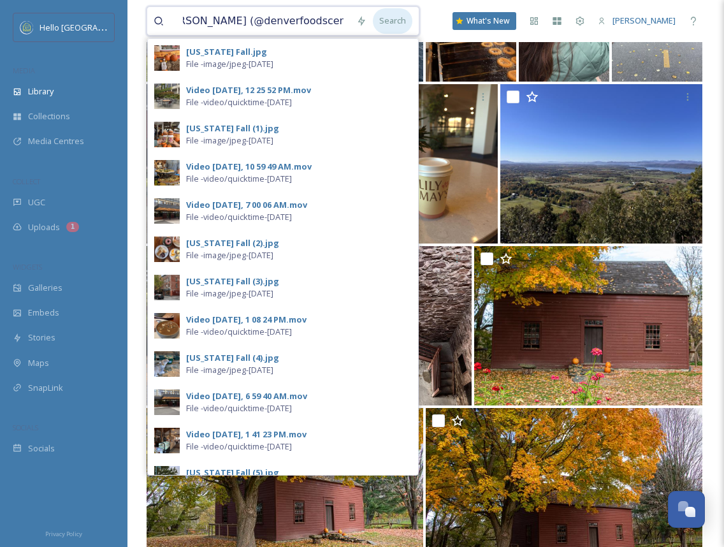
type input "[PERSON_NAME] (@denverfoodscene)"
click at [391, 23] on div "Search" at bounding box center [393, 20] width 40 height 25
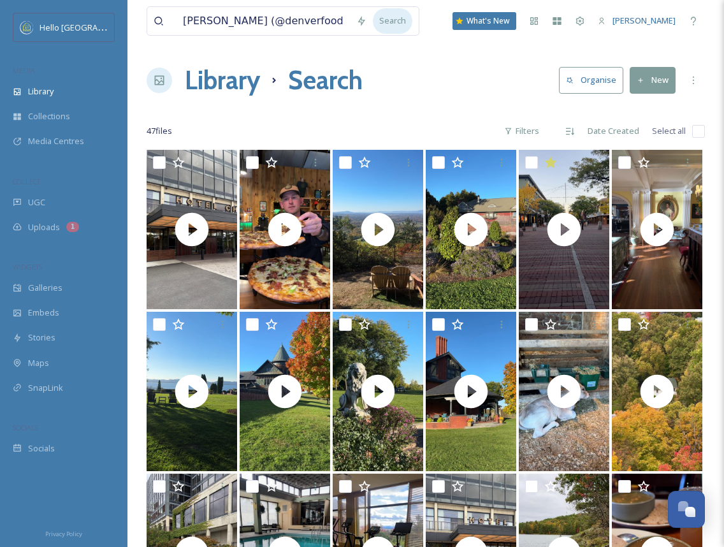
click at [396, 15] on div "Search" at bounding box center [393, 20] width 40 height 25
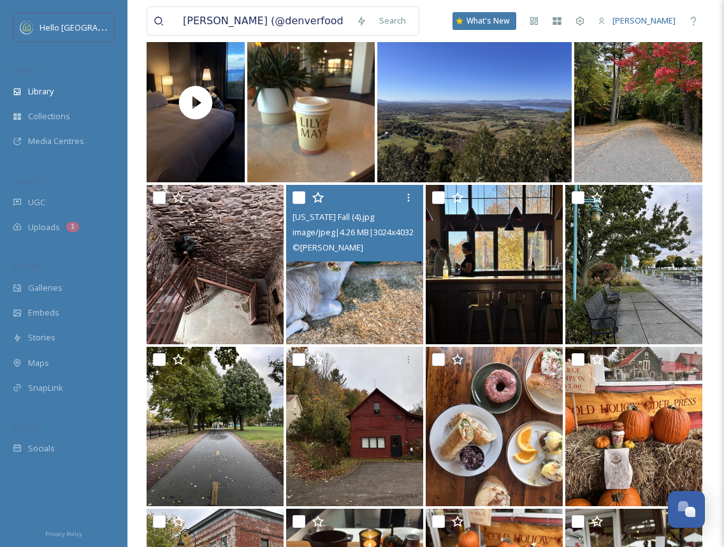
scroll to position [936, 0]
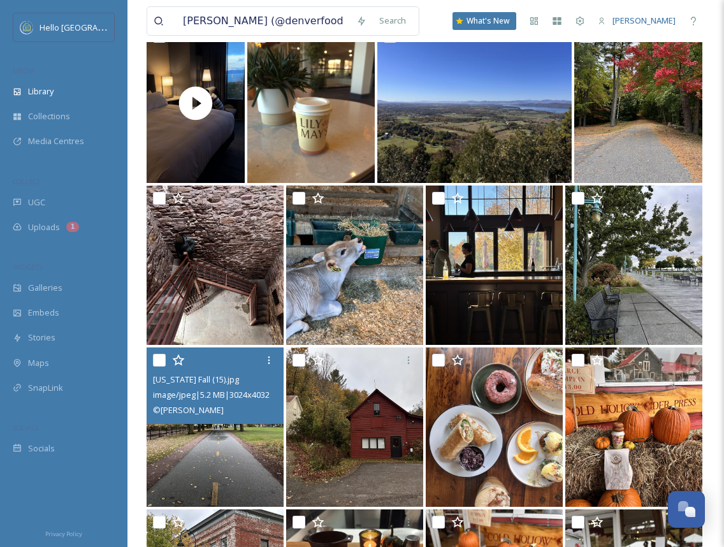
click at [254, 442] on img at bounding box center [215, 426] width 137 height 159
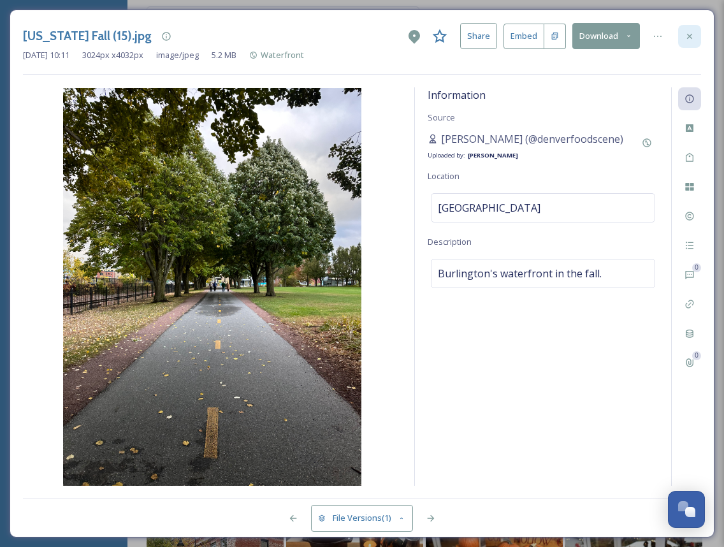
click at [682, 36] on div at bounding box center [689, 36] width 23 height 23
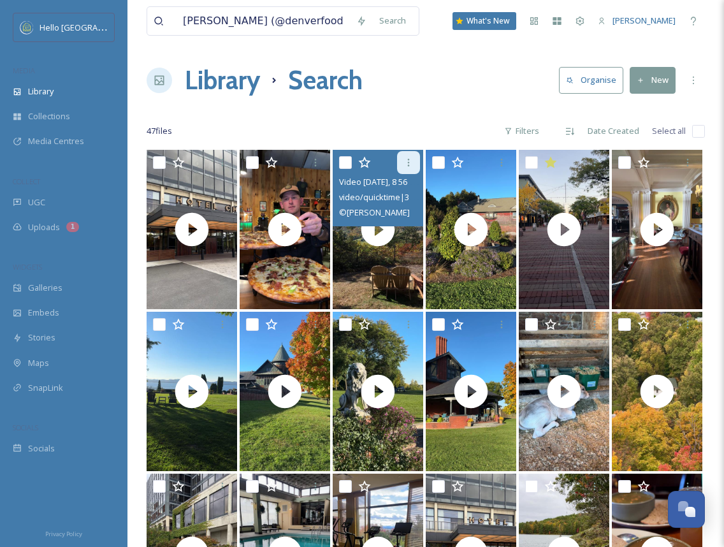
click at [407, 170] on div at bounding box center [408, 162] width 23 height 23
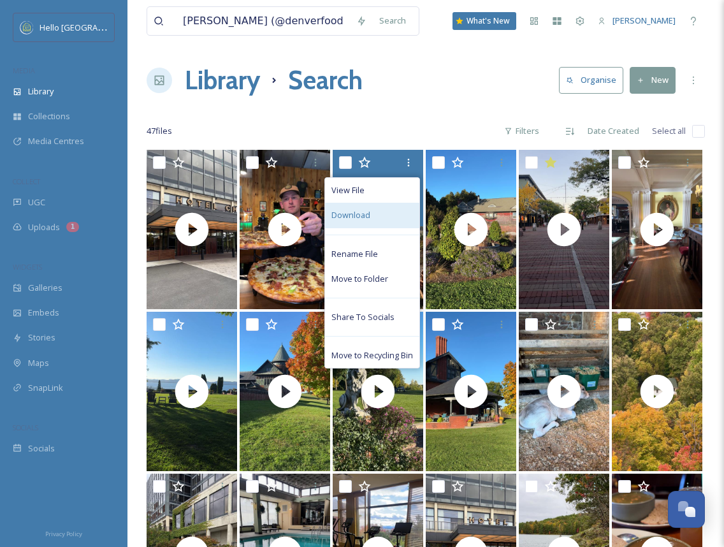
click at [396, 208] on div "Download" at bounding box center [372, 215] width 94 height 25
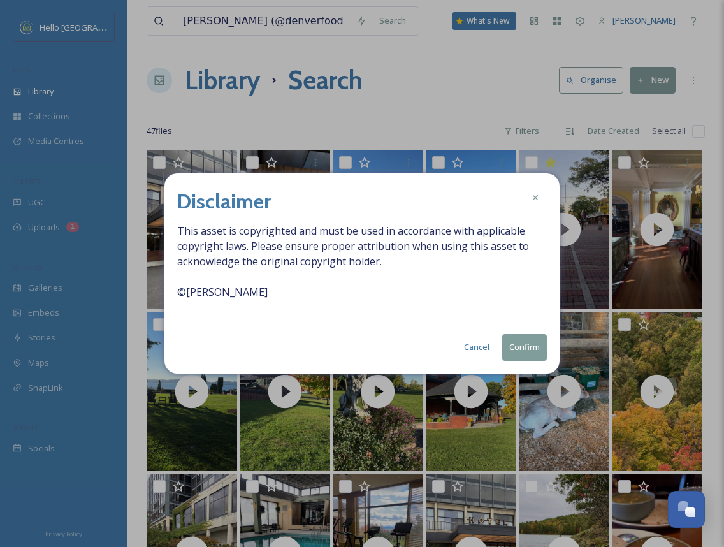
click at [526, 347] on button "Confirm" at bounding box center [524, 347] width 45 height 26
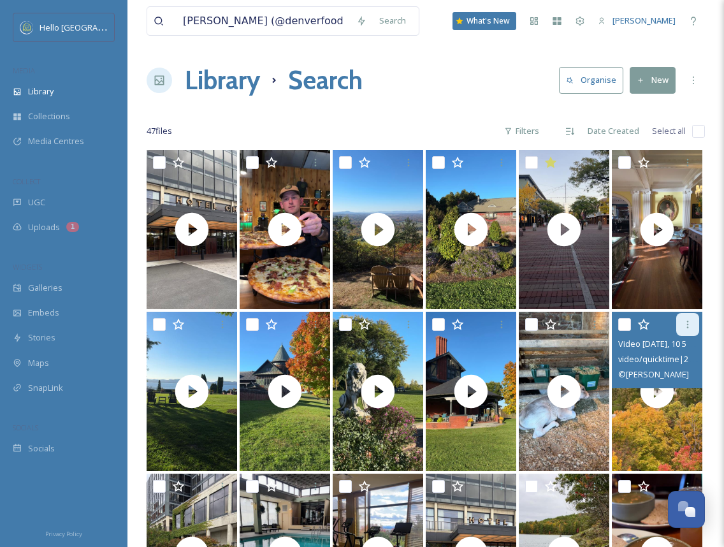
click at [686, 323] on icon at bounding box center [688, 324] width 10 height 10
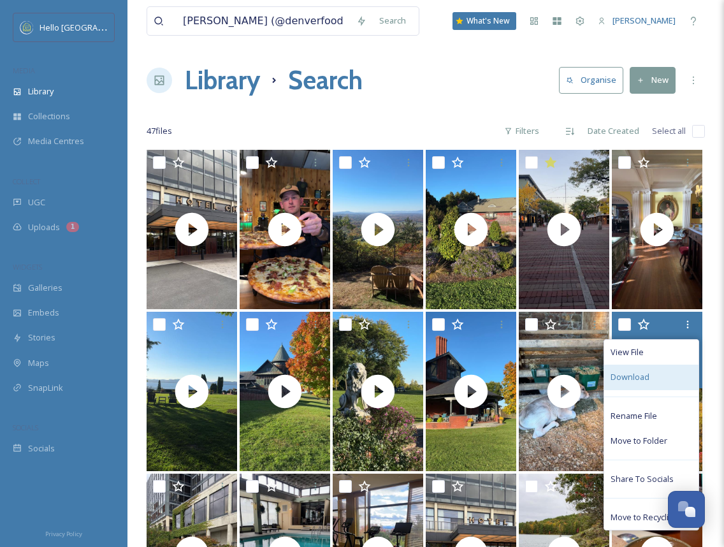
click at [652, 374] on div "Download" at bounding box center [651, 377] width 94 height 25
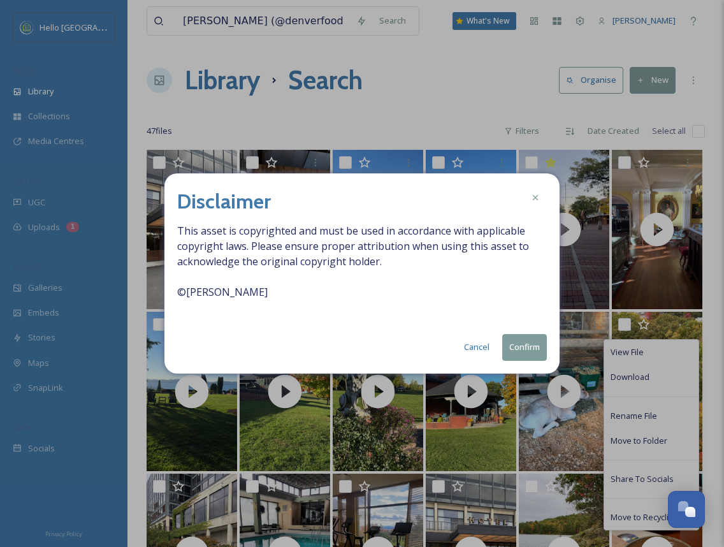
click at [531, 347] on button "Confirm" at bounding box center [524, 347] width 45 height 26
